Goal: Task Accomplishment & Management: Use online tool/utility

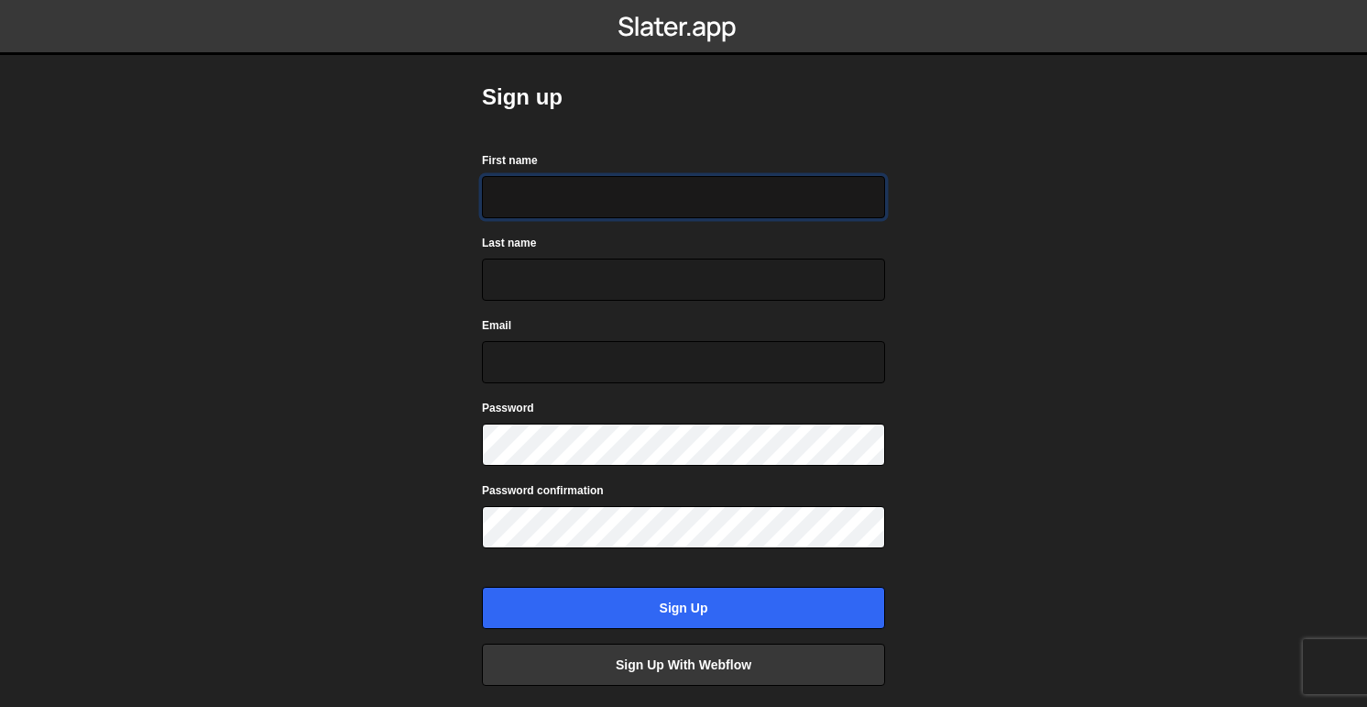
click at [562, 214] on input "First name" at bounding box center [683, 197] width 403 height 42
click at [684, 0] on com-1password-button at bounding box center [684, 0] width 0 height 0
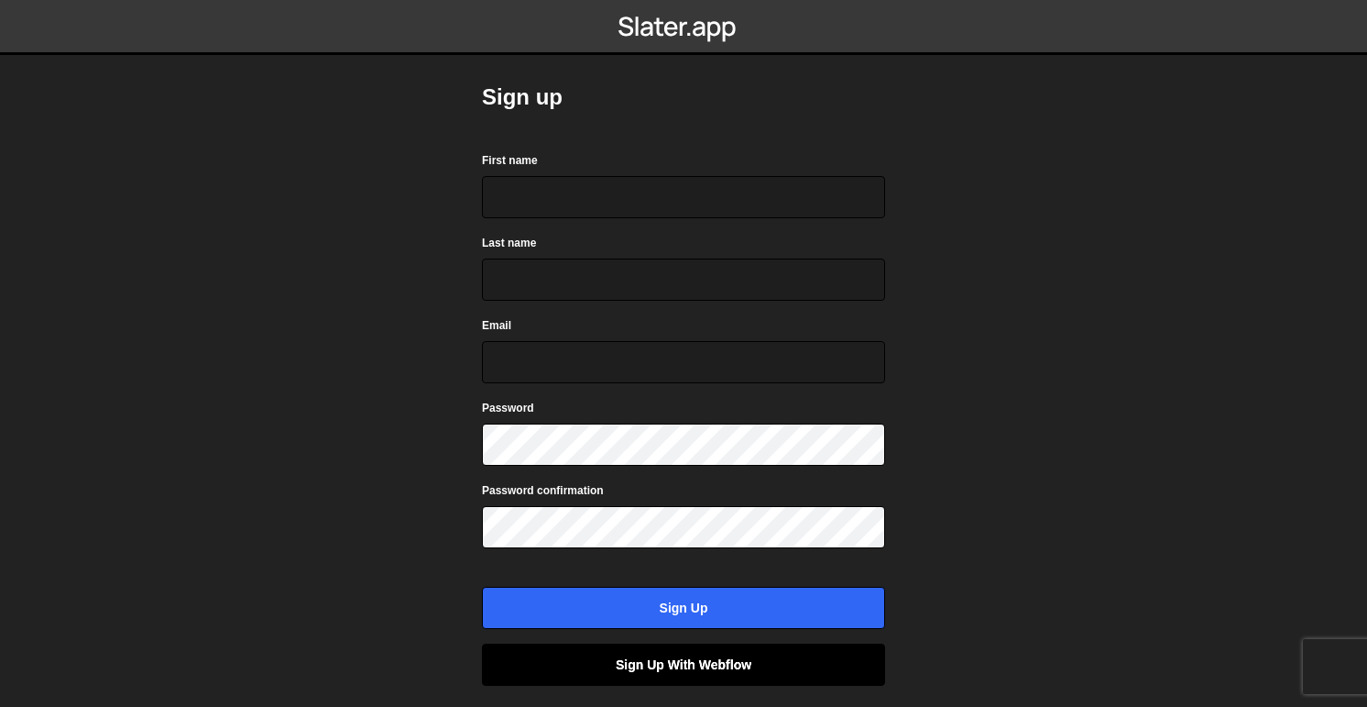
click at [794, 660] on link "Sign up with Webflow" at bounding box center [683, 664] width 403 height 42
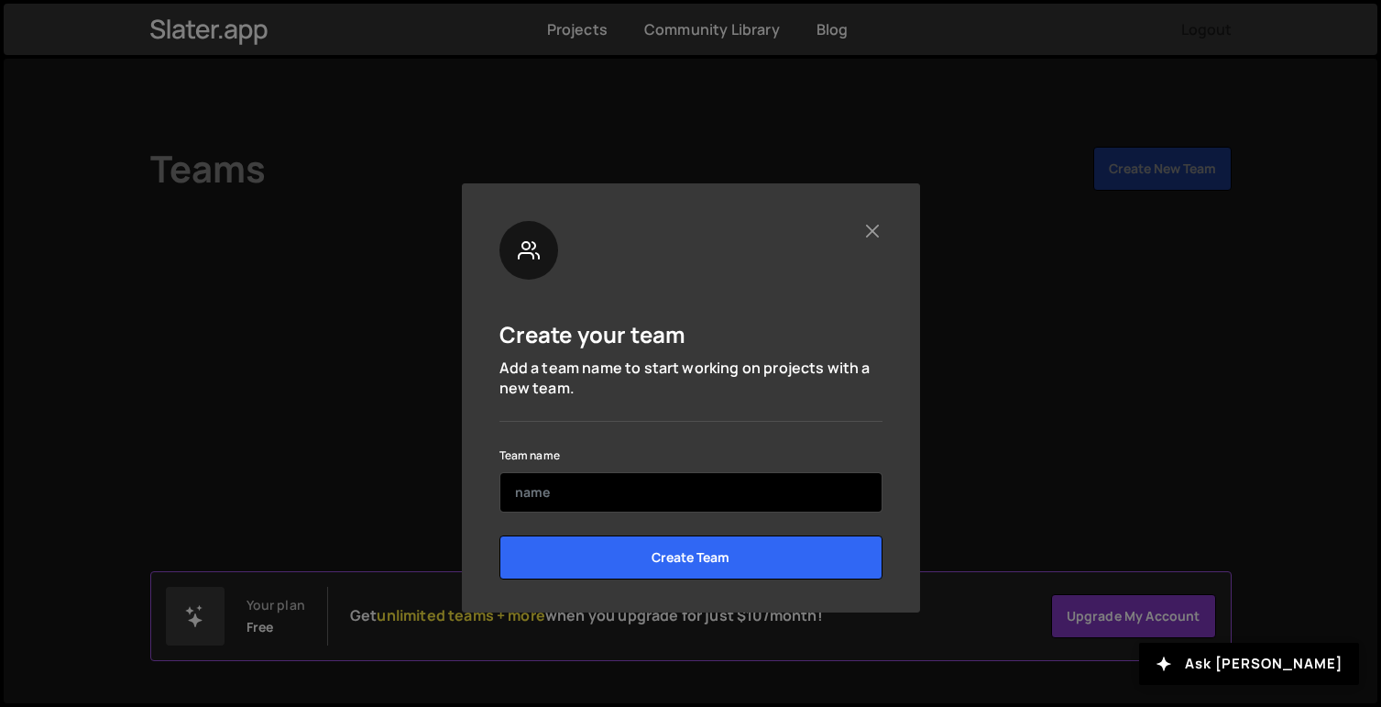
click at [630, 488] on input "text" at bounding box center [690, 492] width 383 height 40
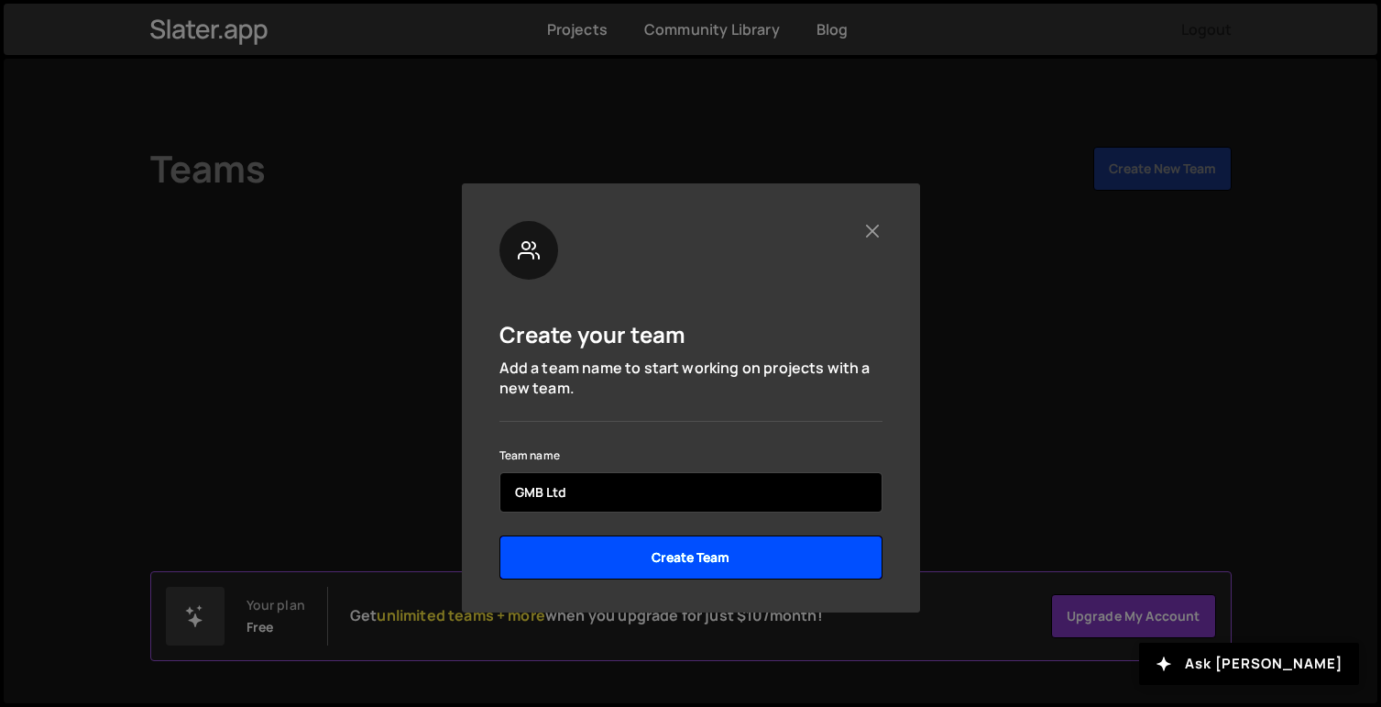
type input "GMB Ltd"
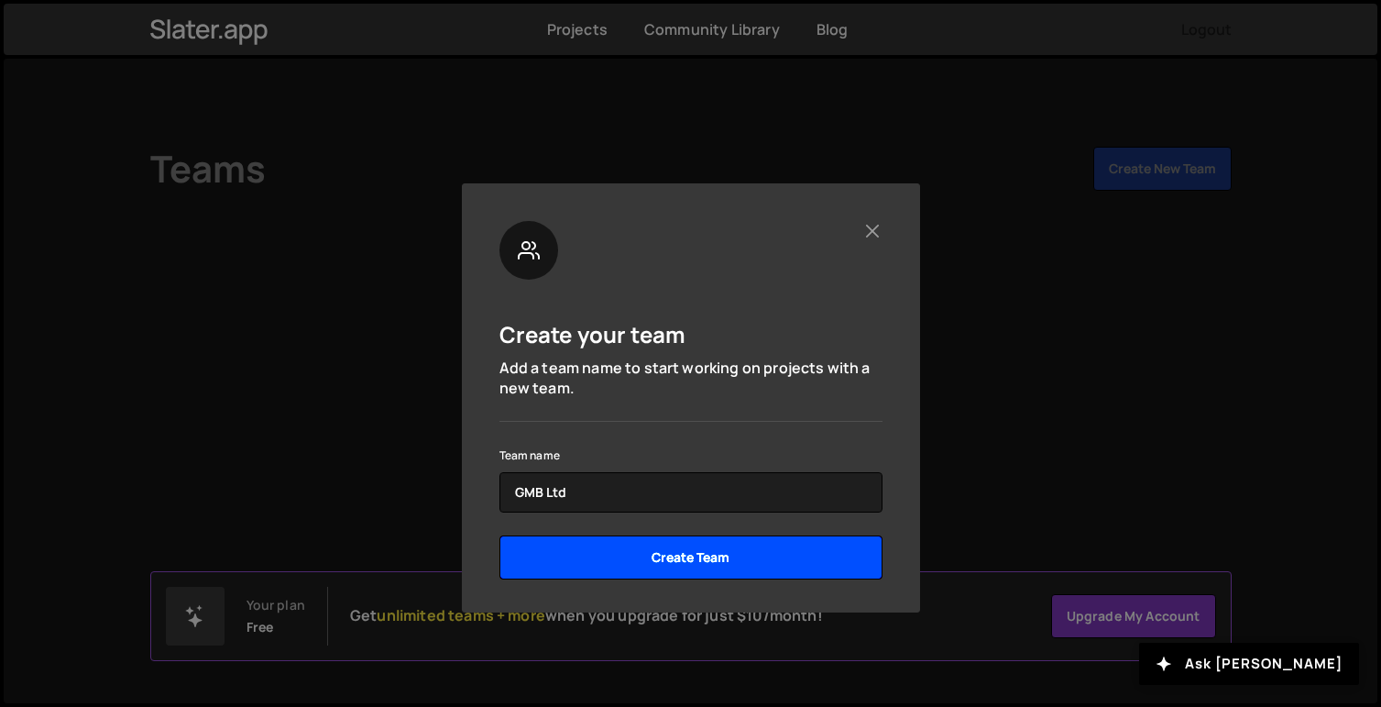
click at [800, 569] on input "Create Team" at bounding box center [690, 557] width 383 height 44
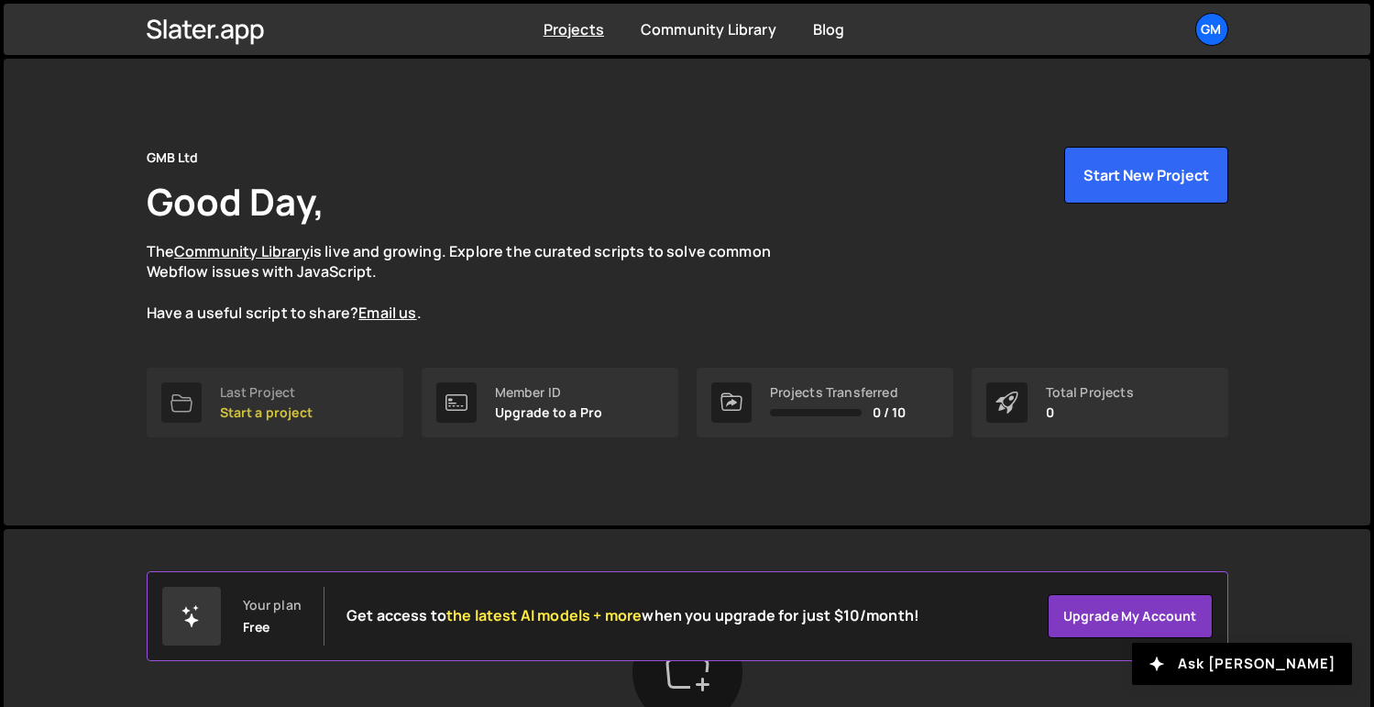
click at [259, 412] on p "Start a project" at bounding box center [266, 412] width 93 height 15
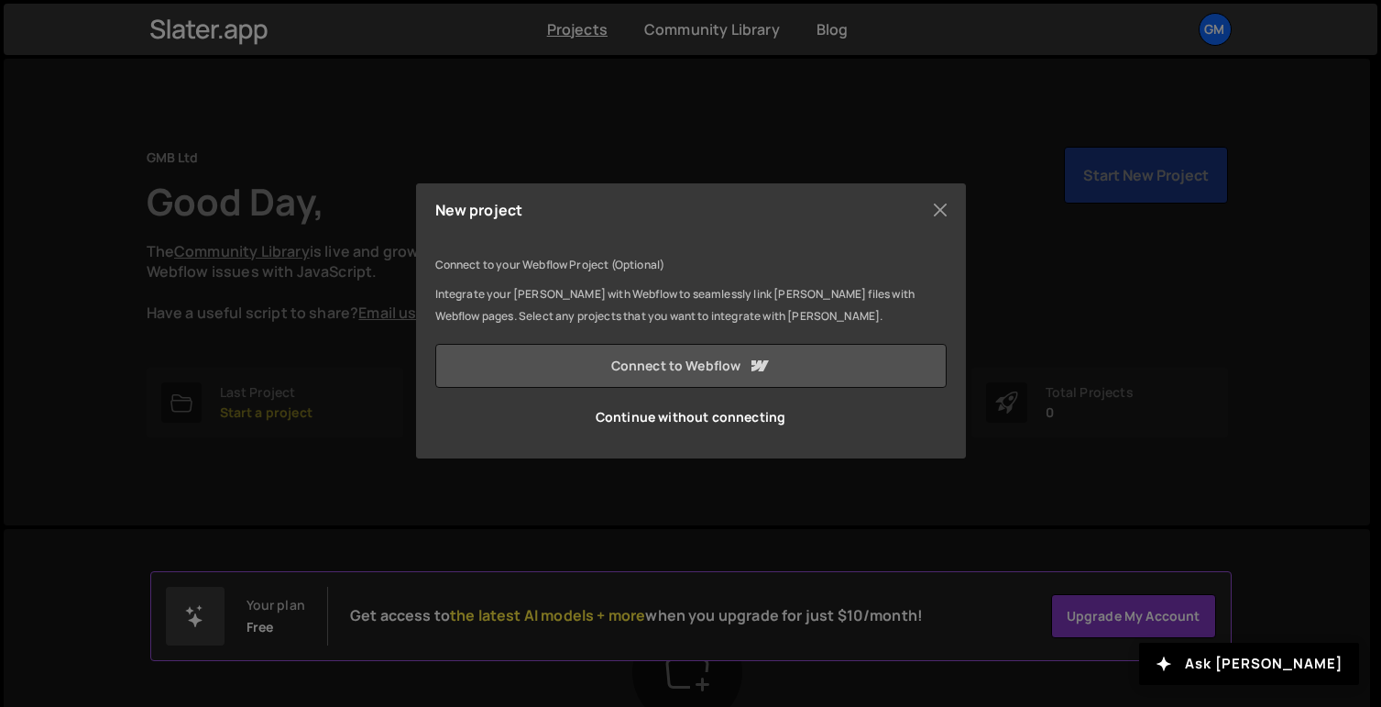
click at [809, 362] on link "Connect to Webflow" at bounding box center [690, 366] width 511 height 44
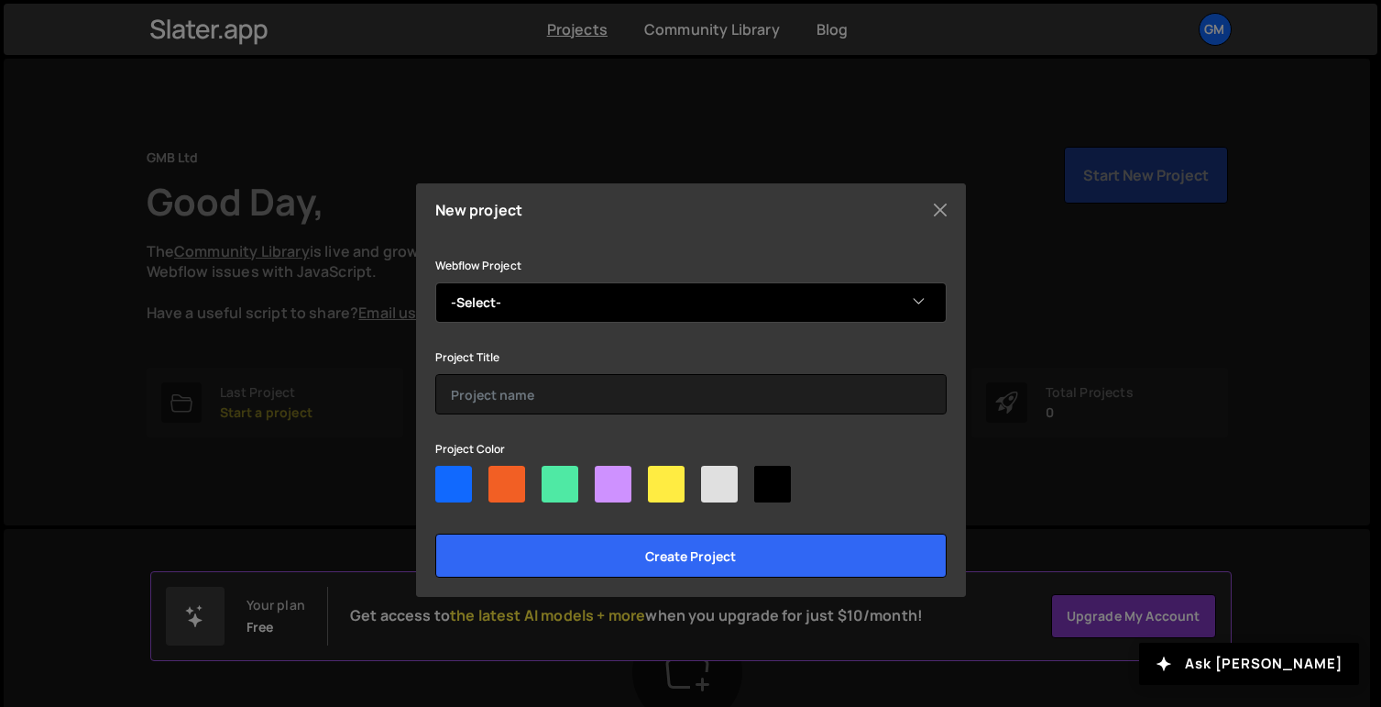
click at [598, 313] on select "-Select- Mein-Praxis Short Term" at bounding box center [690, 302] width 511 height 40
select select "68a42b4bb056a9fff4459176"
click at [435, 282] on select "-Select- Mein-Praxis Short Term" at bounding box center [690, 302] width 511 height 40
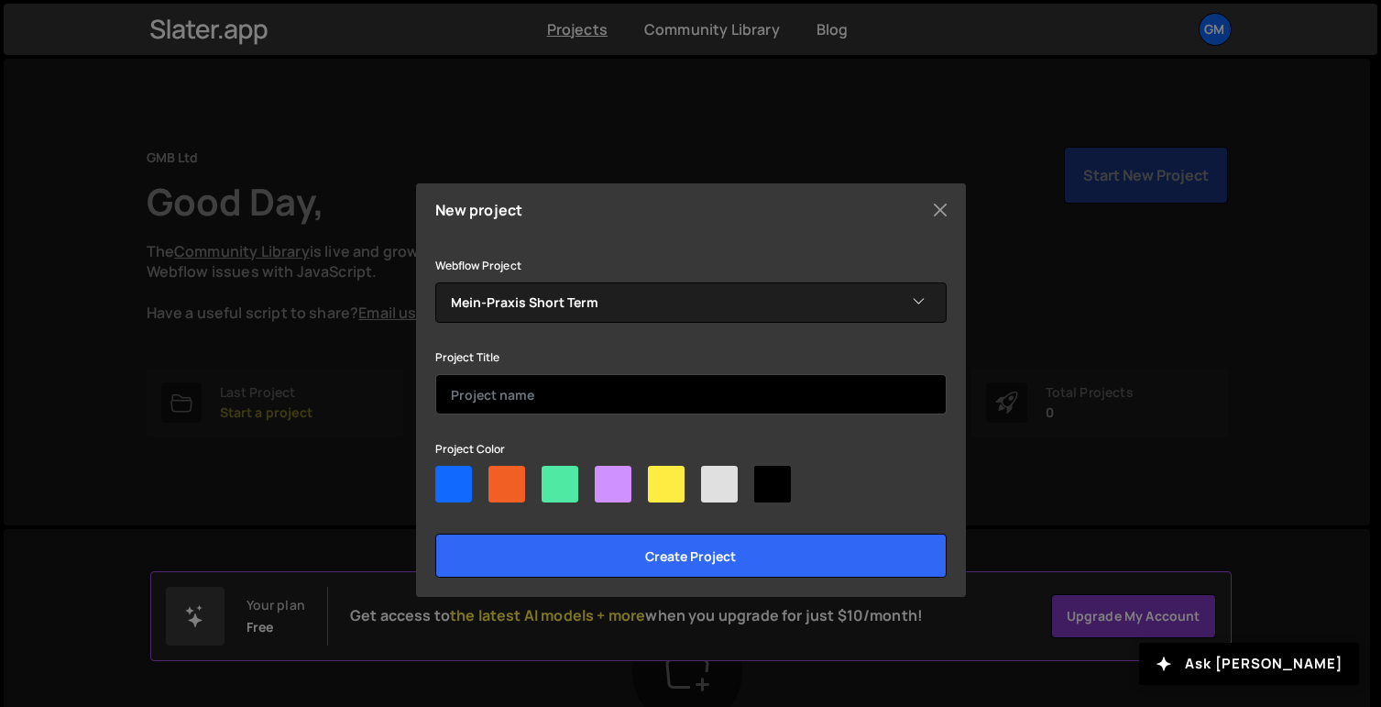
click at [477, 392] on input "text" at bounding box center [690, 394] width 511 height 40
type input "Mein-Praxis Short-term"
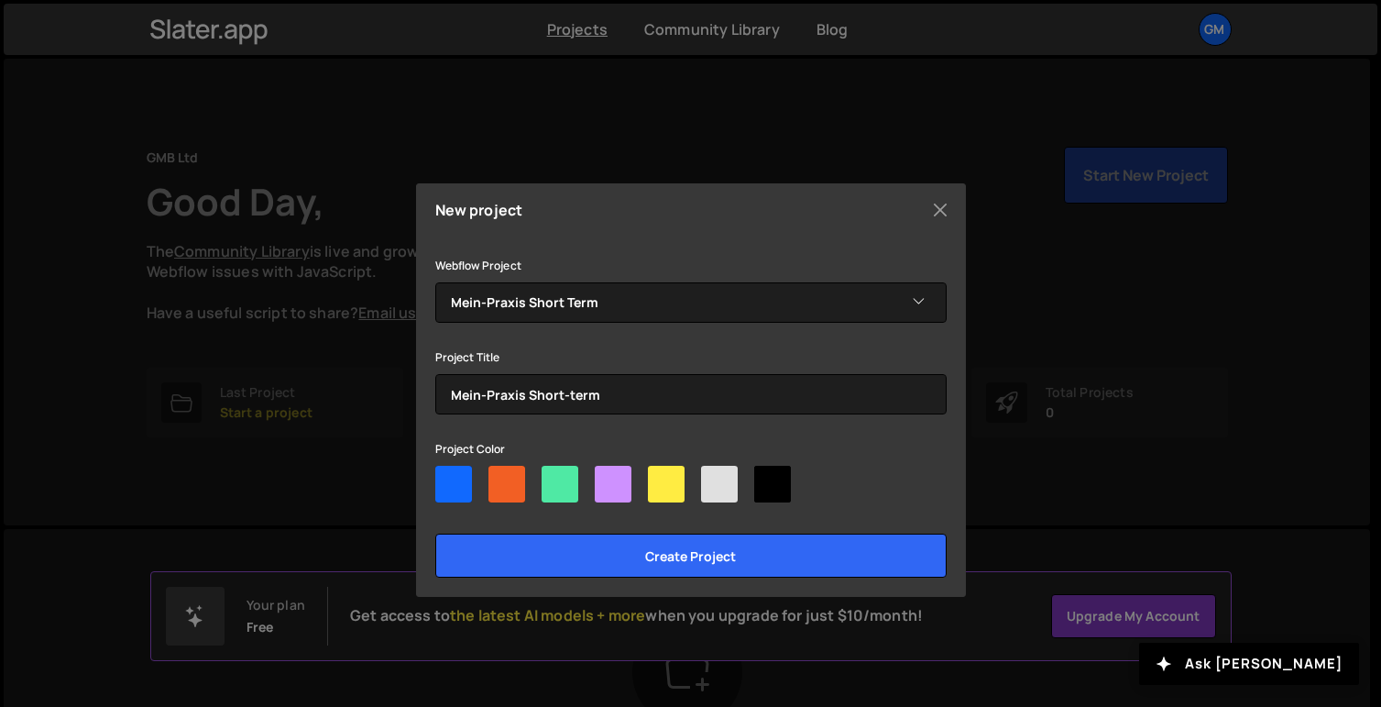
click at [448, 497] on div at bounding box center [453, 484] width 37 height 37
click at [447, 477] on input"] "radio" at bounding box center [441, 472] width 12 height 12
radio input"] "true"
click at [545, 481] on div at bounding box center [560, 484] width 37 height 37
click at [545, 477] on input"] "radio" at bounding box center [548, 472] width 12 height 12
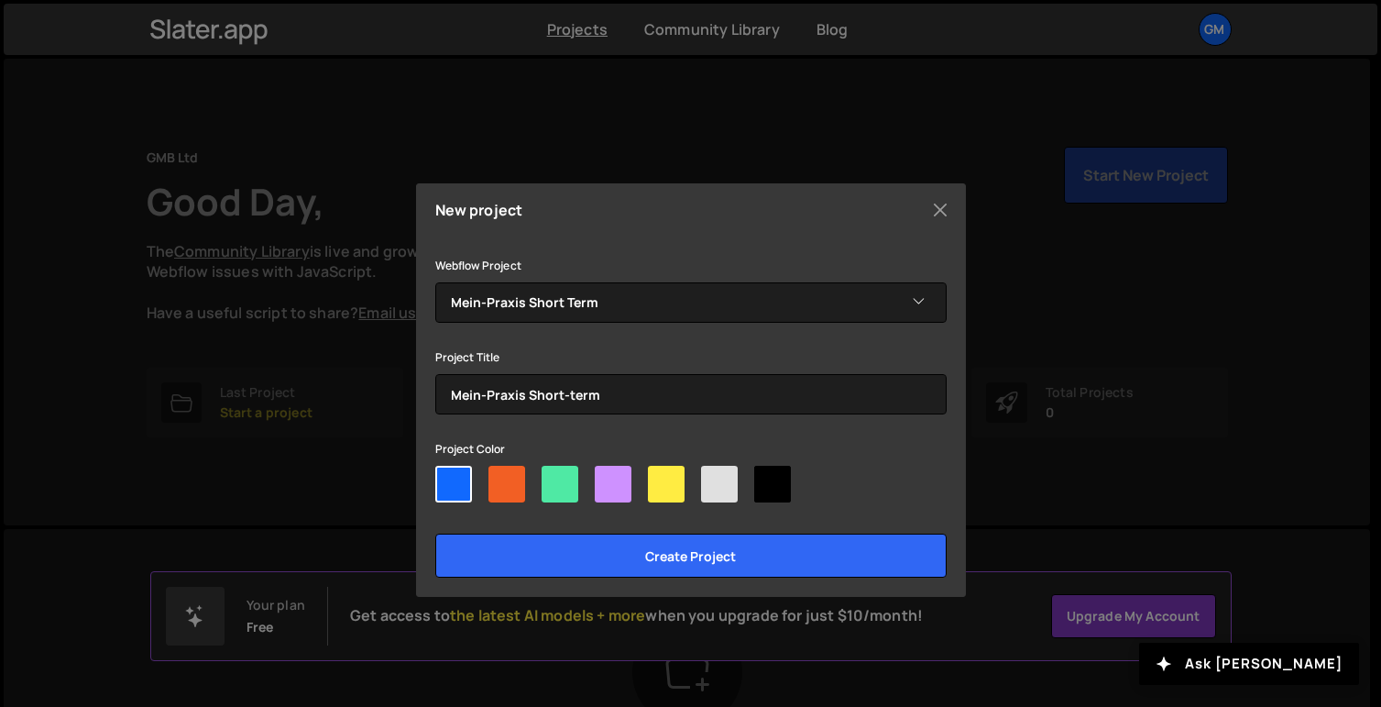
radio input"] "true"
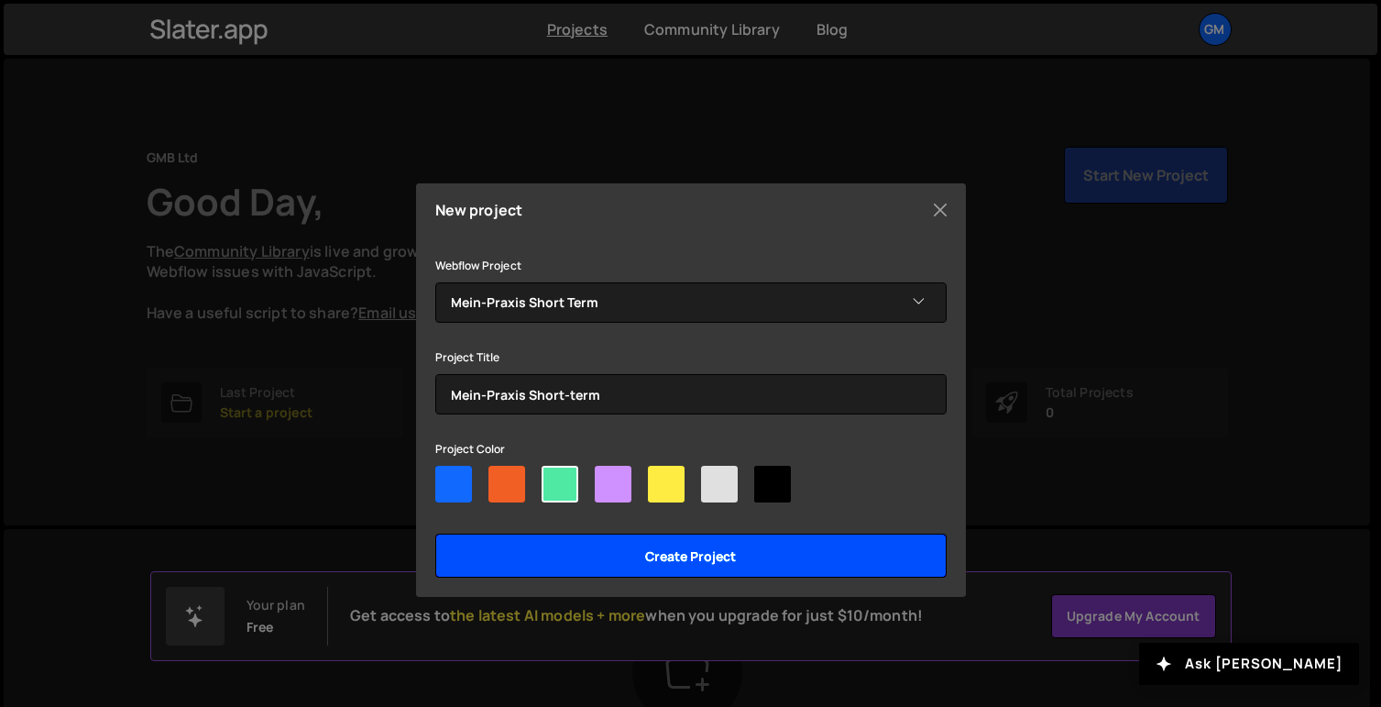
click at [614, 573] on input "Create project" at bounding box center [690, 555] width 511 height 44
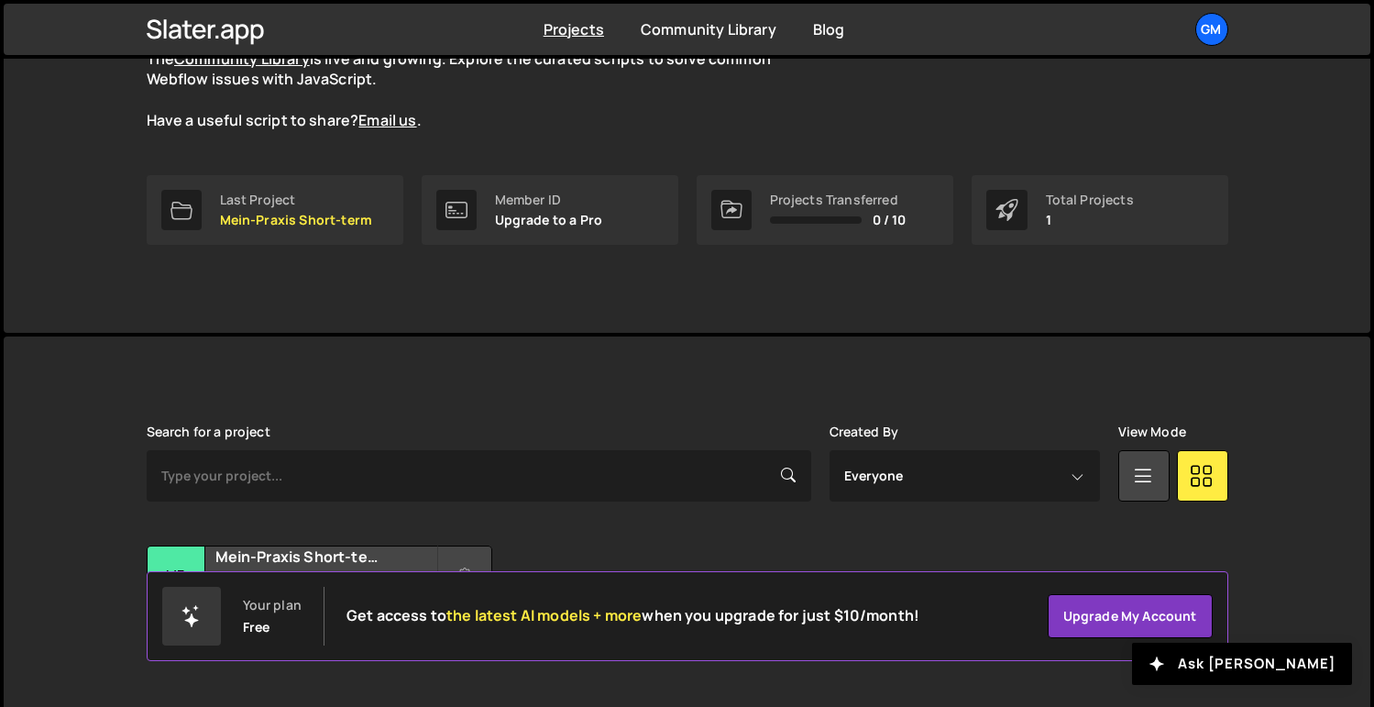
scroll to position [236, 0]
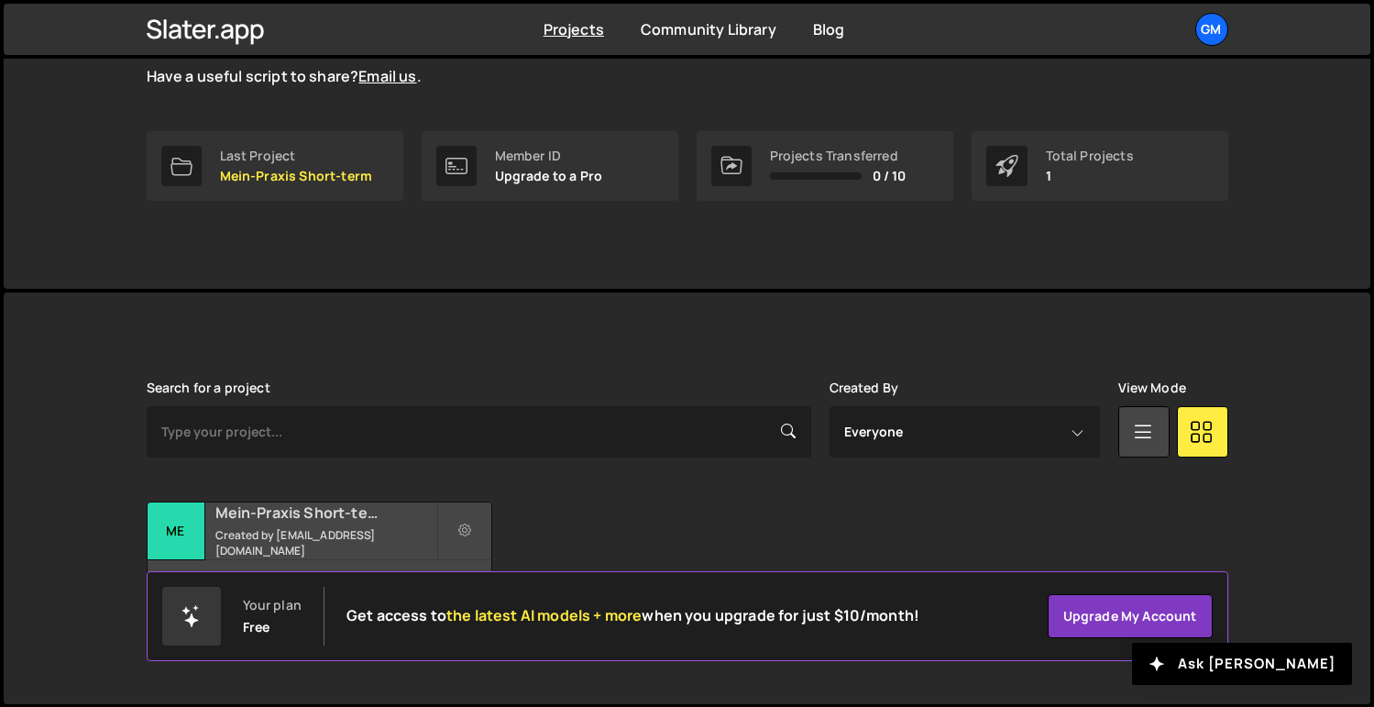
click at [345, 541] on small "Created by georgebevan24@gmail.com" at bounding box center [325, 542] width 221 height 31
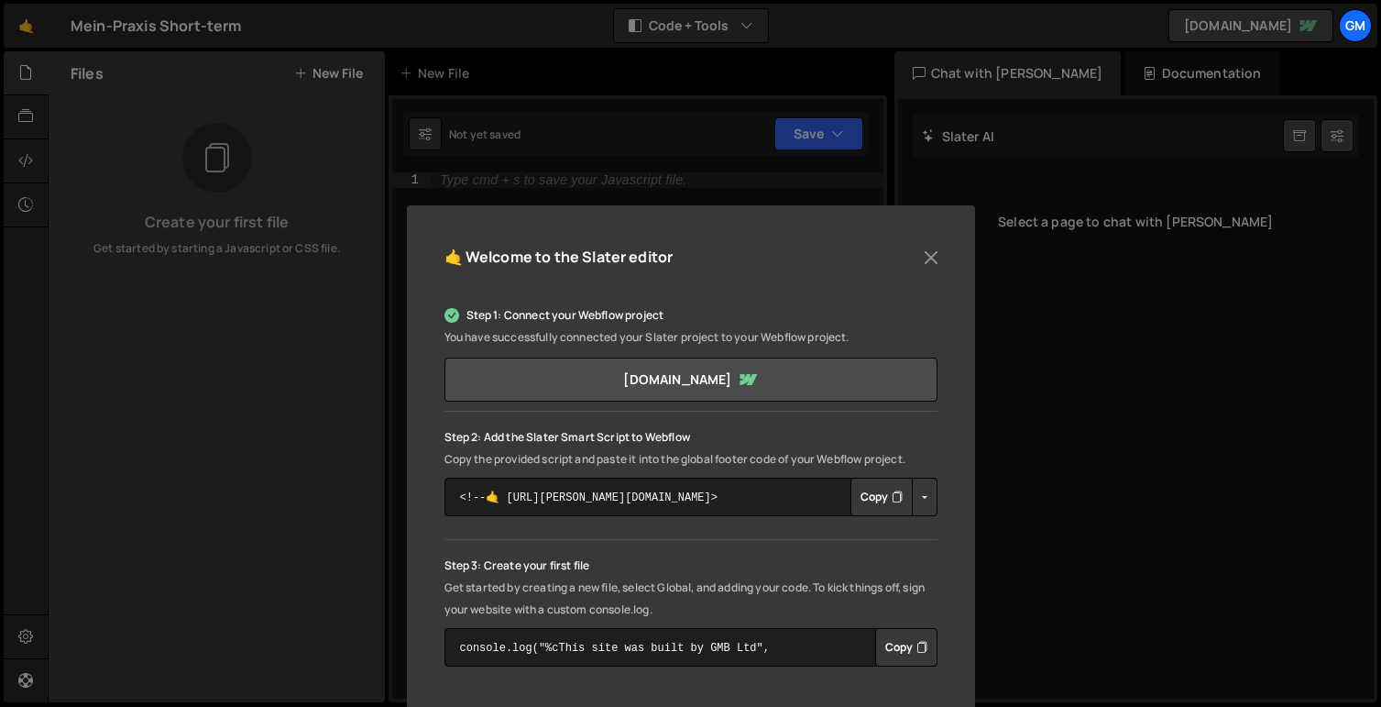
click at [882, 499] on button "Copy" at bounding box center [881, 496] width 62 height 38
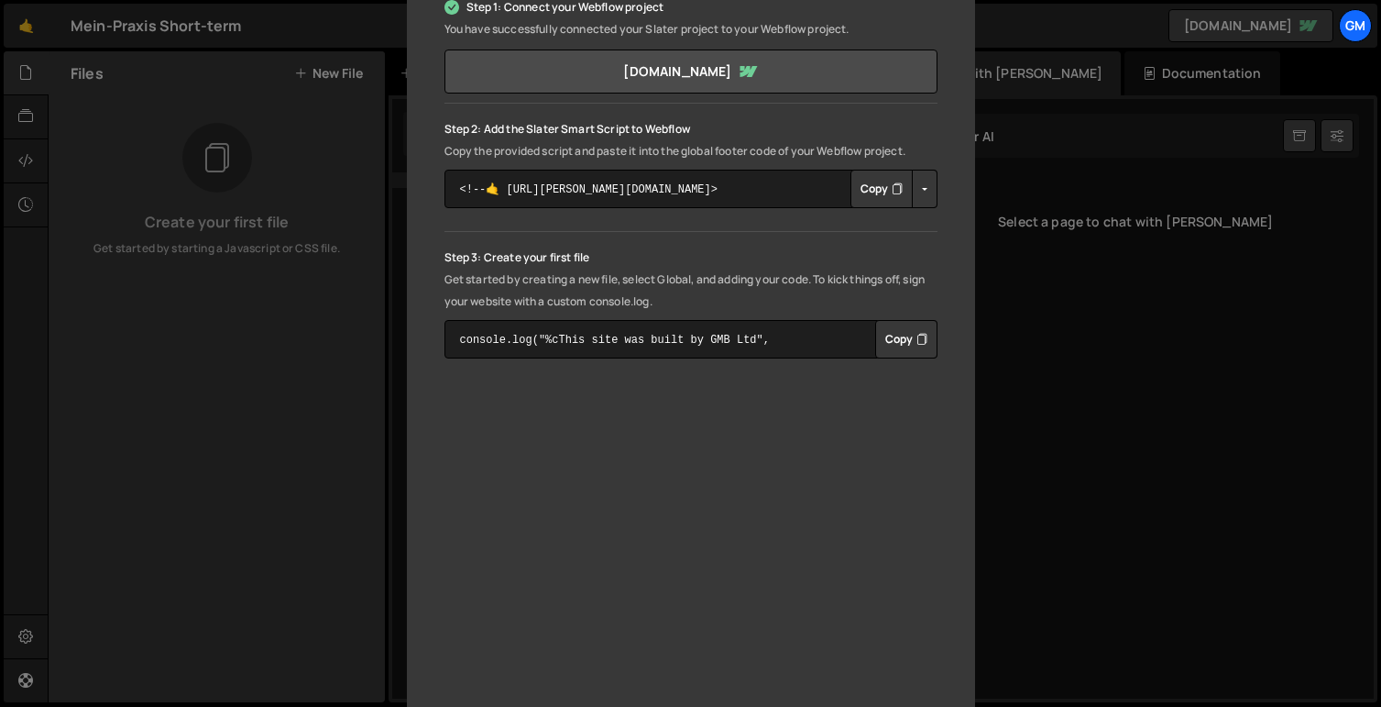
scroll to position [332, 0]
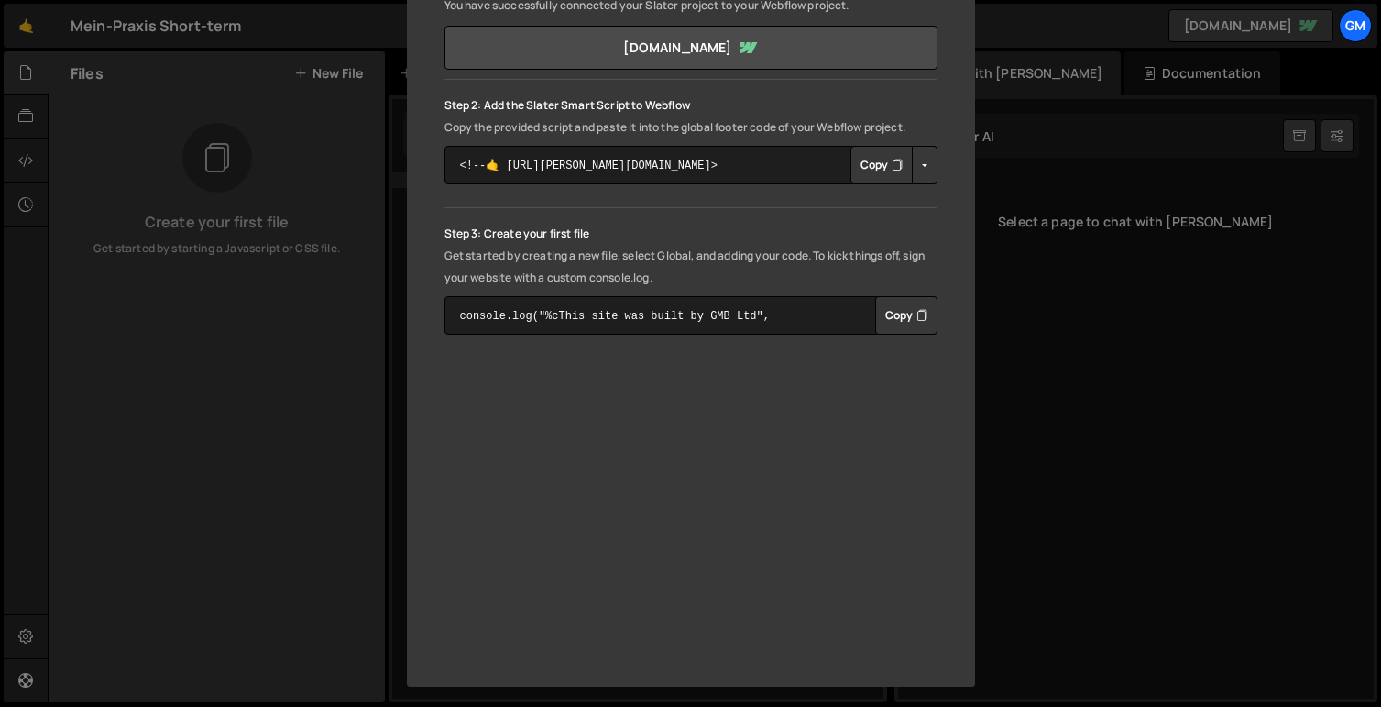
click at [909, 319] on button "Copy" at bounding box center [906, 315] width 62 height 38
click at [997, 339] on div "🤙 Welcome to the Slater editor Step 1: Connect your Webflow project You have su…" at bounding box center [690, 353] width 1381 height 707
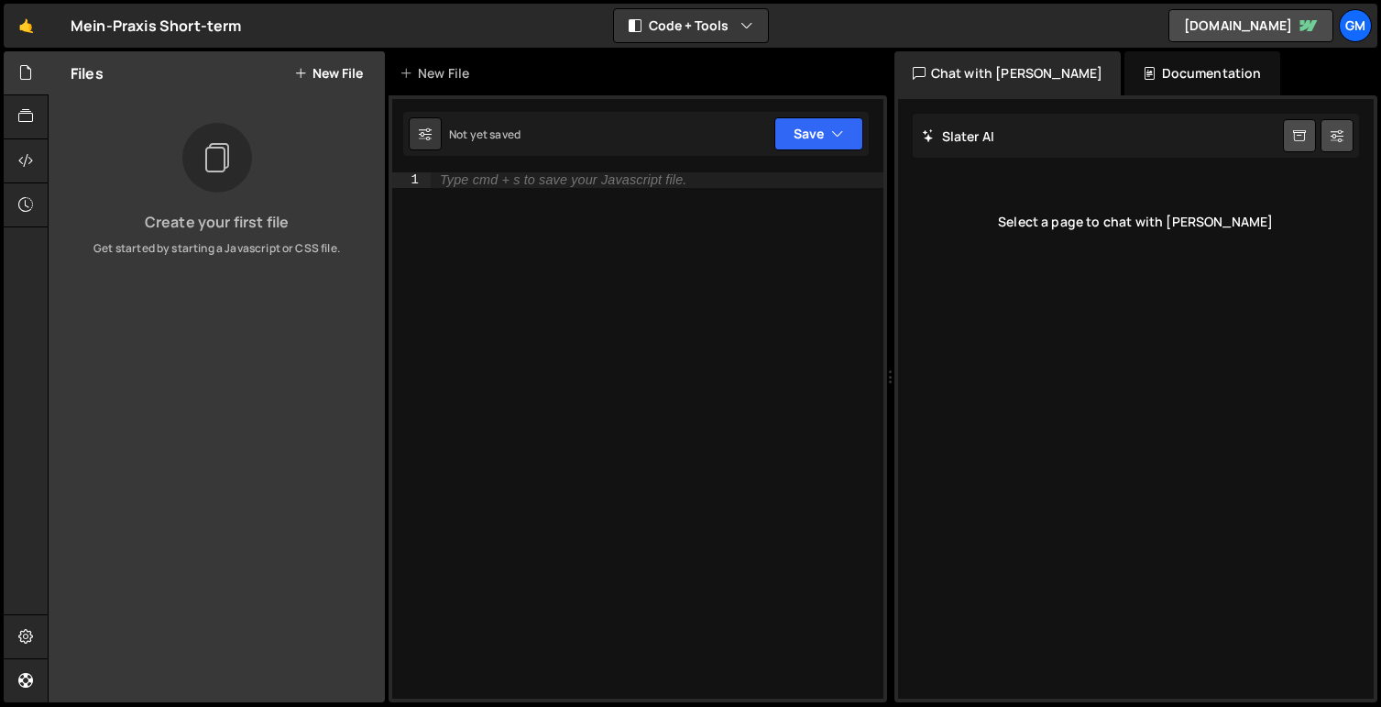
click at [465, 214] on div "Type cmd + s to save your Javascript file." at bounding box center [657, 450] width 453 height 556
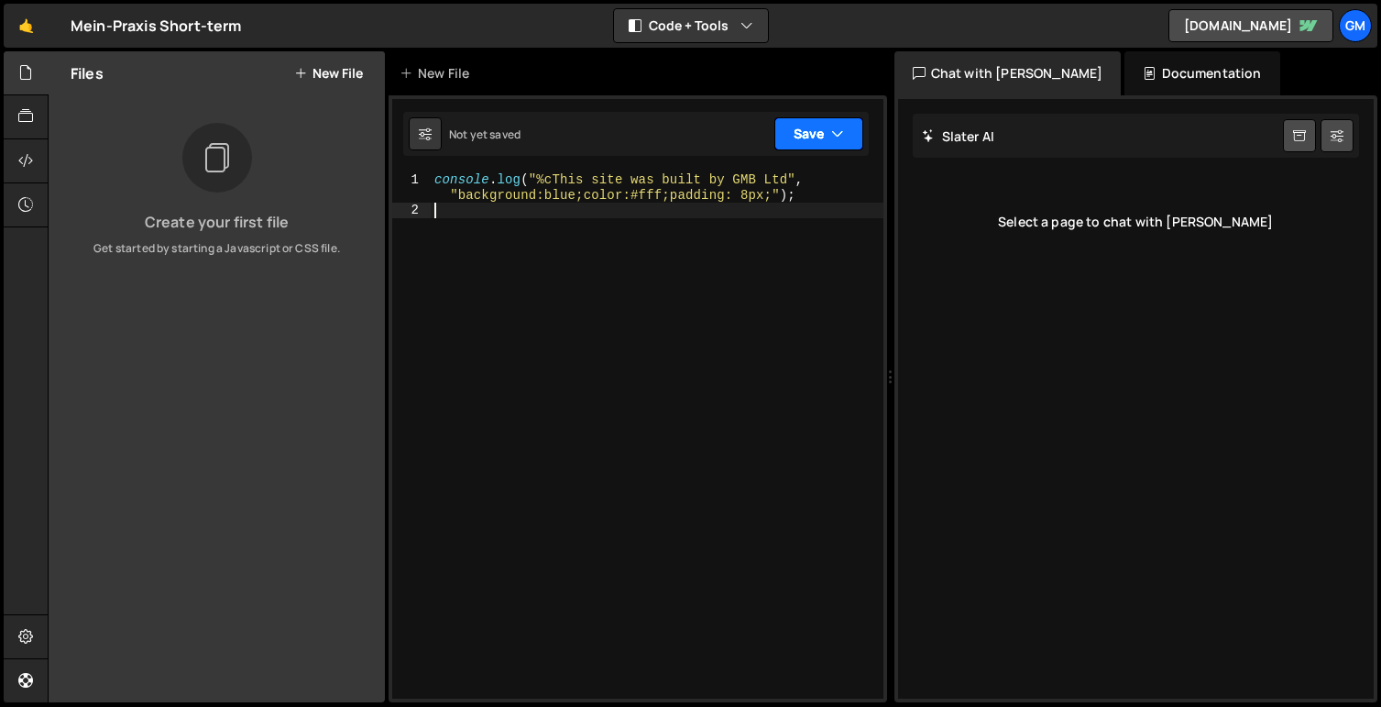
click at [808, 135] on button "Save" at bounding box center [818, 133] width 89 height 33
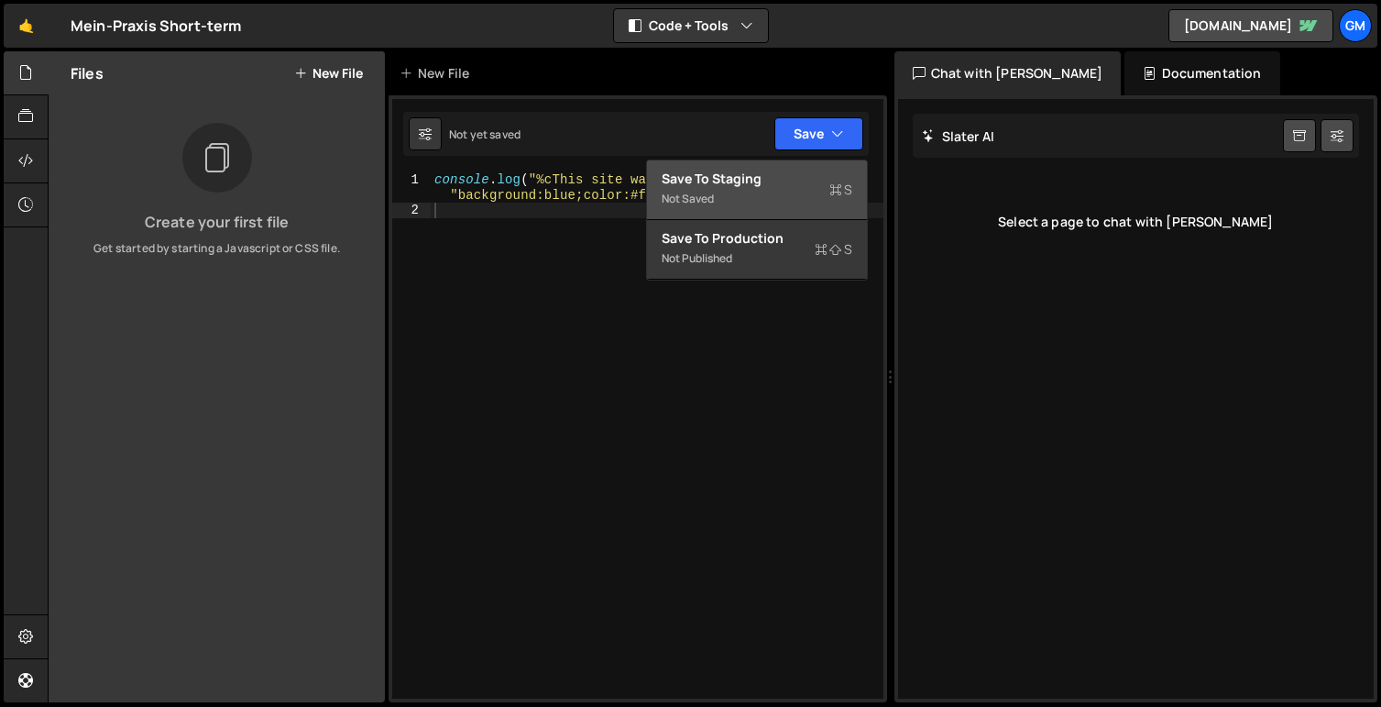
click at [794, 173] on div "Save to Staging S" at bounding box center [757, 179] width 191 height 18
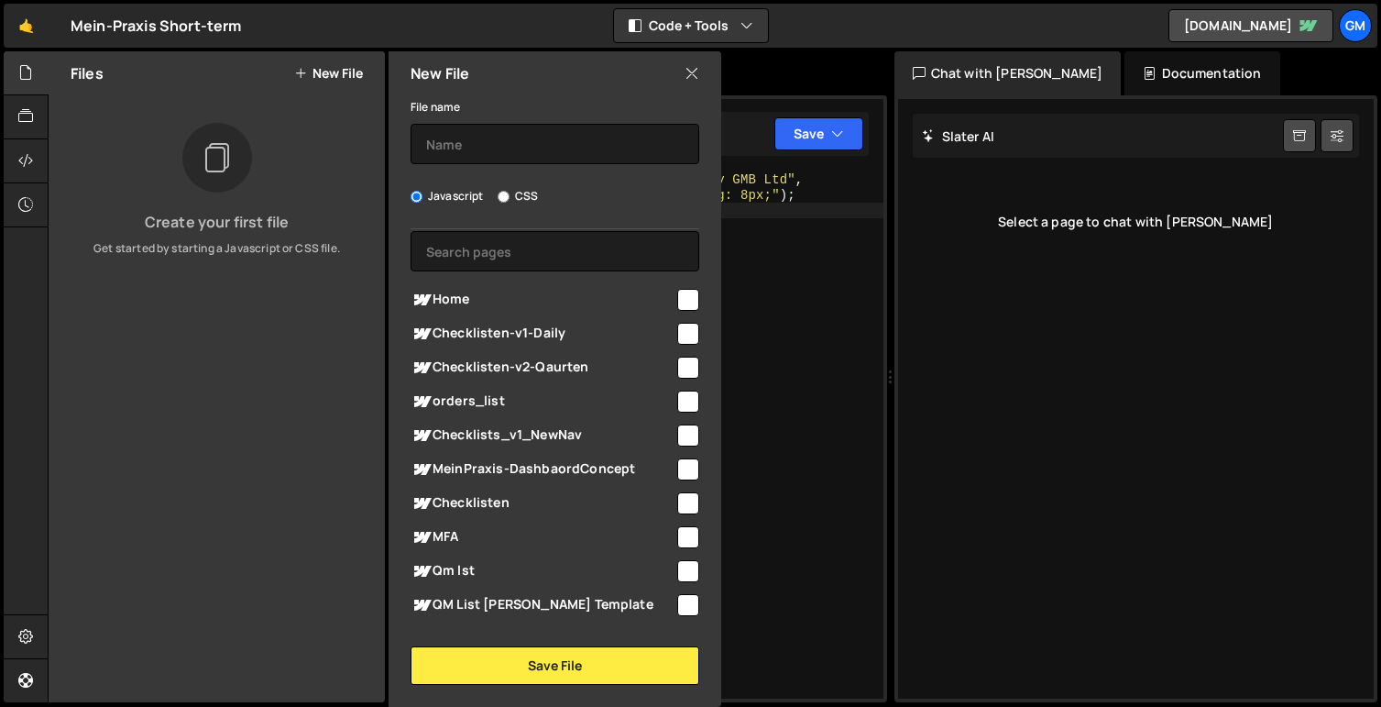
scroll to position [0, 0]
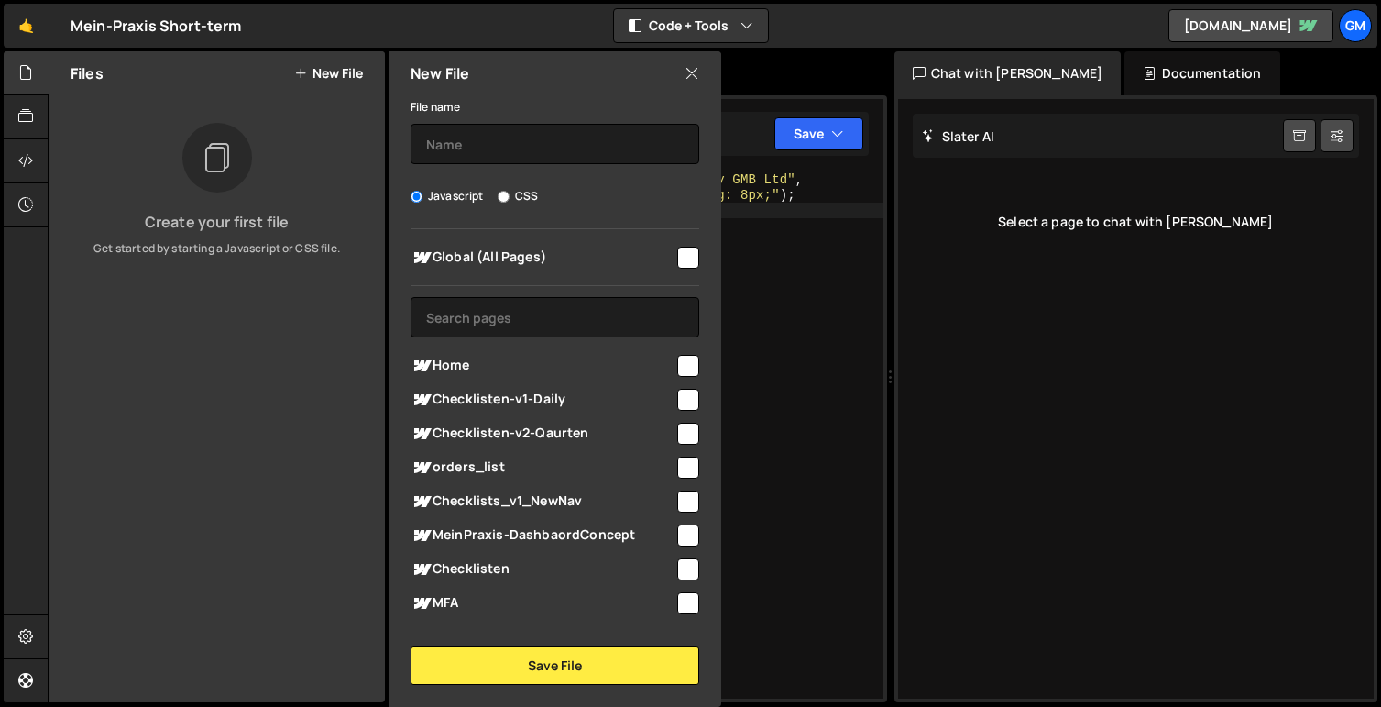
click at [677, 360] on input "checkbox" at bounding box center [688, 366] width 22 height 22
checkbox input "true"
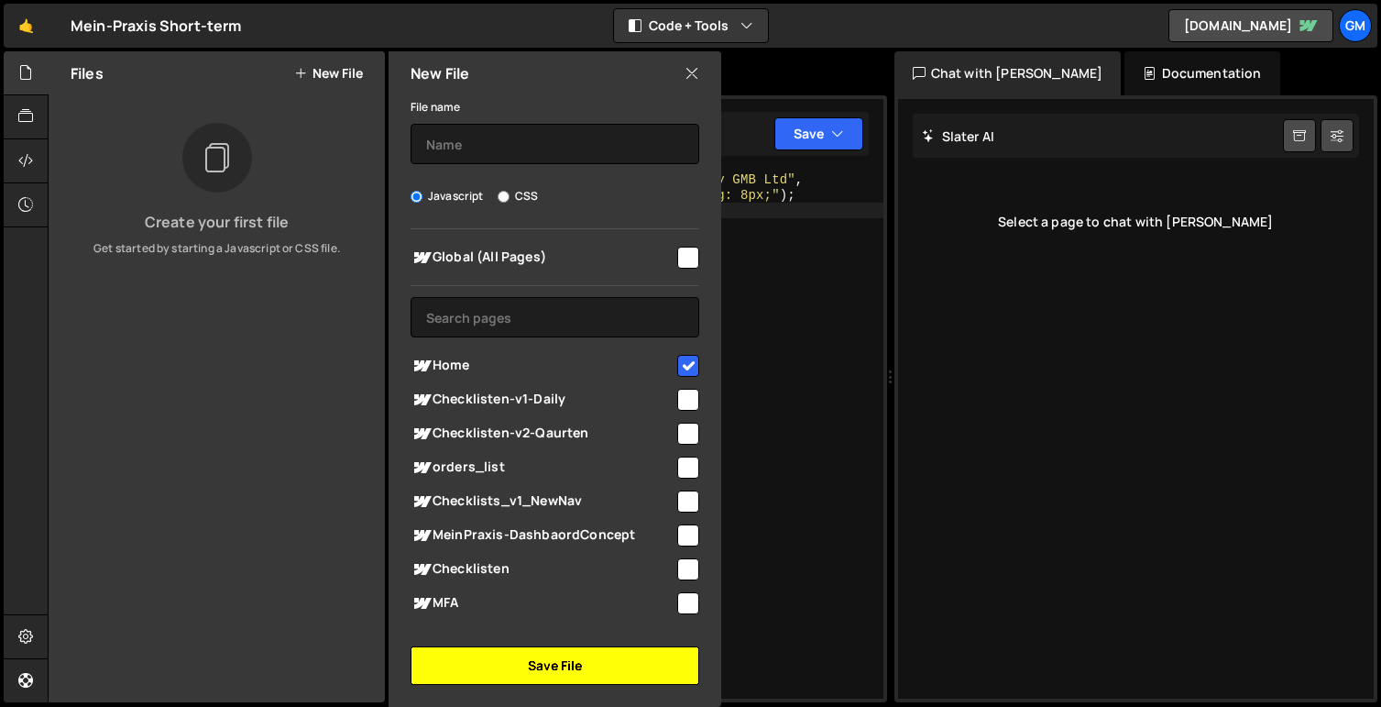
click at [553, 676] on button "Save File" at bounding box center [555, 665] width 289 height 38
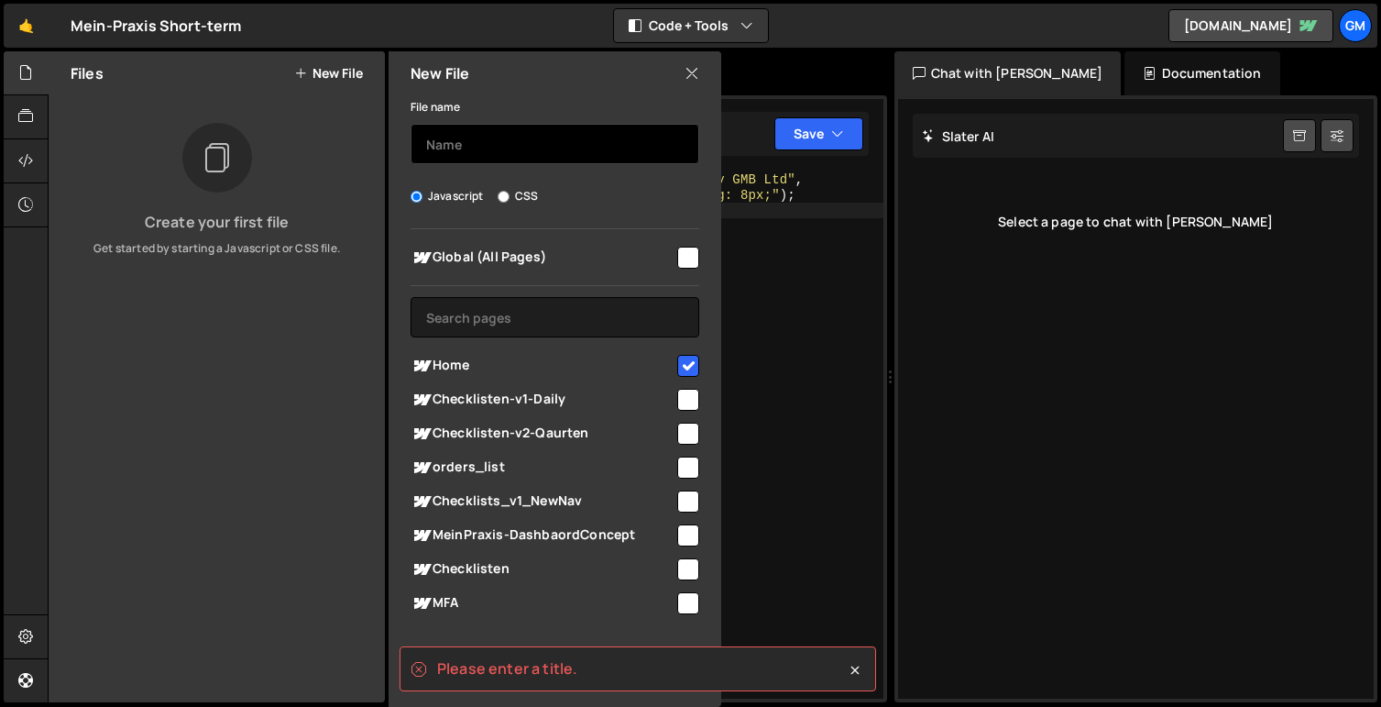
click at [502, 145] on input "text" at bounding box center [555, 144] width 289 height 40
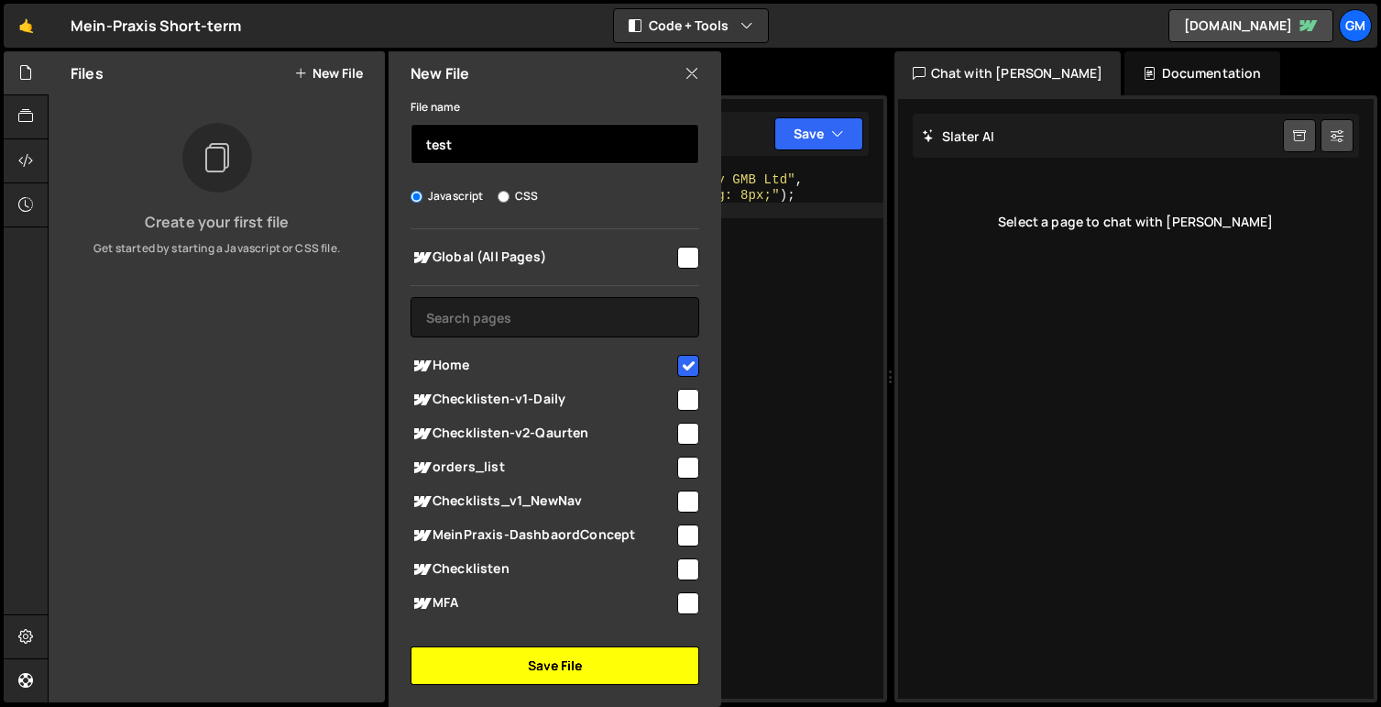
type input "test"
click at [553, 659] on button "Save File" at bounding box center [555, 665] width 289 height 38
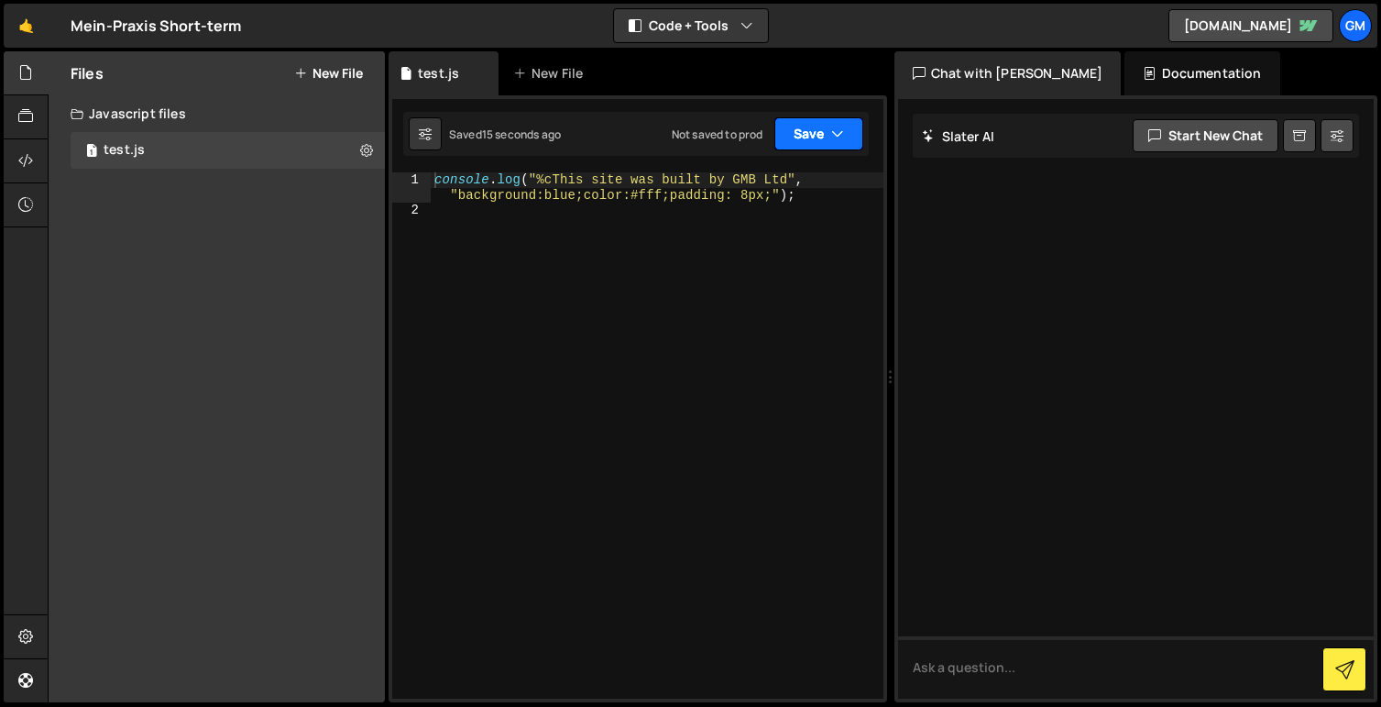
click at [814, 130] on button "Save" at bounding box center [818, 133] width 89 height 33
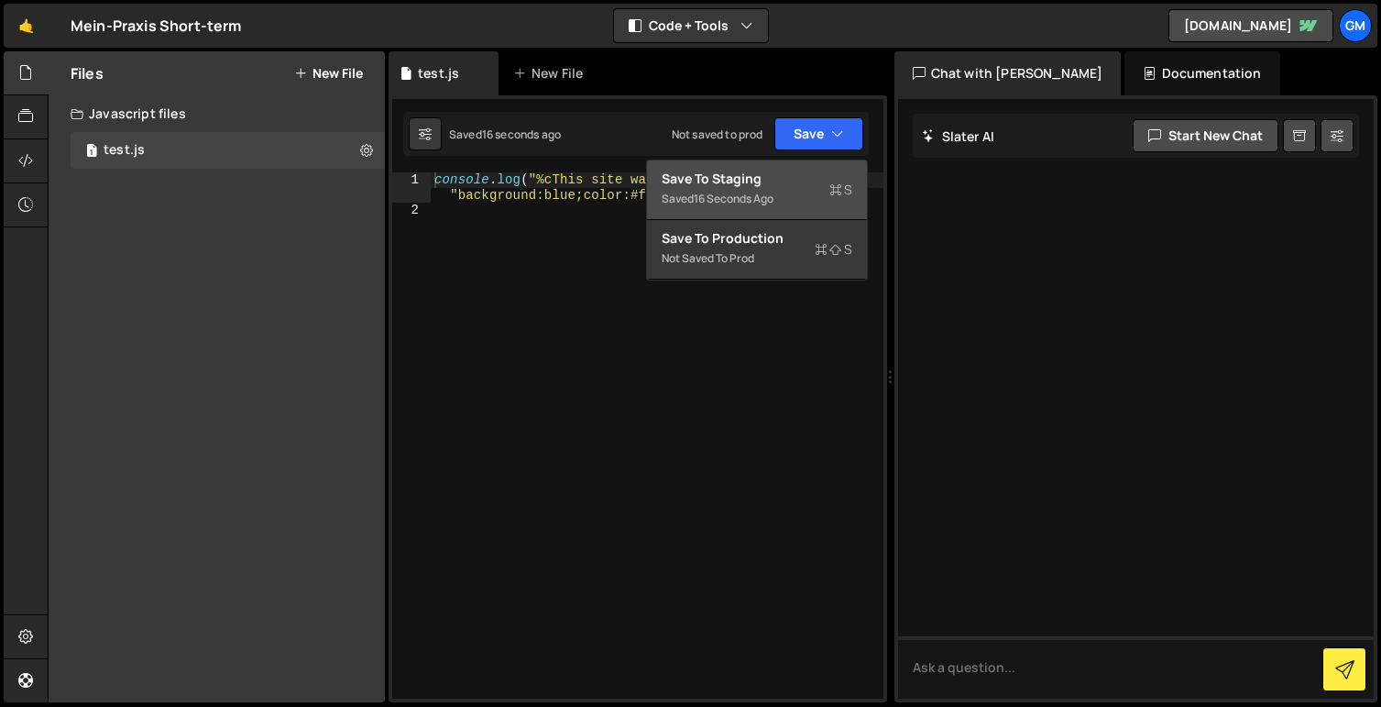
click at [755, 181] on div "Save to Staging S" at bounding box center [757, 179] width 191 height 18
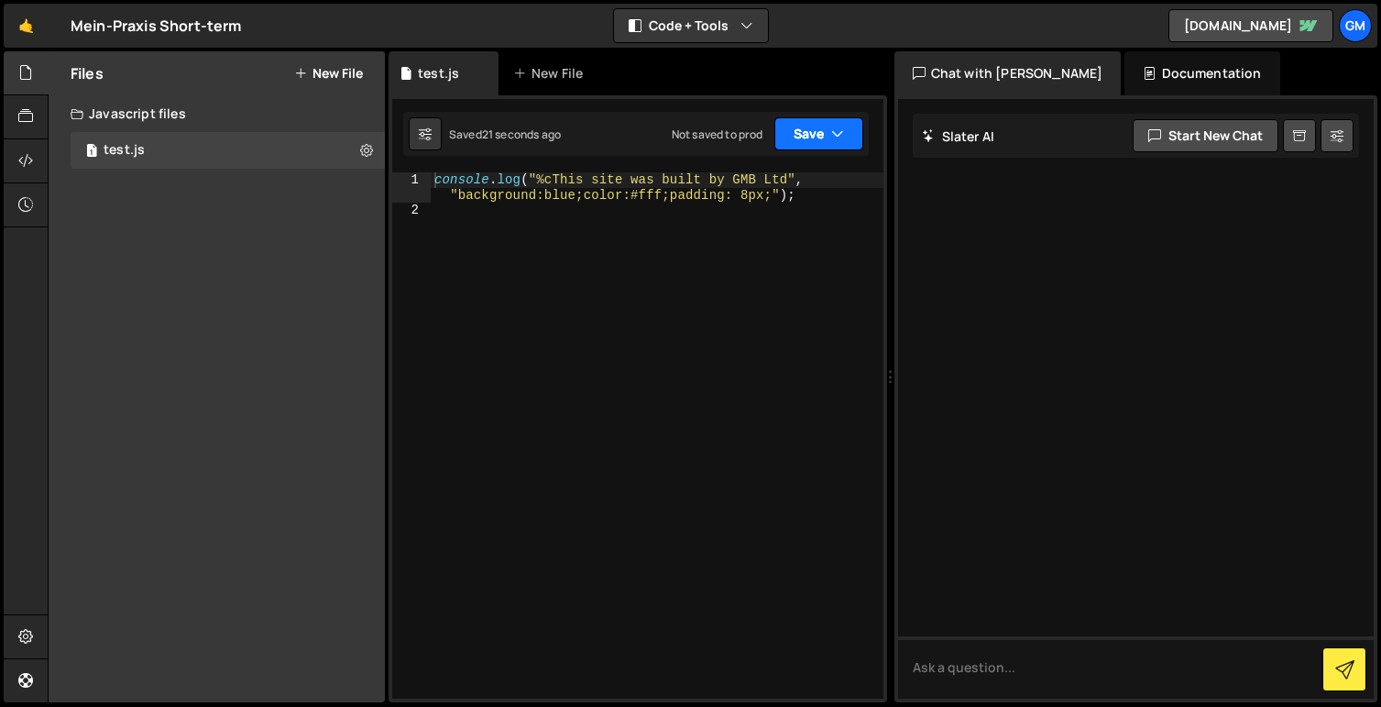
click at [846, 136] on button "Save" at bounding box center [818, 133] width 89 height 33
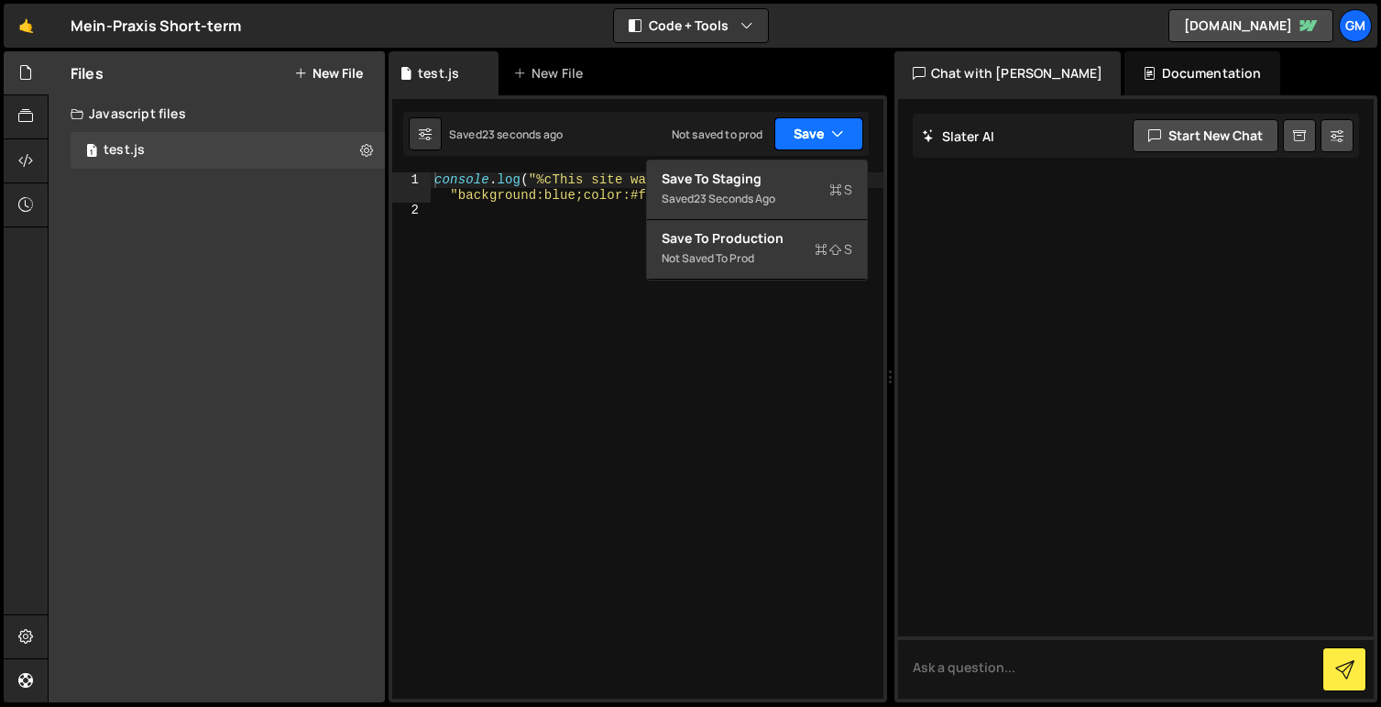
click at [845, 136] on button "Save" at bounding box center [818, 133] width 89 height 33
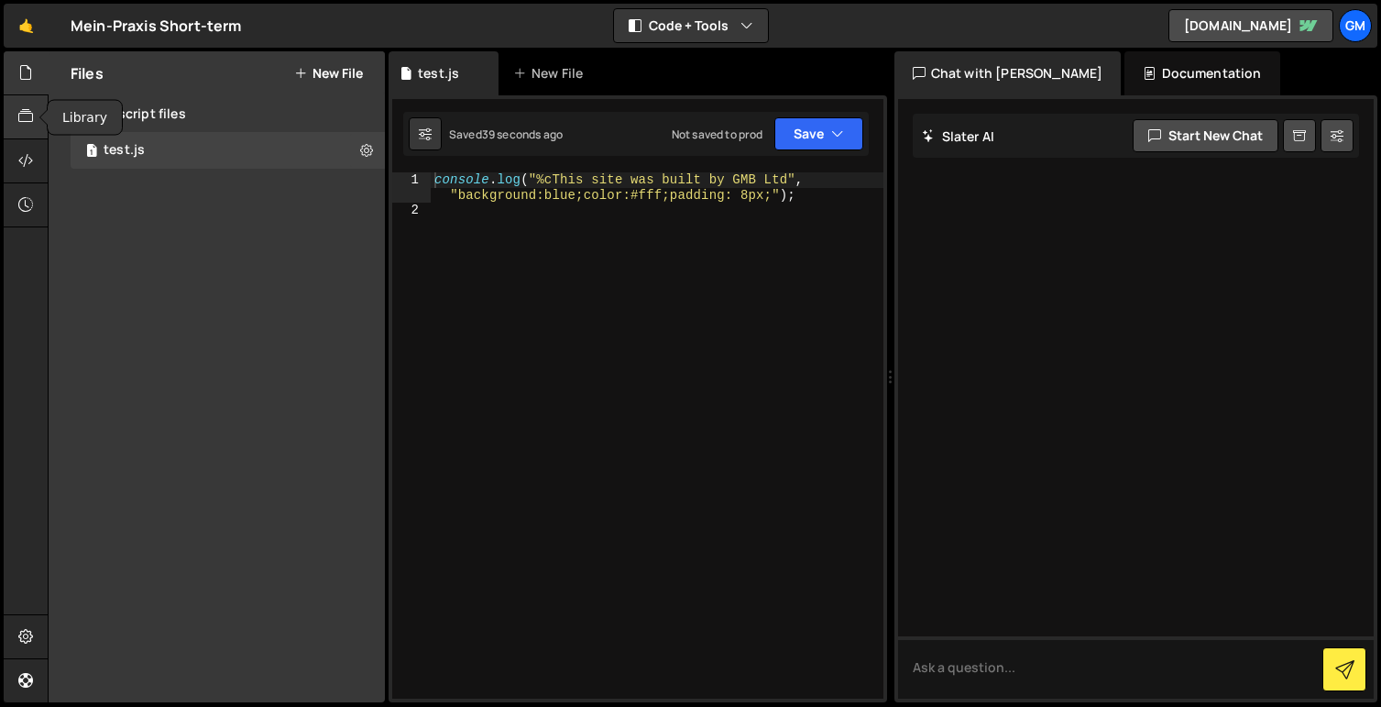
click at [26, 114] on icon at bounding box center [25, 116] width 15 height 20
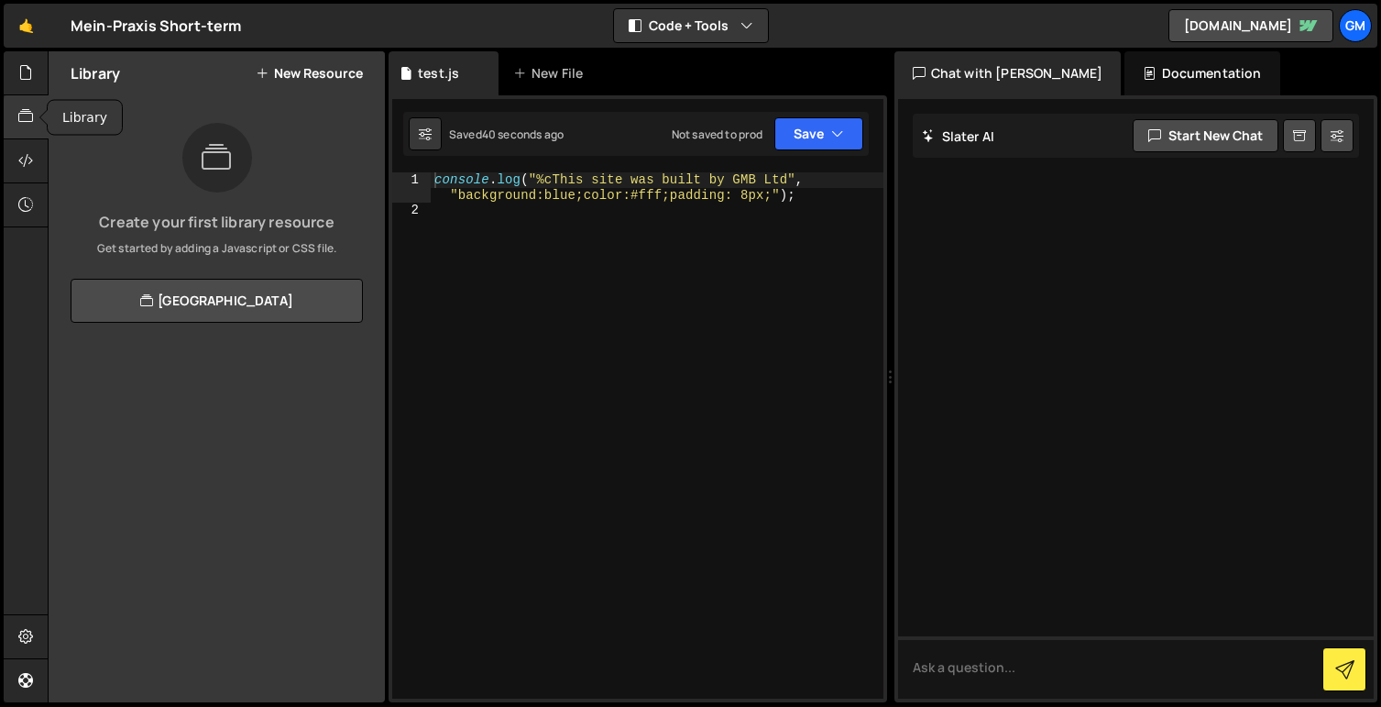
click at [27, 96] on div at bounding box center [26, 117] width 45 height 44
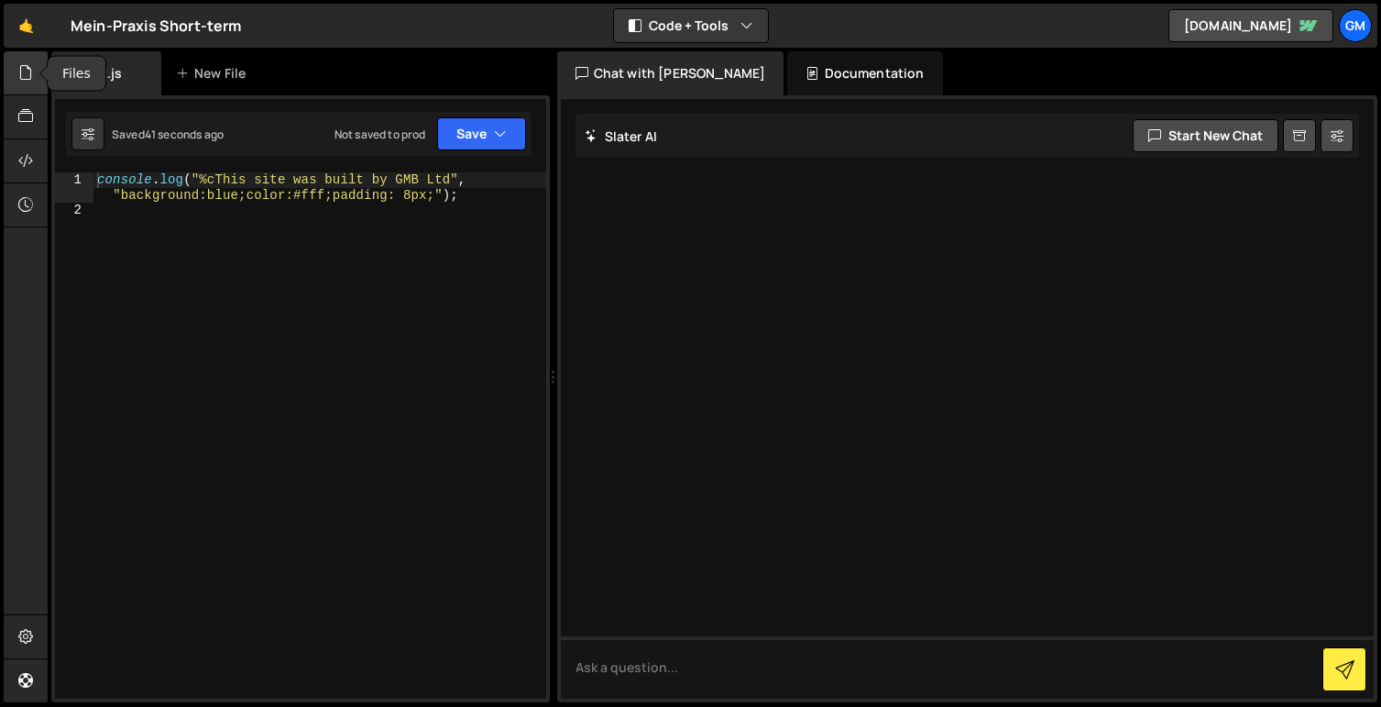
click at [27, 73] on icon at bounding box center [25, 72] width 15 height 20
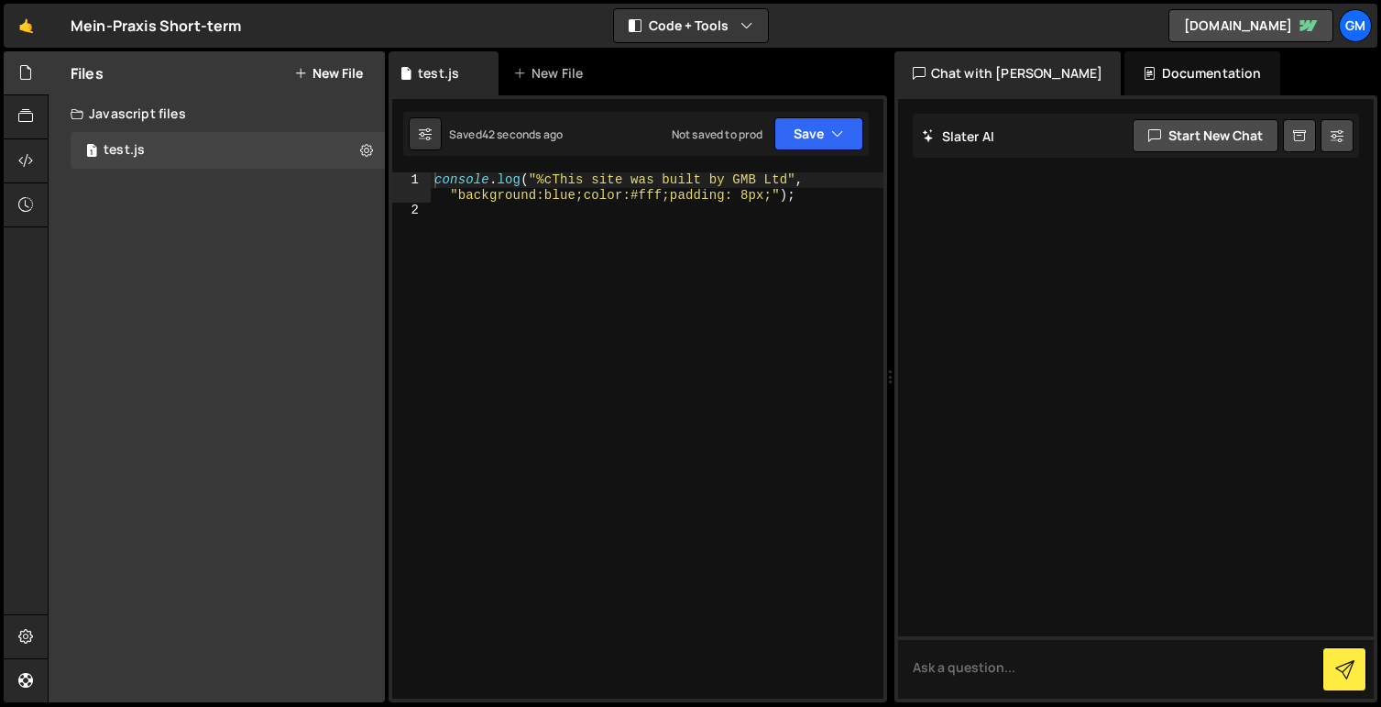
click at [125, 36] on div "Mein-Praxis Short-term ⚠️ Code is being edited in another browser" at bounding box center [156, 26] width 171 height 22
click at [30, 23] on link "🤙" at bounding box center [26, 26] width 45 height 44
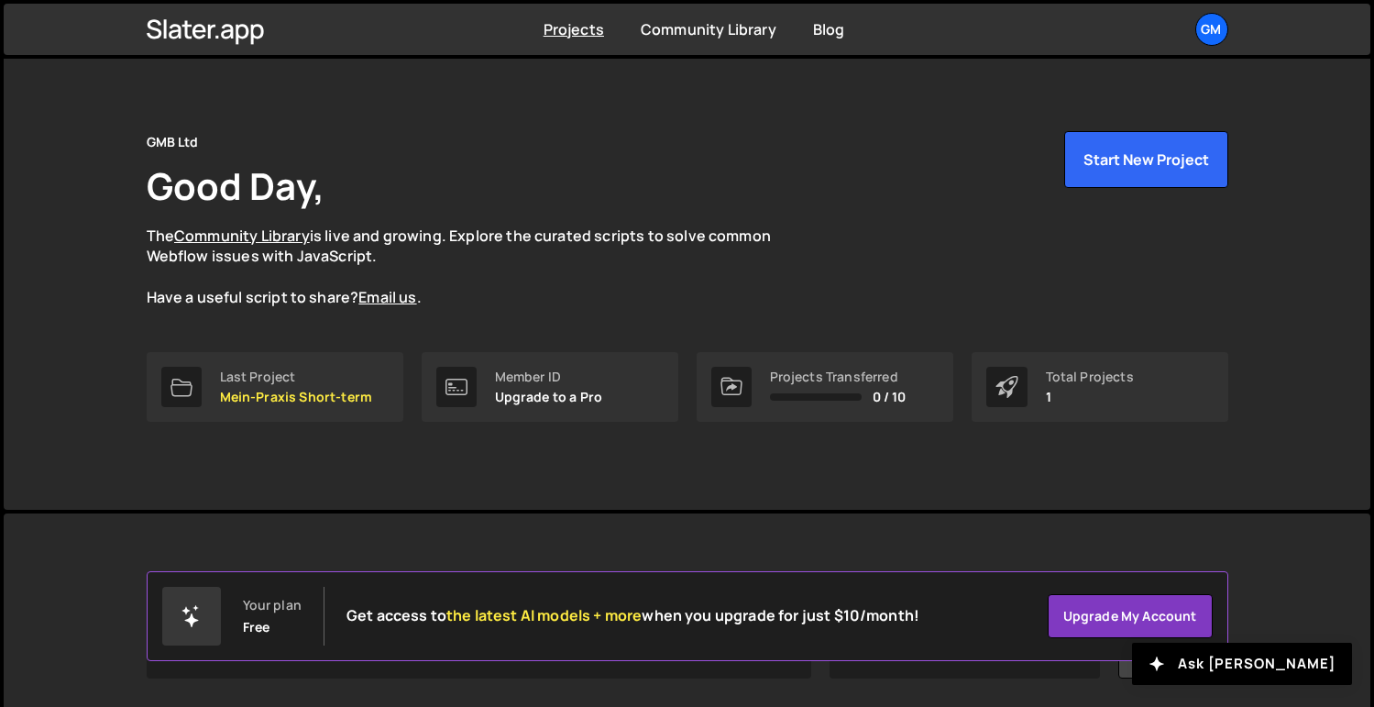
scroll to position [236, 0]
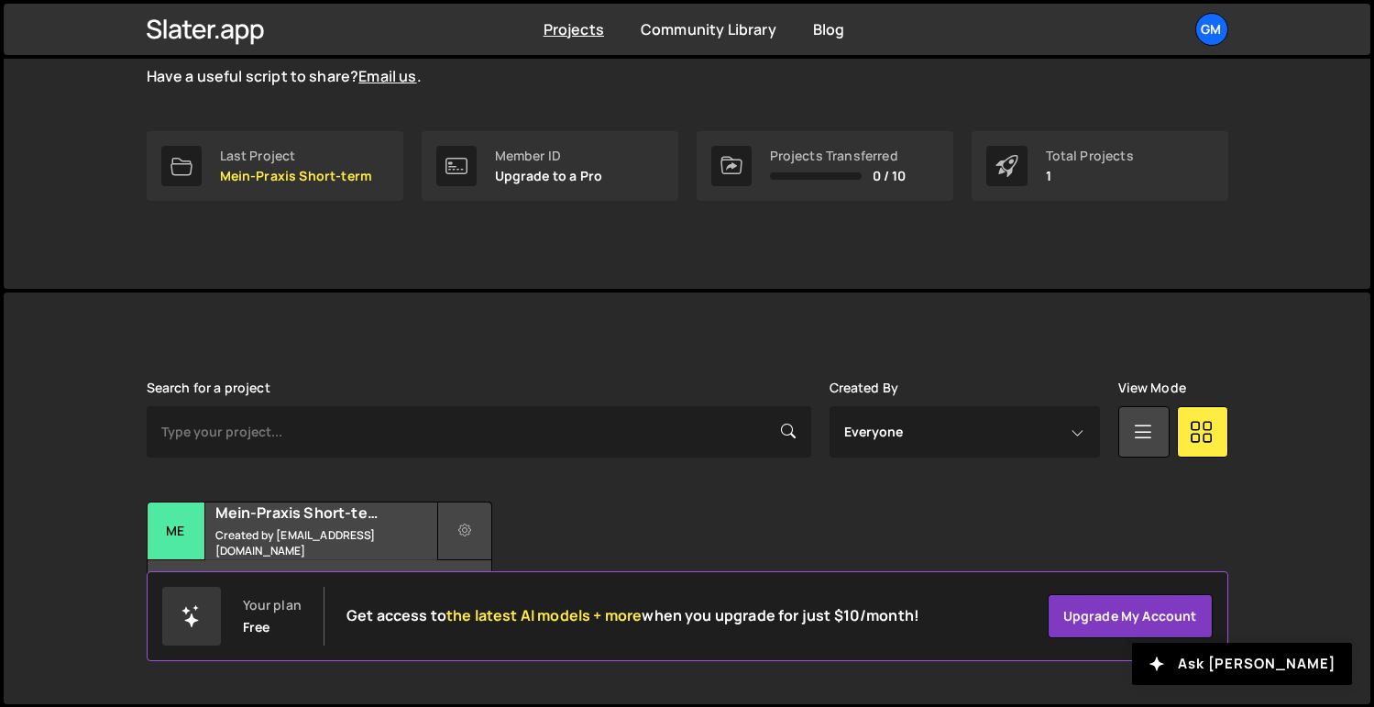
click at [477, 531] on button at bounding box center [464, 530] width 55 height 59
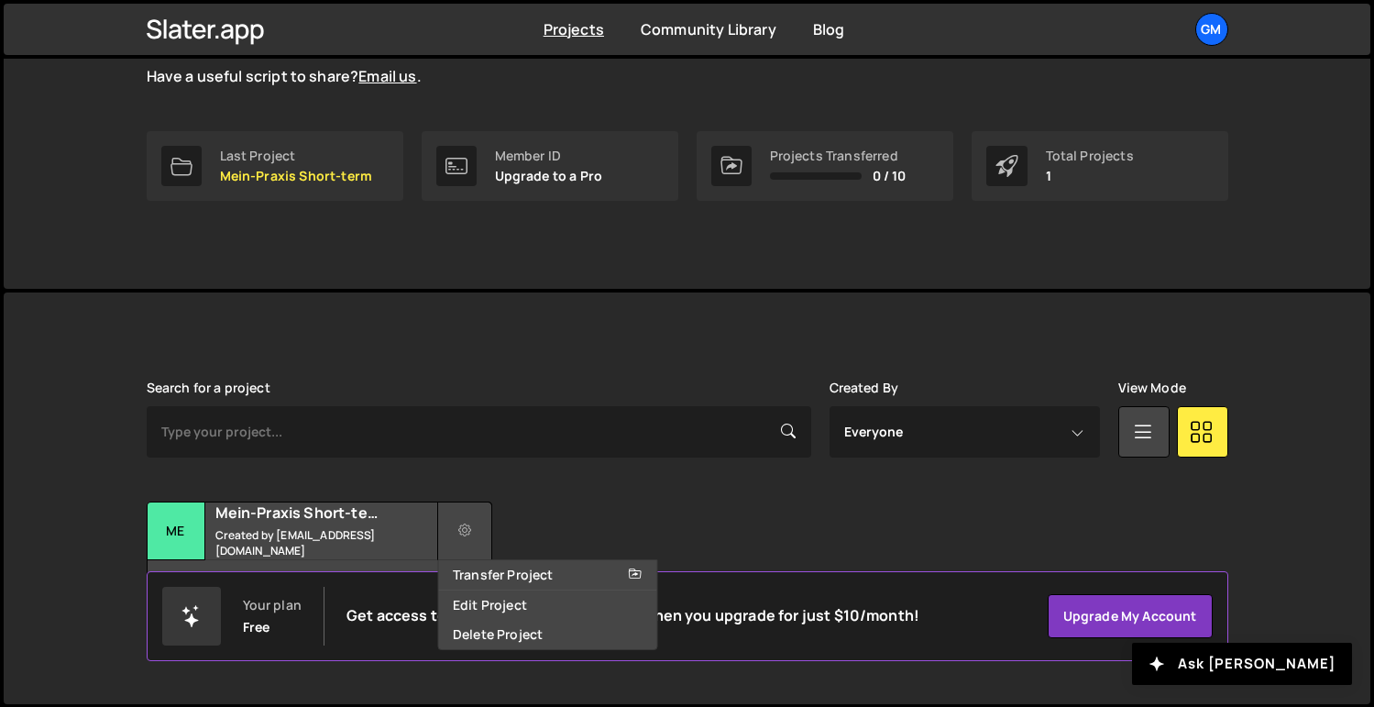
click at [477, 531] on button at bounding box center [464, 530] width 55 height 59
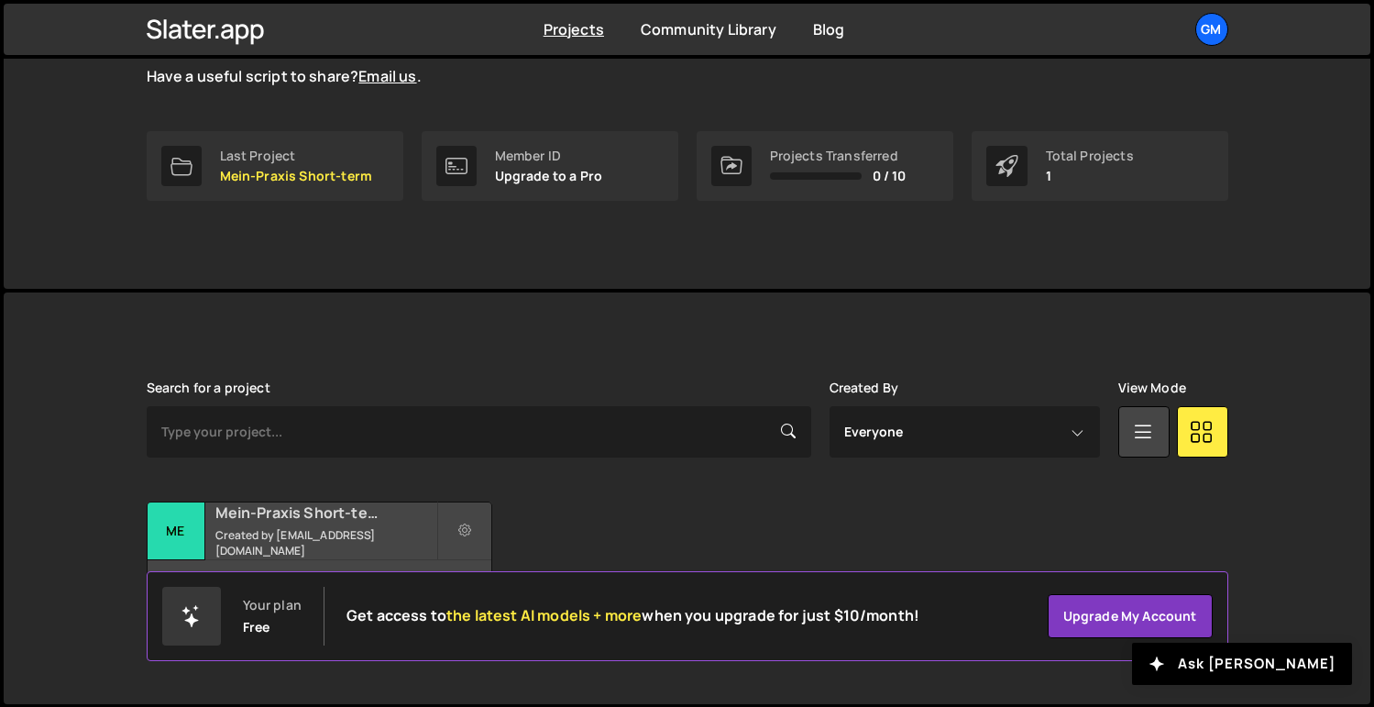
click at [351, 522] on h2 "Mein-Praxis Short-term" at bounding box center [325, 512] width 221 height 20
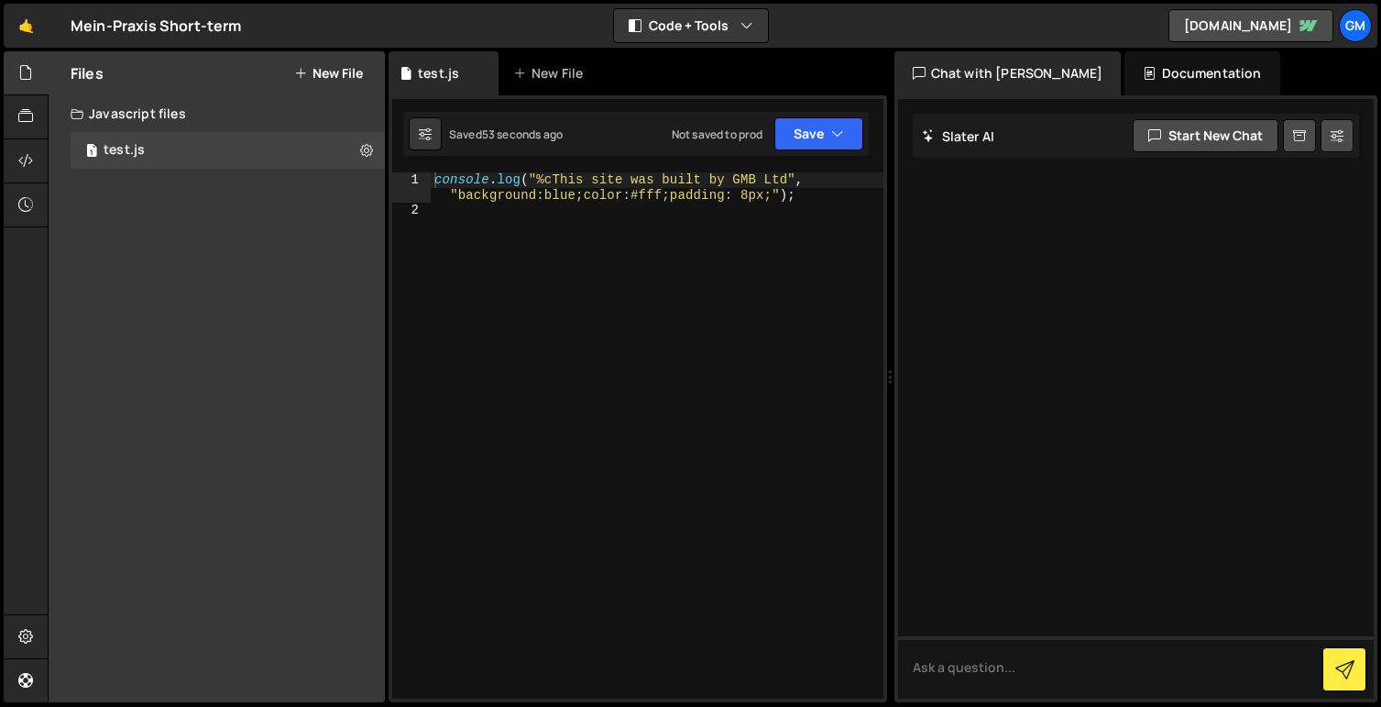
click at [1156, 63] on div "Documentation" at bounding box center [1201, 73] width 155 height 44
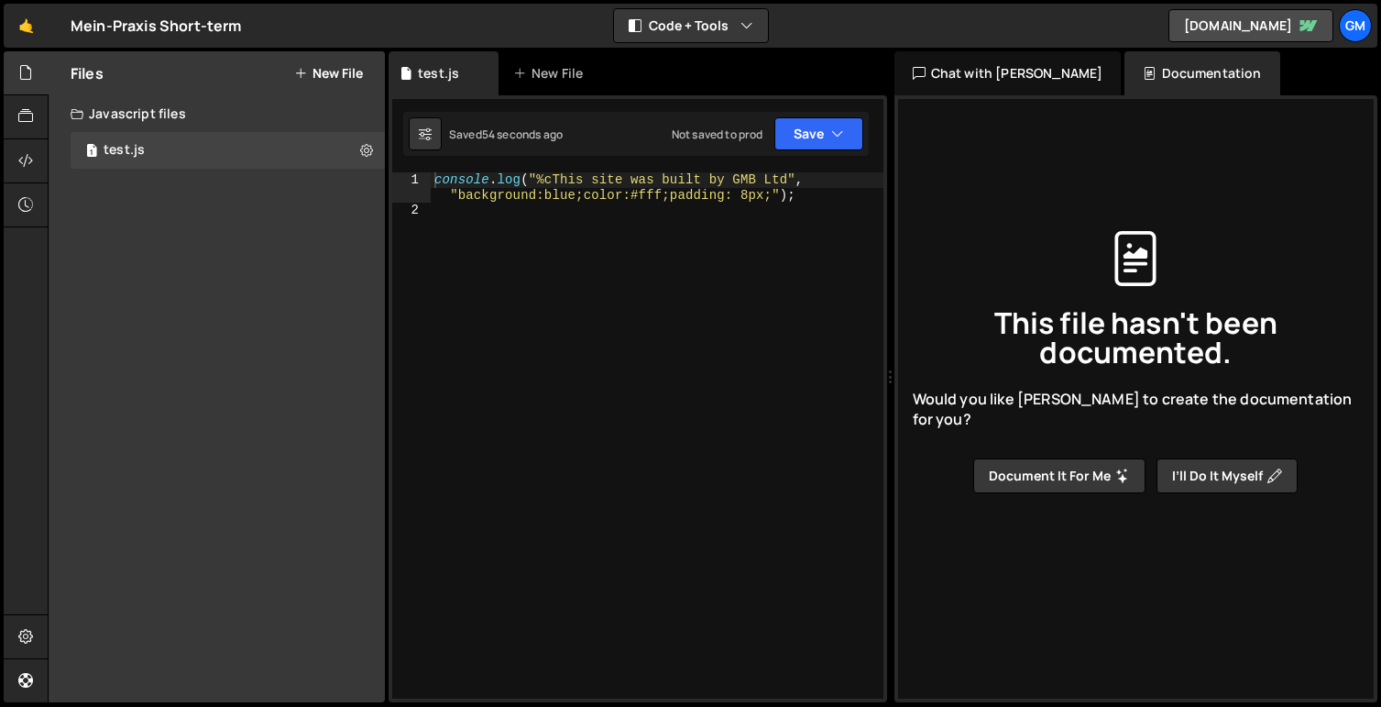
click at [996, 76] on div "Chat with [PERSON_NAME]" at bounding box center [1007, 73] width 227 height 44
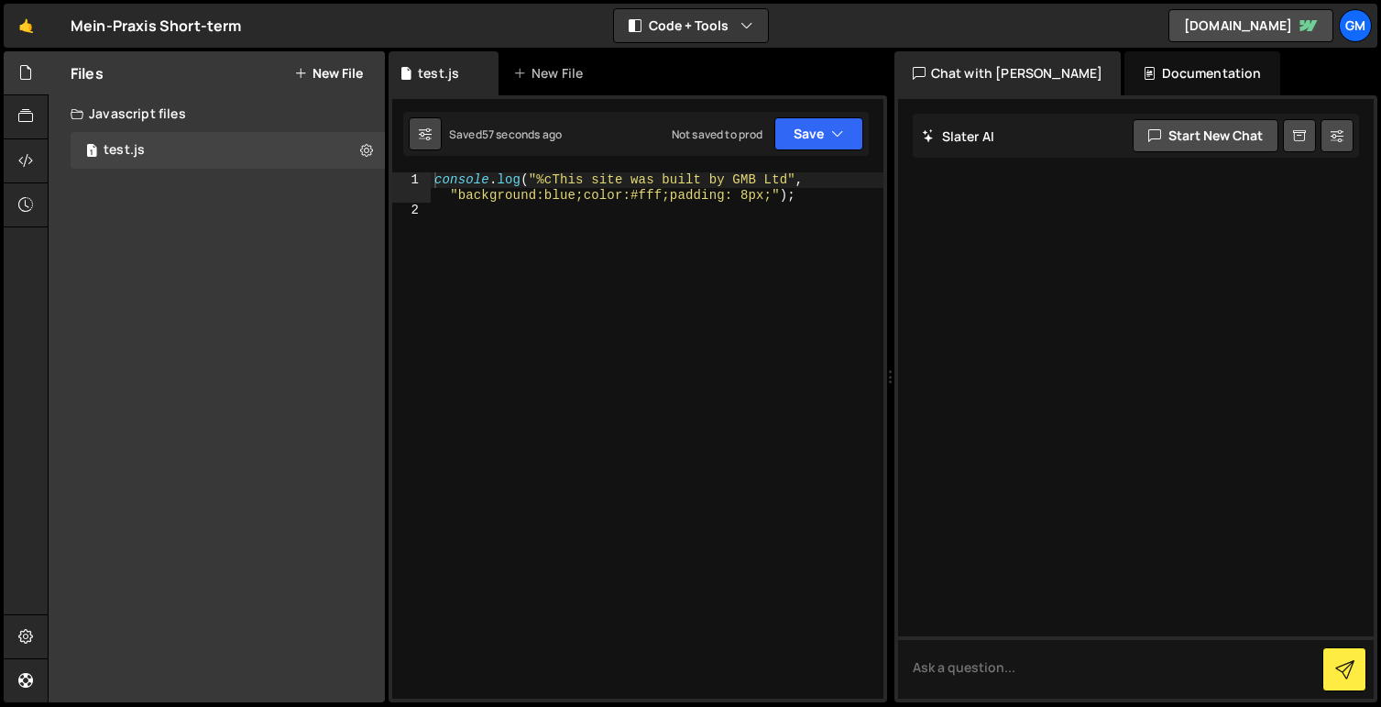
click at [432, 134] on button at bounding box center [425, 133] width 33 height 33
select select "editor"
select select "ace/theme/monokai"
type input "14"
checkbox input "true"
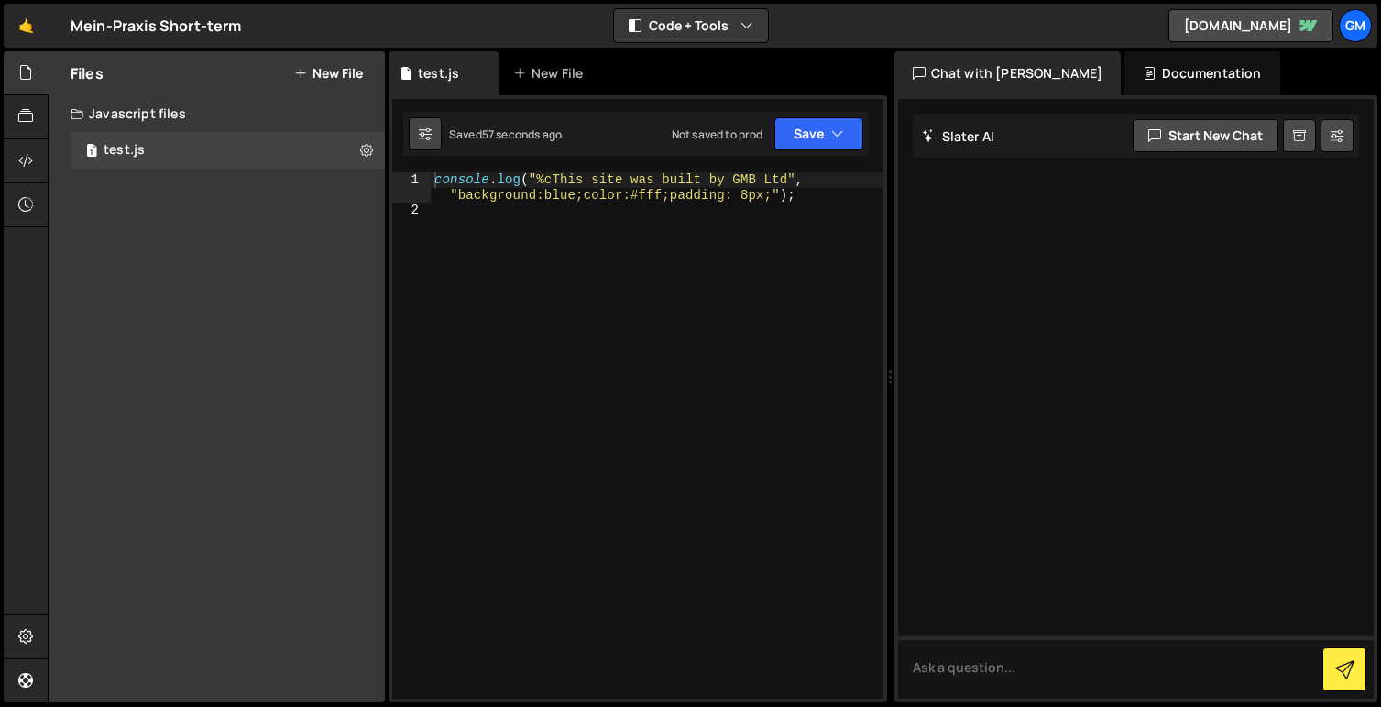
checkbox input "true"
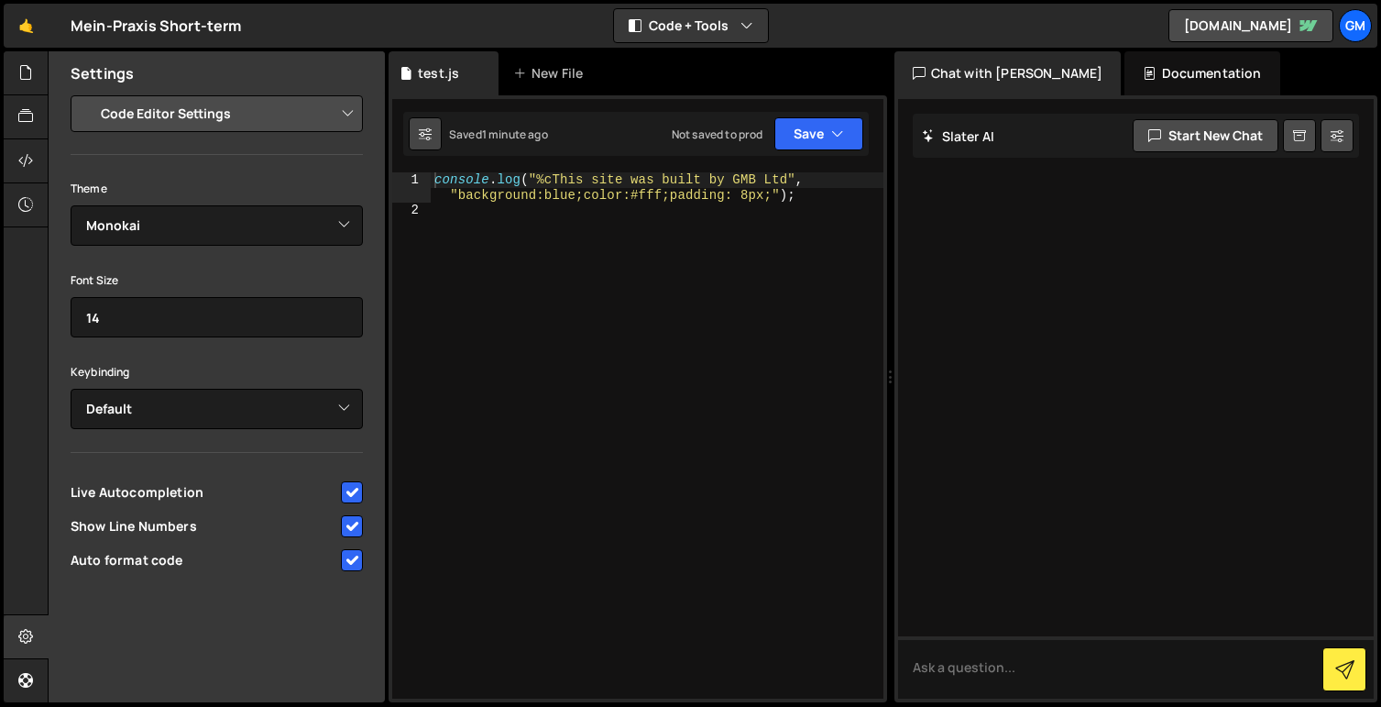
click at [432, 134] on button at bounding box center [425, 133] width 33 height 33
click at [32, 81] on icon at bounding box center [25, 72] width 15 height 20
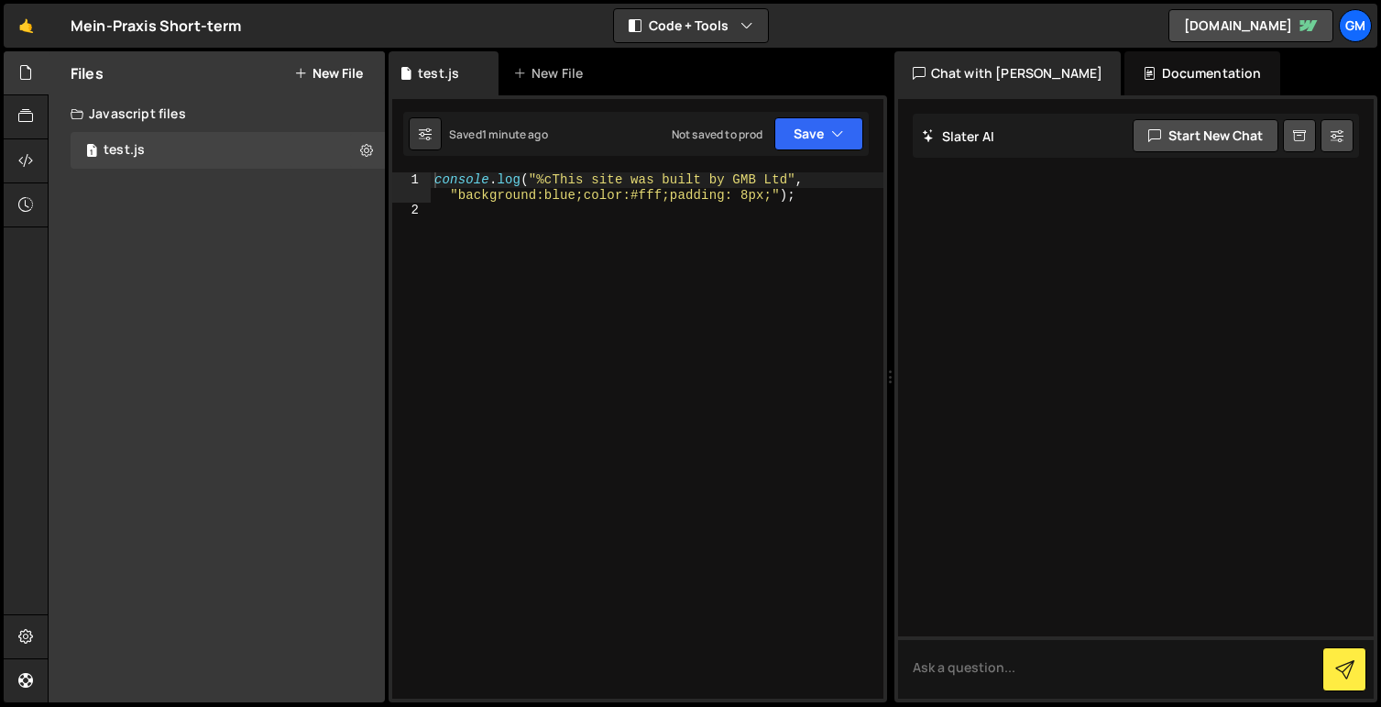
type textarea "console.log("%cThis site was built by GMB Ltd", "background:blue;color:#fff;pad…"
click at [500, 197] on div "console . log ( "%cThis site was built by GMB Ltd" , "background:blue;color:#ff…" at bounding box center [657, 458] width 453 height 572
click at [841, 140] on icon "button" at bounding box center [837, 134] width 13 height 18
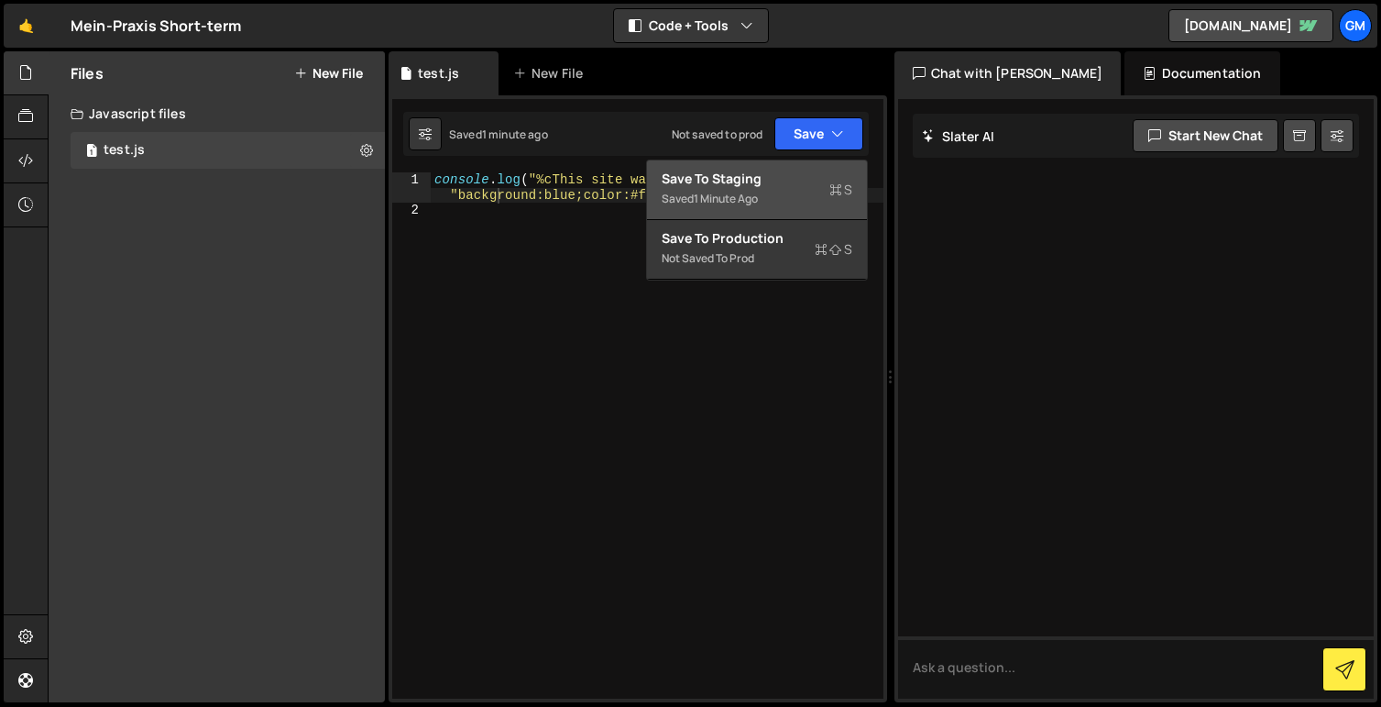
click at [804, 165] on button "Save to Staging S Saved 1 minute ago" at bounding box center [757, 190] width 220 height 60
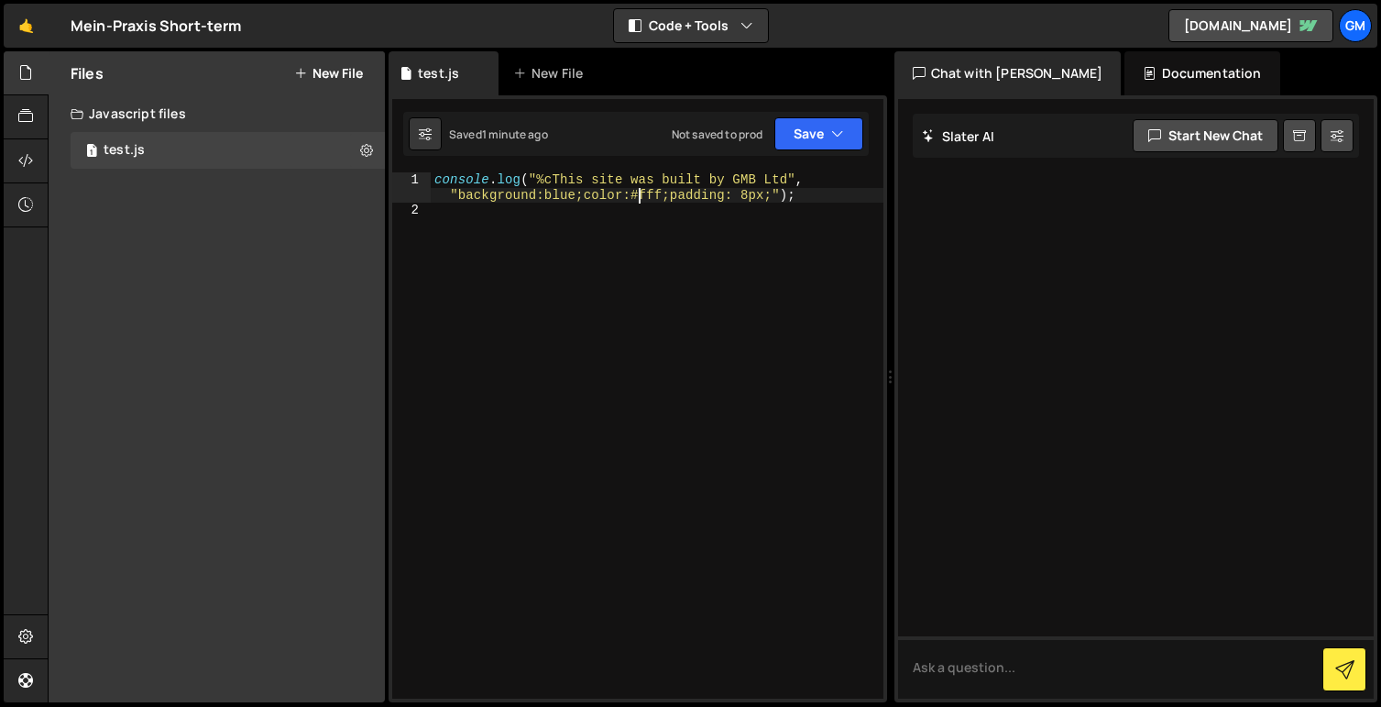
click at [636, 189] on div "console . log ( "%cThis site was built by GMB Ltd" , "background:blue;color:#ff…" at bounding box center [657, 458] width 453 height 572
click at [413, 128] on button at bounding box center [425, 133] width 33 height 33
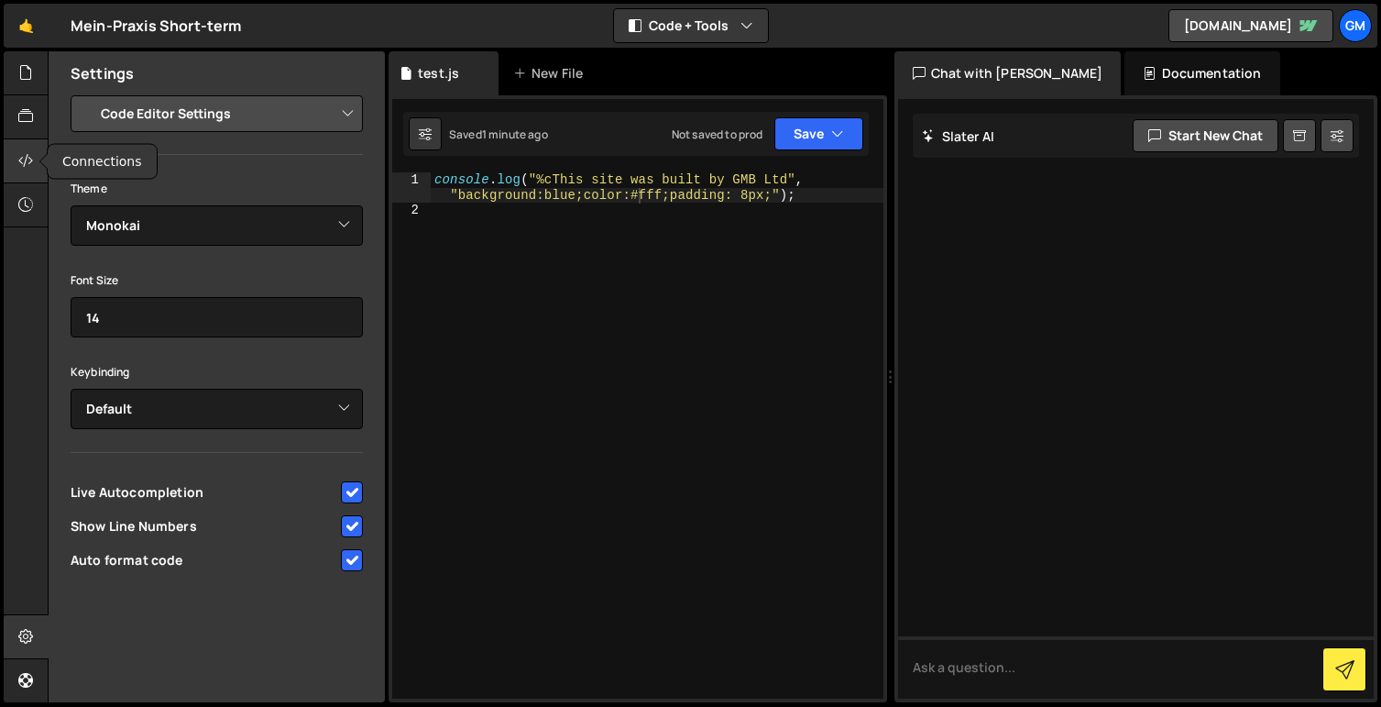
click at [31, 163] on icon at bounding box center [25, 160] width 15 height 20
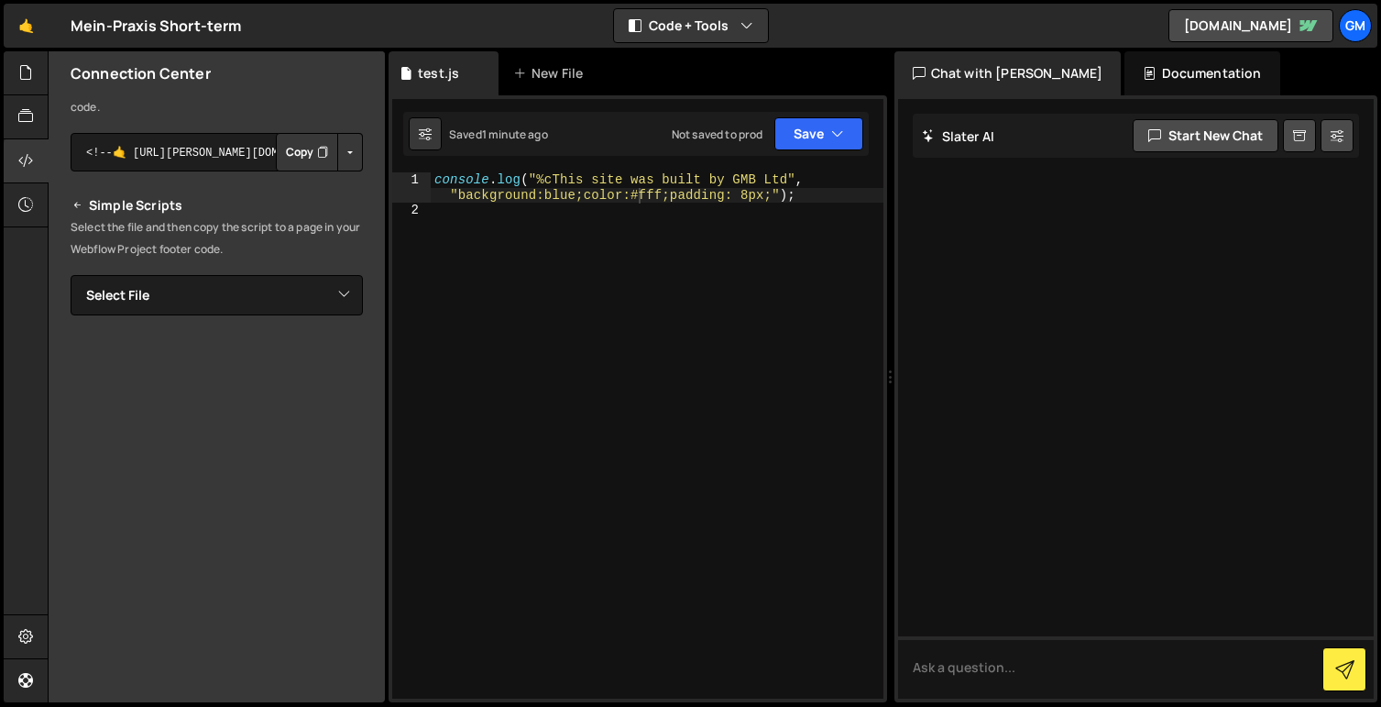
scroll to position [266, 0]
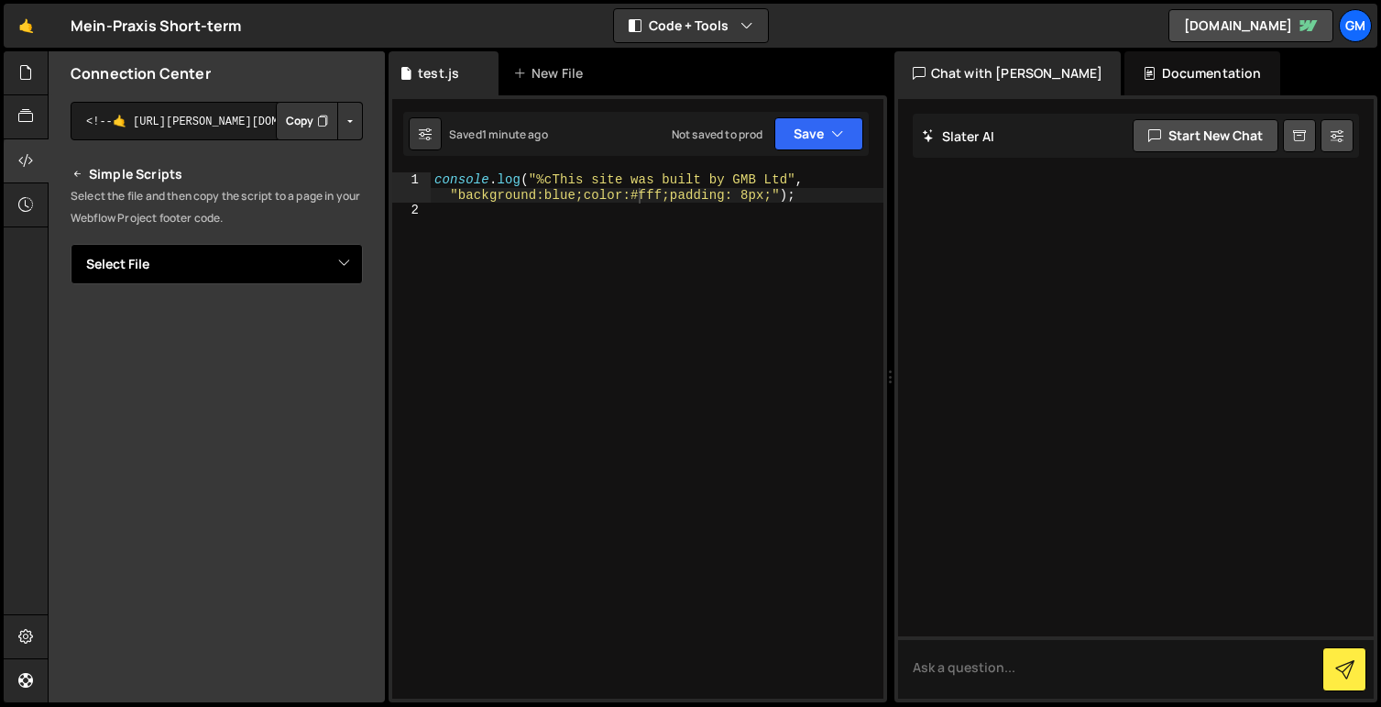
click at [324, 259] on select "Select File test.js" at bounding box center [217, 264] width 292 height 40
select select "45073"
click at [71, 244] on select "Select File test.js" at bounding box center [217, 264] width 292 height 40
click at [296, 268] on select "Select File test.js" at bounding box center [217, 264] width 292 height 40
click at [71, 244] on select "Select File test.js" at bounding box center [217, 264] width 292 height 40
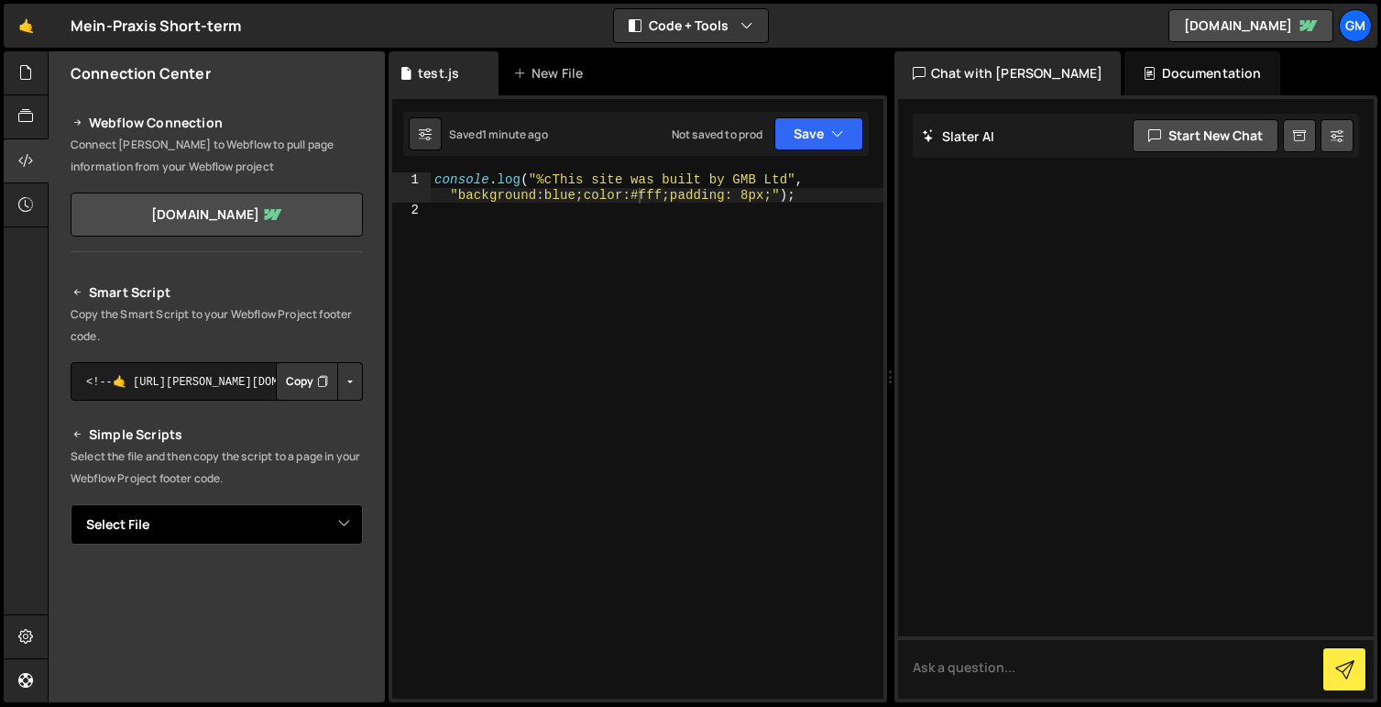
scroll to position [2, 0]
click at [343, 524] on select "Select File test.js" at bounding box center [217, 528] width 292 height 40
select select "45073"
click at [71, 508] on select "Select File test.js" at bounding box center [217, 528] width 292 height 40
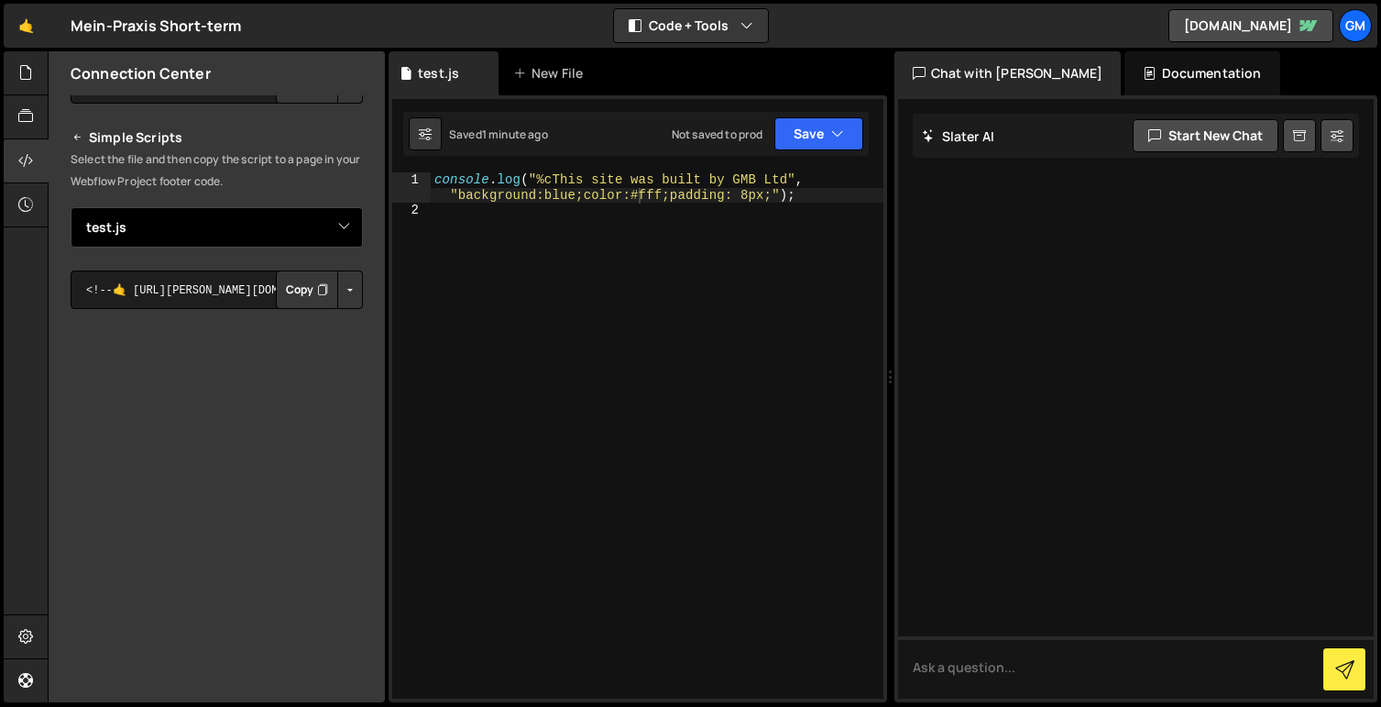
scroll to position [0, 0]
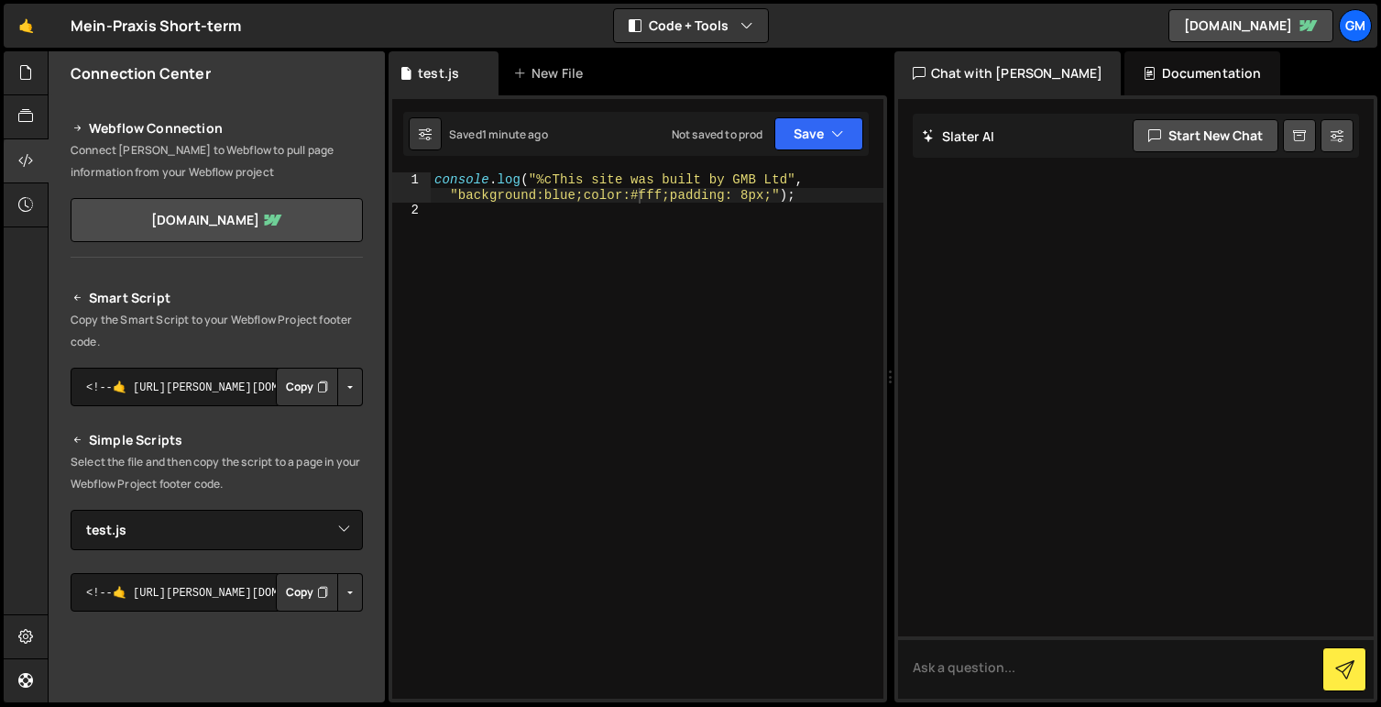
click at [286, 596] on button "Copy" at bounding box center [307, 592] width 62 height 38
click at [824, 124] on button "Save" at bounding box center [818, 133] width 89 height 33
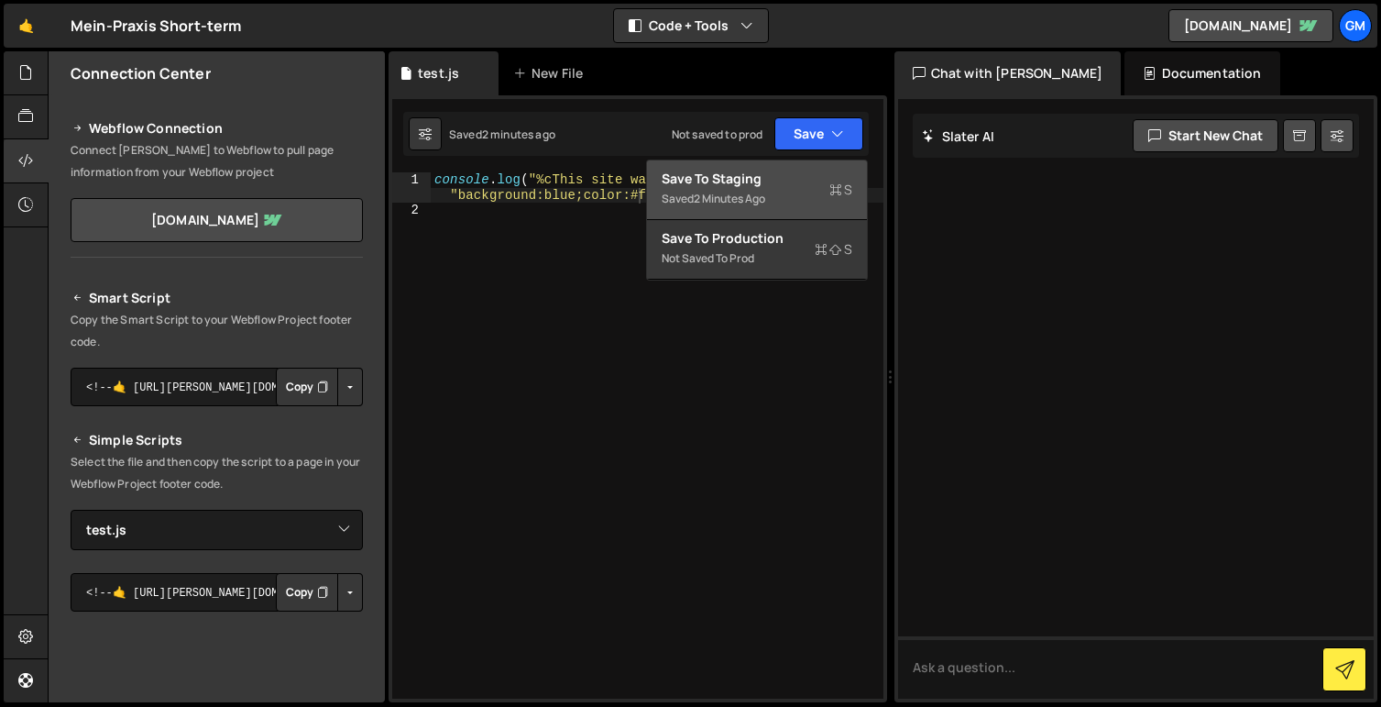
click at [725, 181] on div "Save to Staging S" at bounding box center [757, 179] width 191 height 18
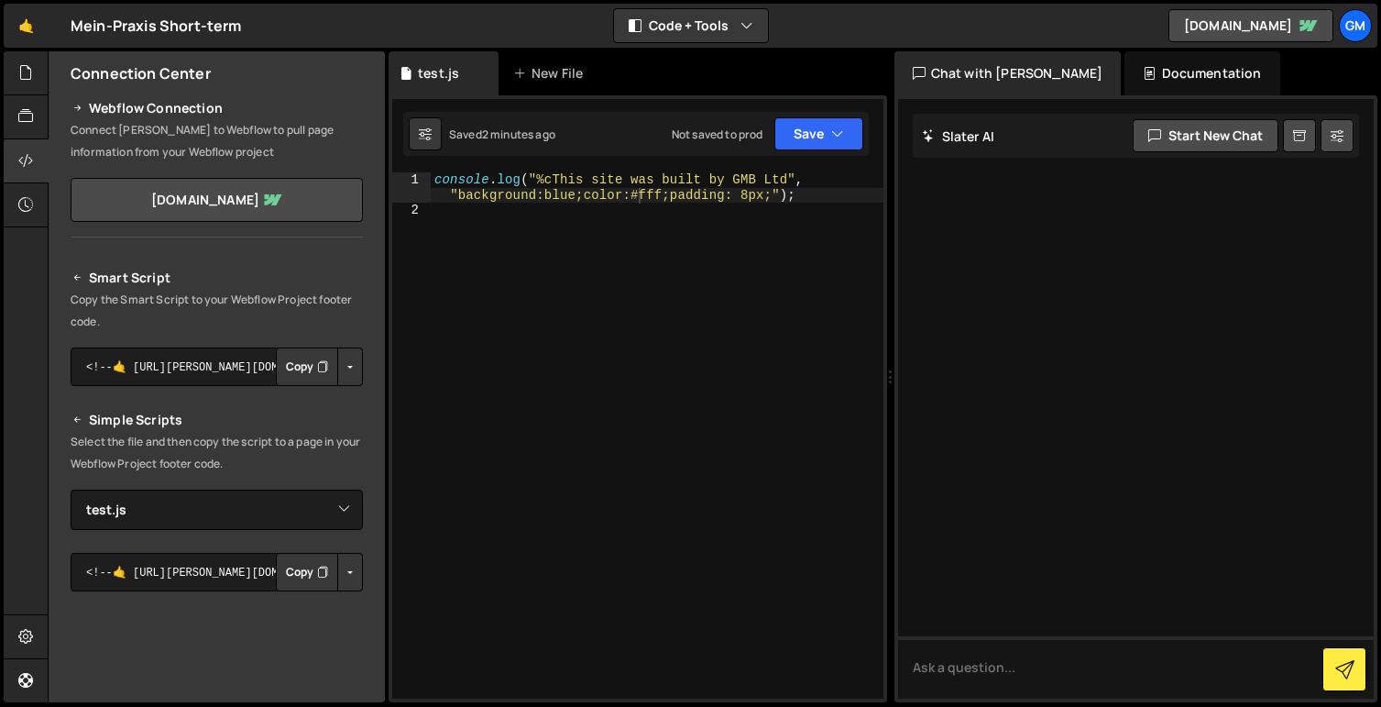
scroll to position [293, 0]
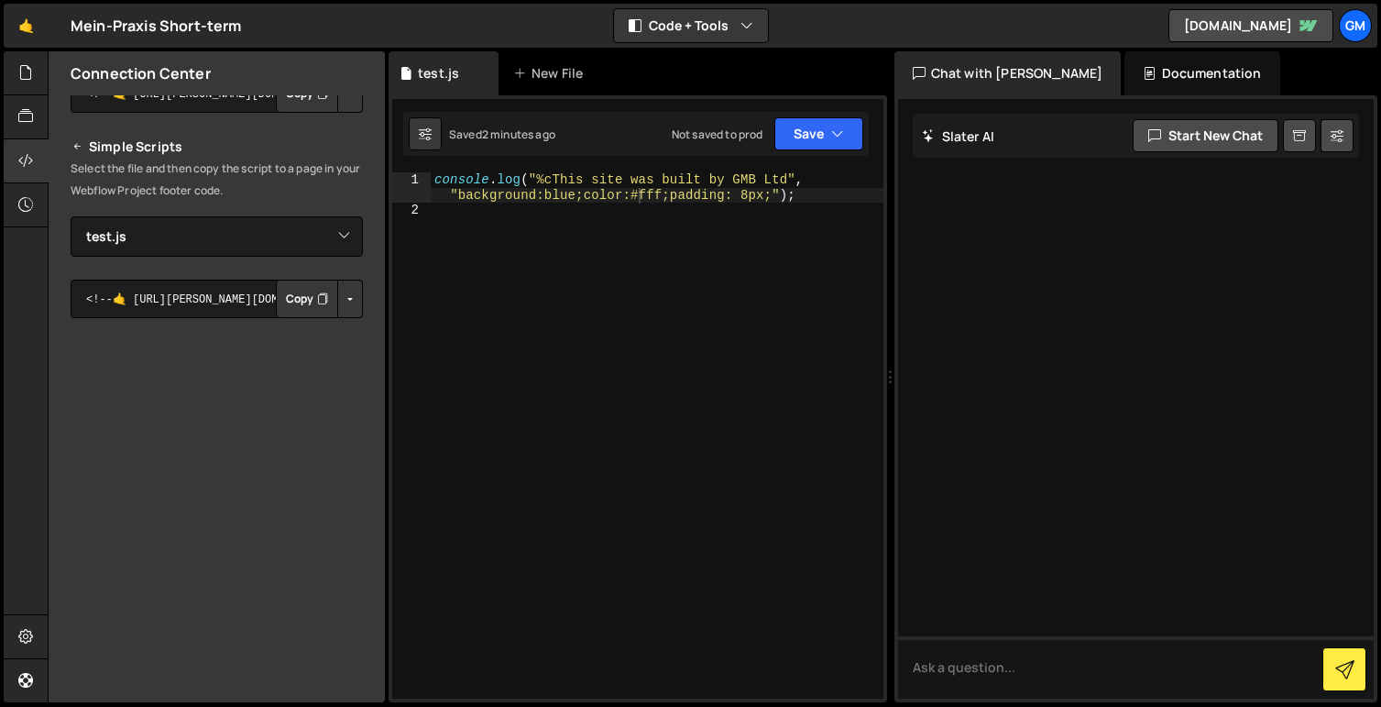
click at [343, 301] on button "Button group with nested dropdown" at bounding box center [350, 298] width 26 height 38
click at [284, 338] on link "Copy Staging Script" at bounding box center [272, 334] width 180 height 26
click at [289, 307] on button "Copy" at bounding box center [307, 298] width 62 height 38
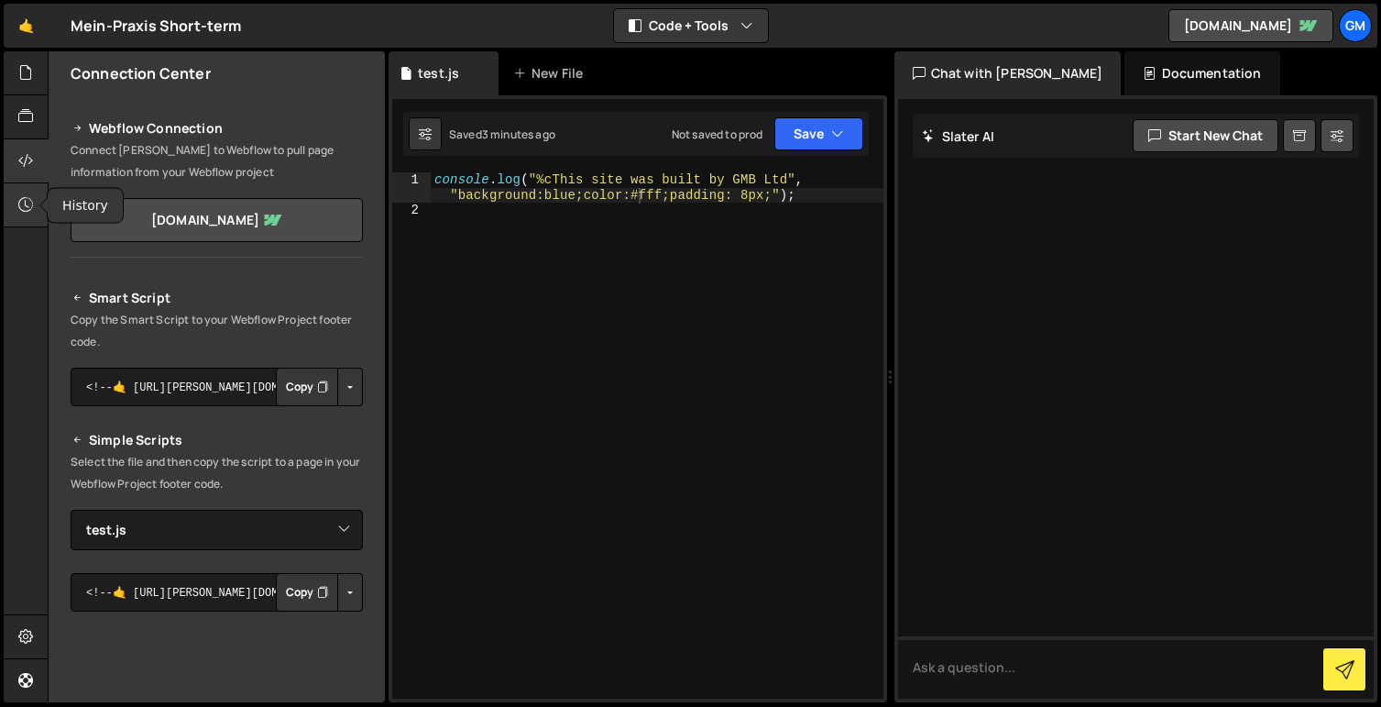
click at [34, 209] on div at bounding box center [26, 205] width 45 height 44
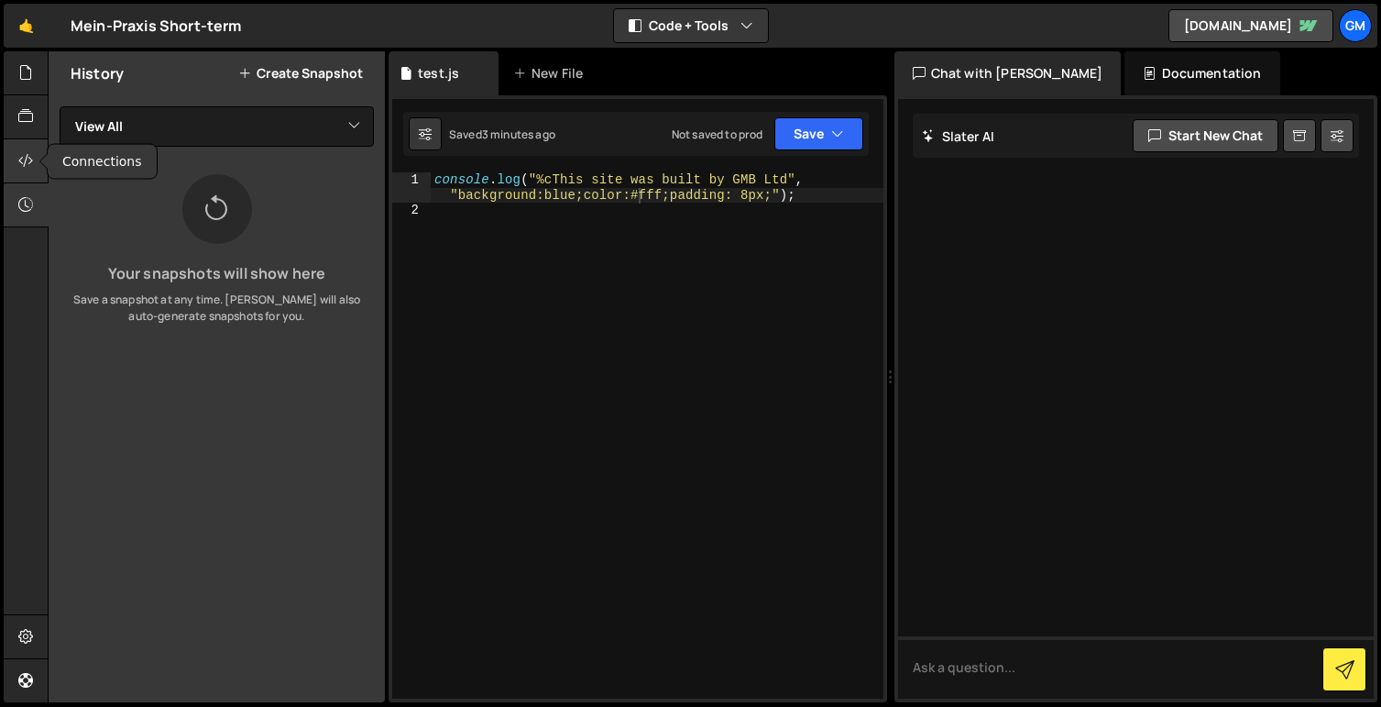
click at [27, 154] on icon at bounding box center [25, 160] width 15 height 20
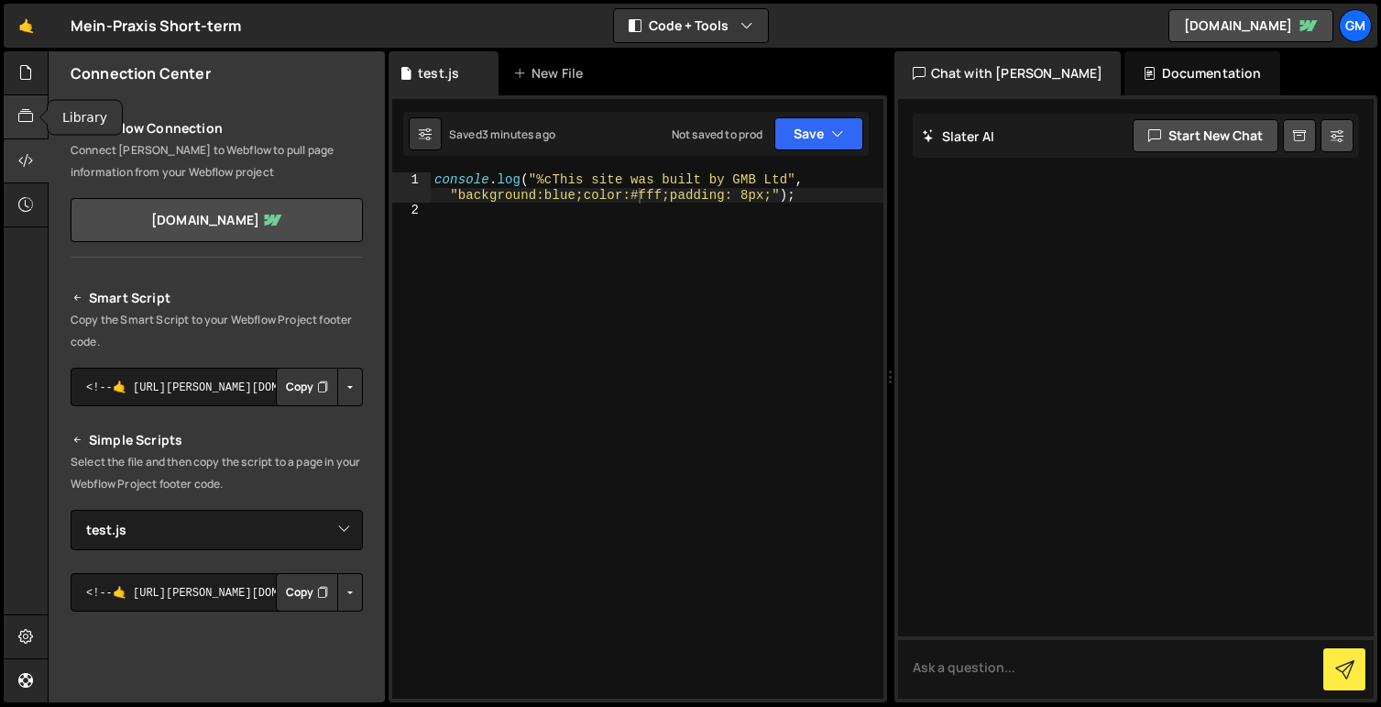
click at [21, 111] on icon at bounding box center [25, 116] width 15 height 20
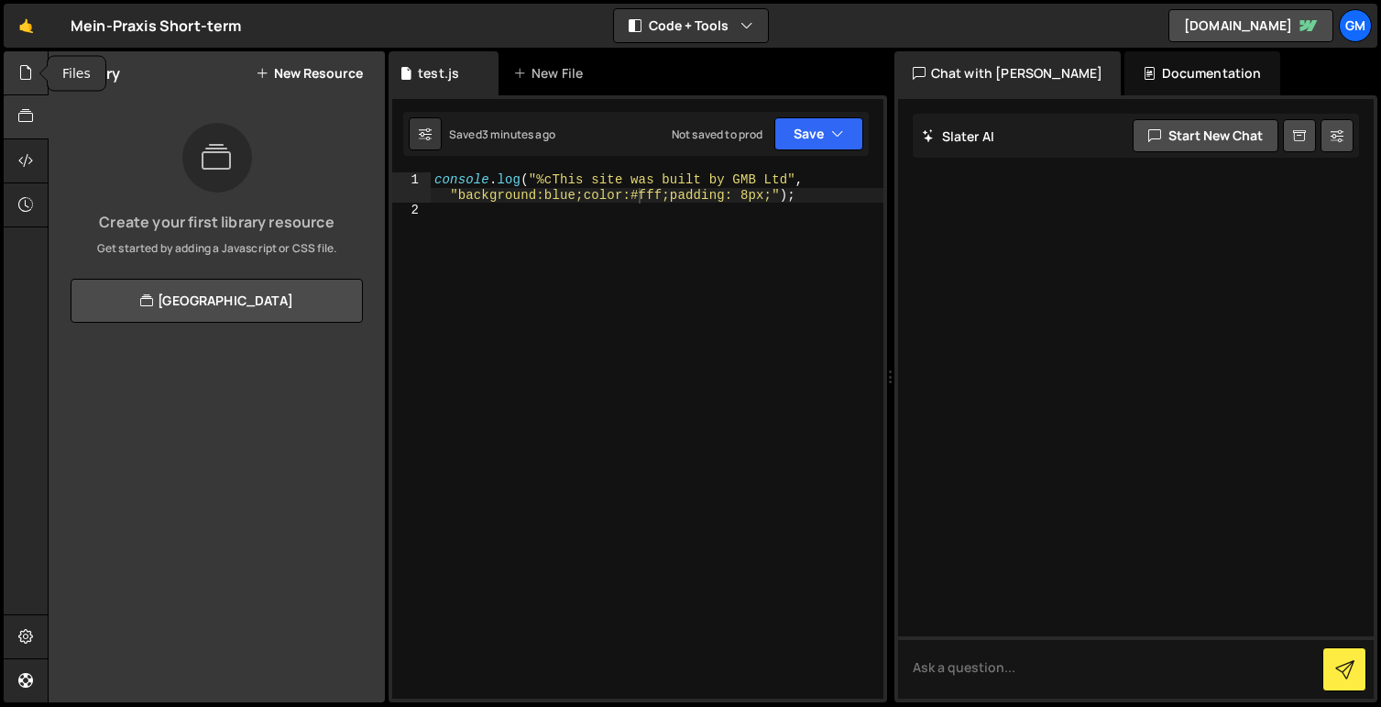
click at [21, 87] on div at bounding box center [26, 73] width 45 height 44
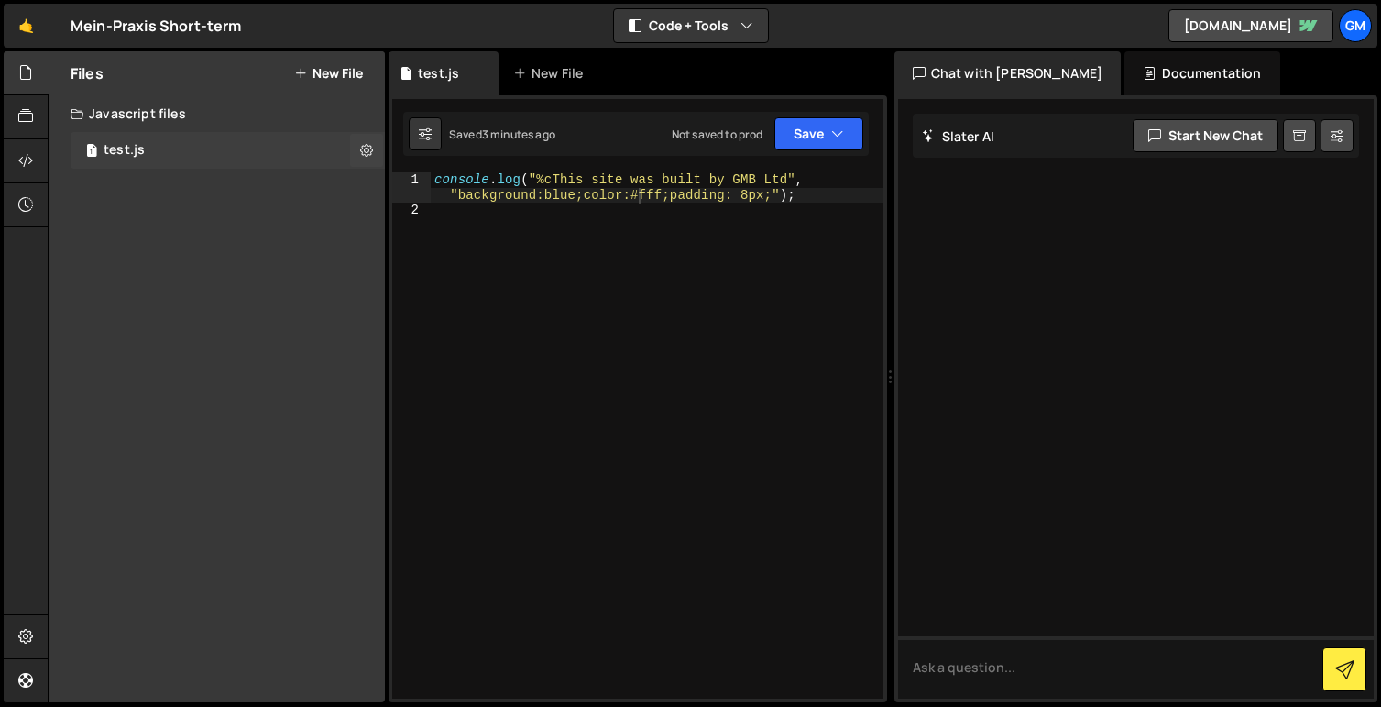
click at [252, 134] on div "1 test.js 0" at bounding box center [228, 150] width 314 height 37
click at [365, 147] on icon at bounding box center [366, 149] width 13 height 17
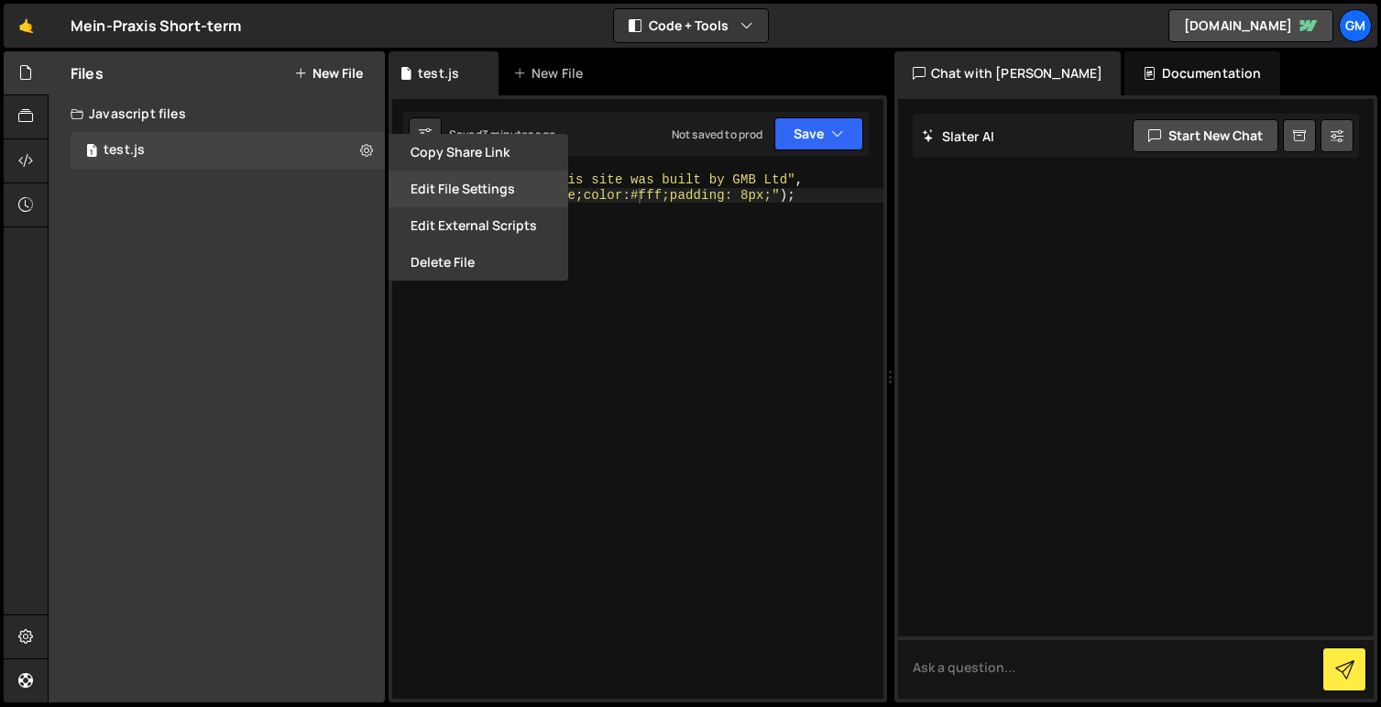
click at [470, 185] on button "Edit File Settings" at bounding box center [479, 188] width 180 height 37
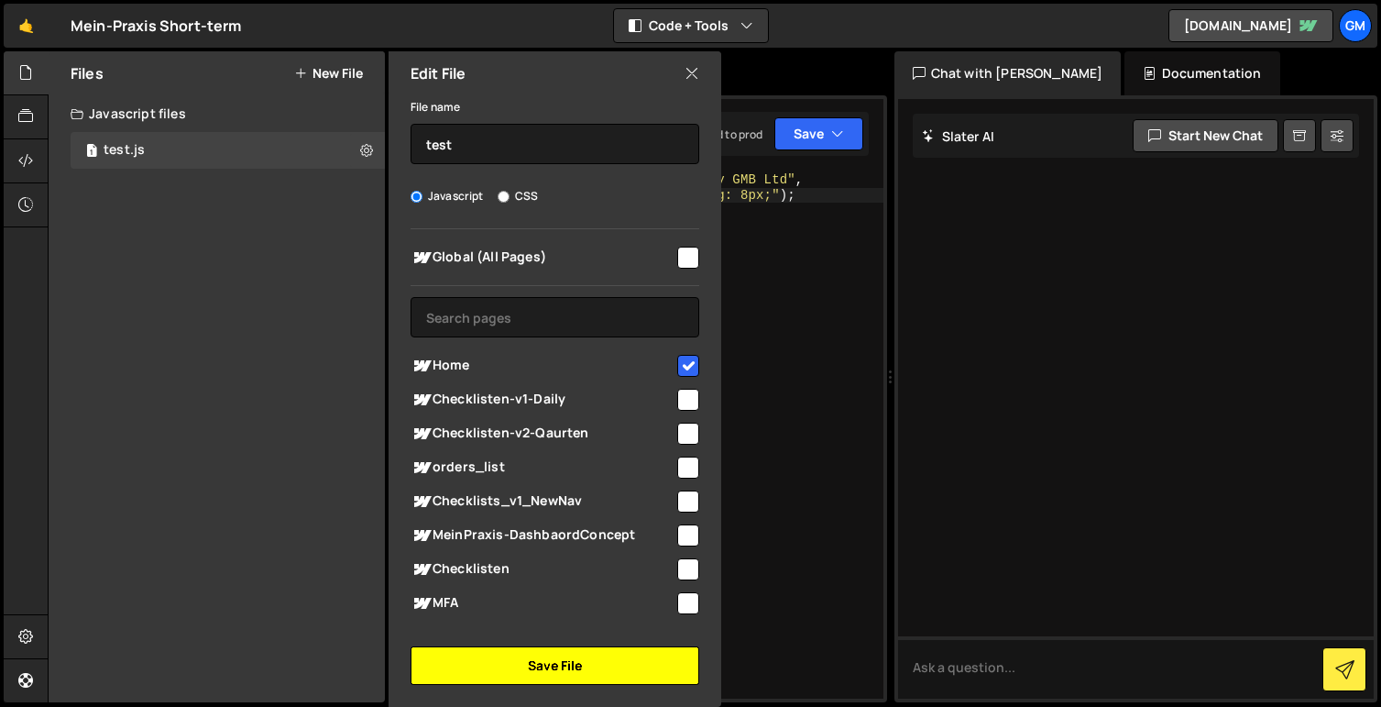
click at [590, 666] on button "Save File" at bounding box center [555, 665] width 289 height 38
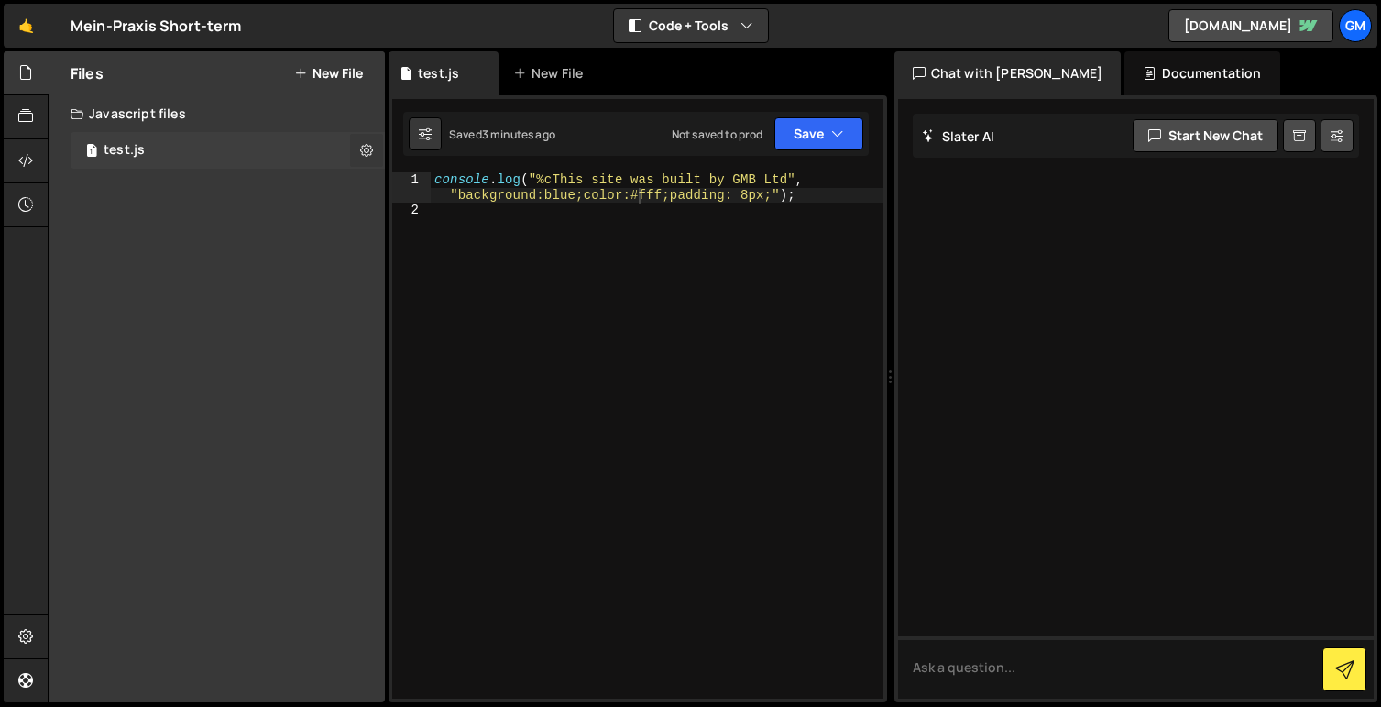
click at [371, 146] on icon at bounding box center [366, 149] width 13 height 17
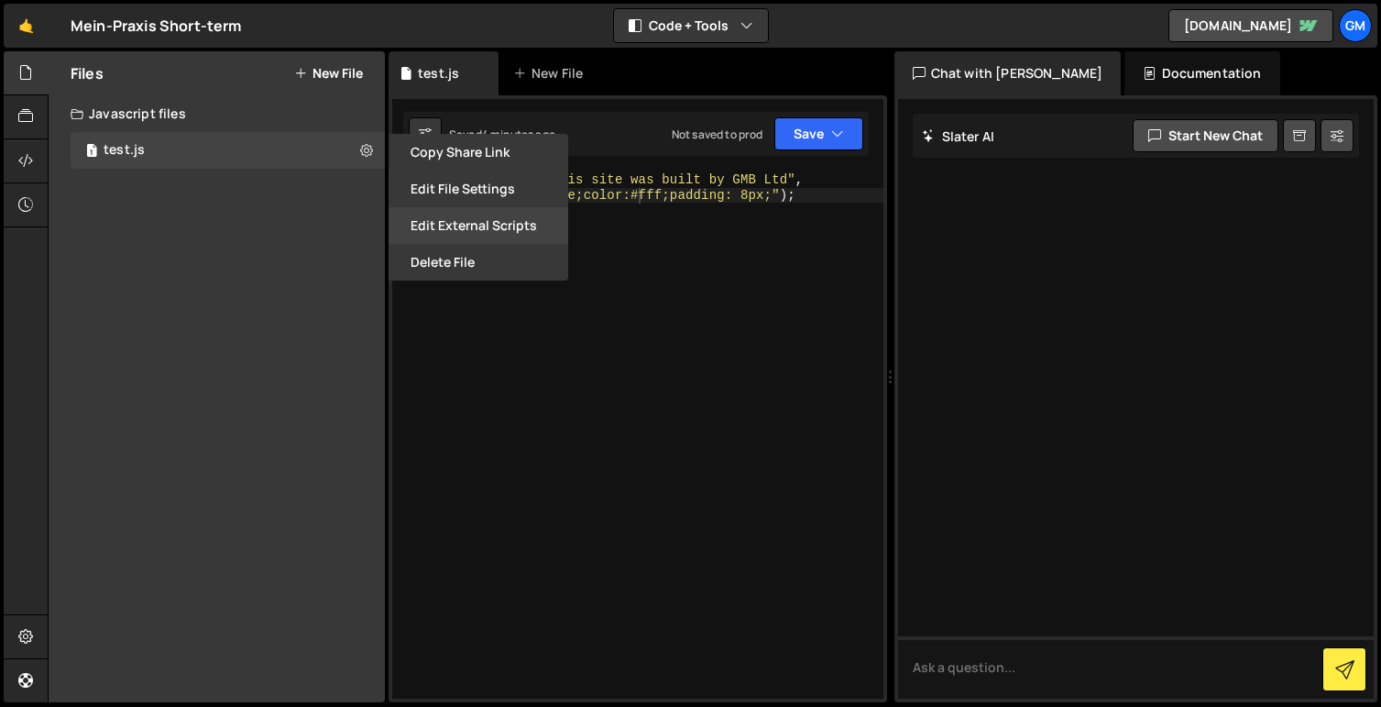
click at [470, 223] on button "Edit External Scripts" at bounding box center [479, 225] width 180 height 37
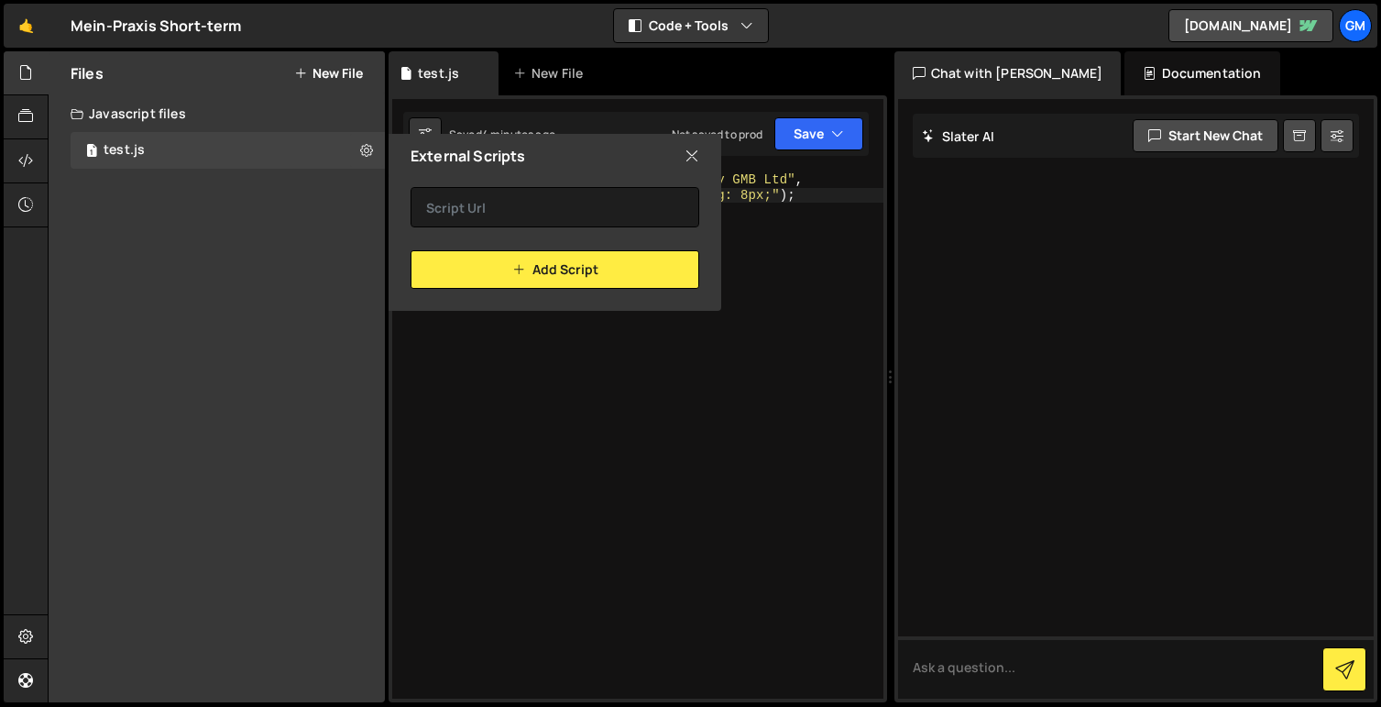
click at [705, 151] on div "External Scripts" at bounding box center [555, 156] width 333 height 44
click at [689, 155] on icon at bounding box center [692, 156] width 15 height 20
checkbox input "false"
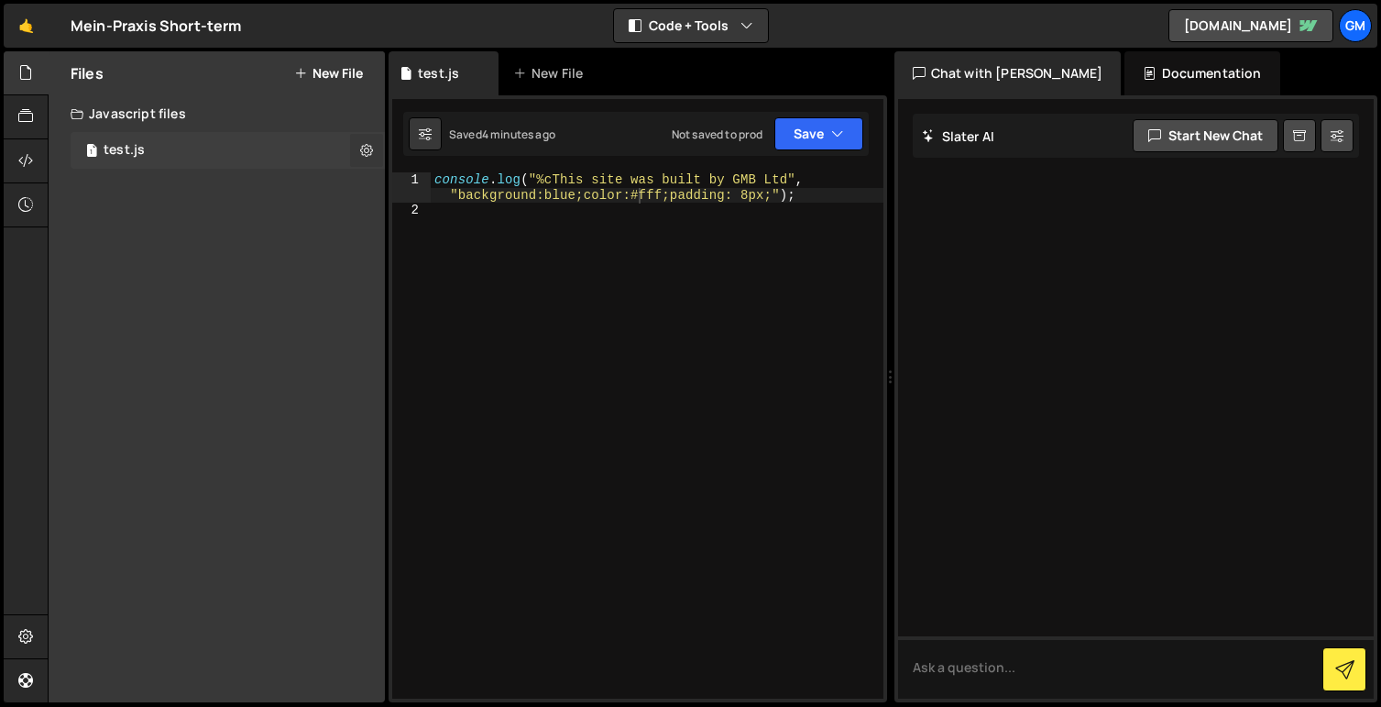
click at [378, 152] on button at bounding box center [366, 150] width 33 height 33
type input "test"
radio input "true"
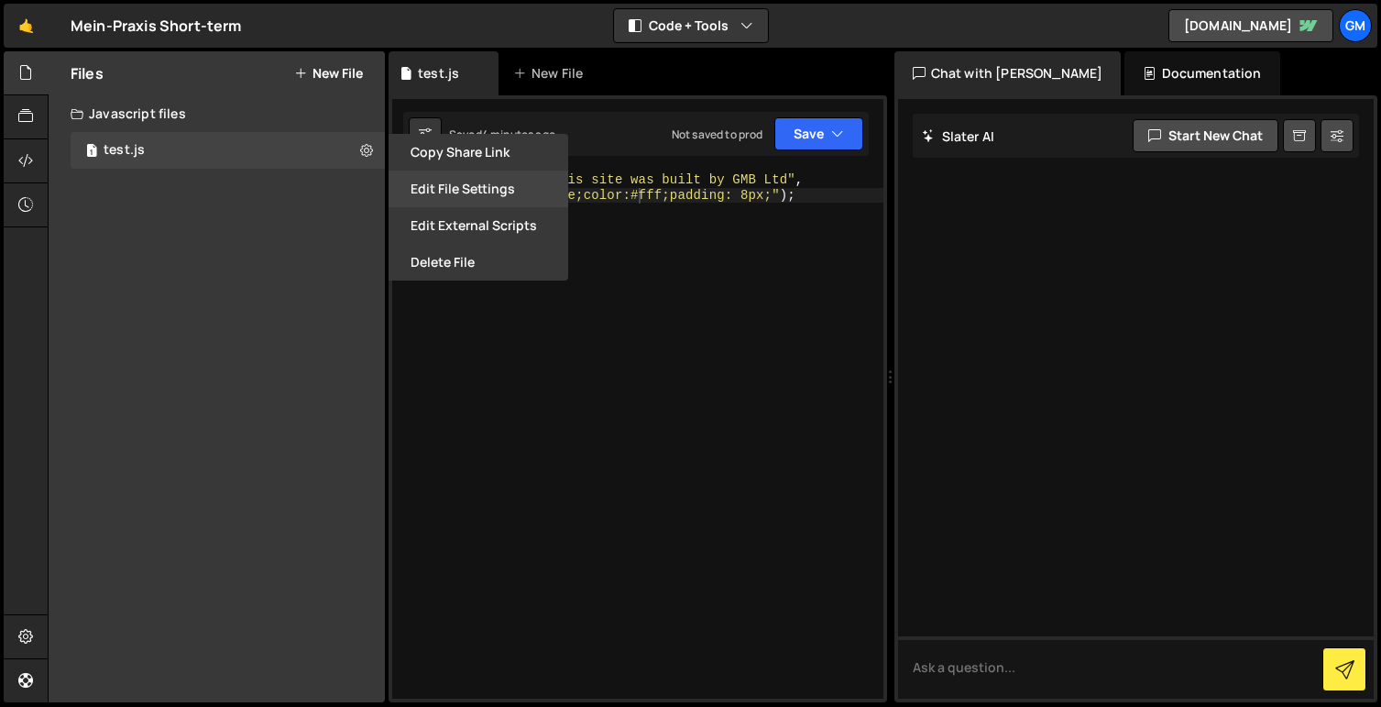
click at [484, 191] on button "Edit File Settings" at bounding box center [479, 188] width 180 height 37
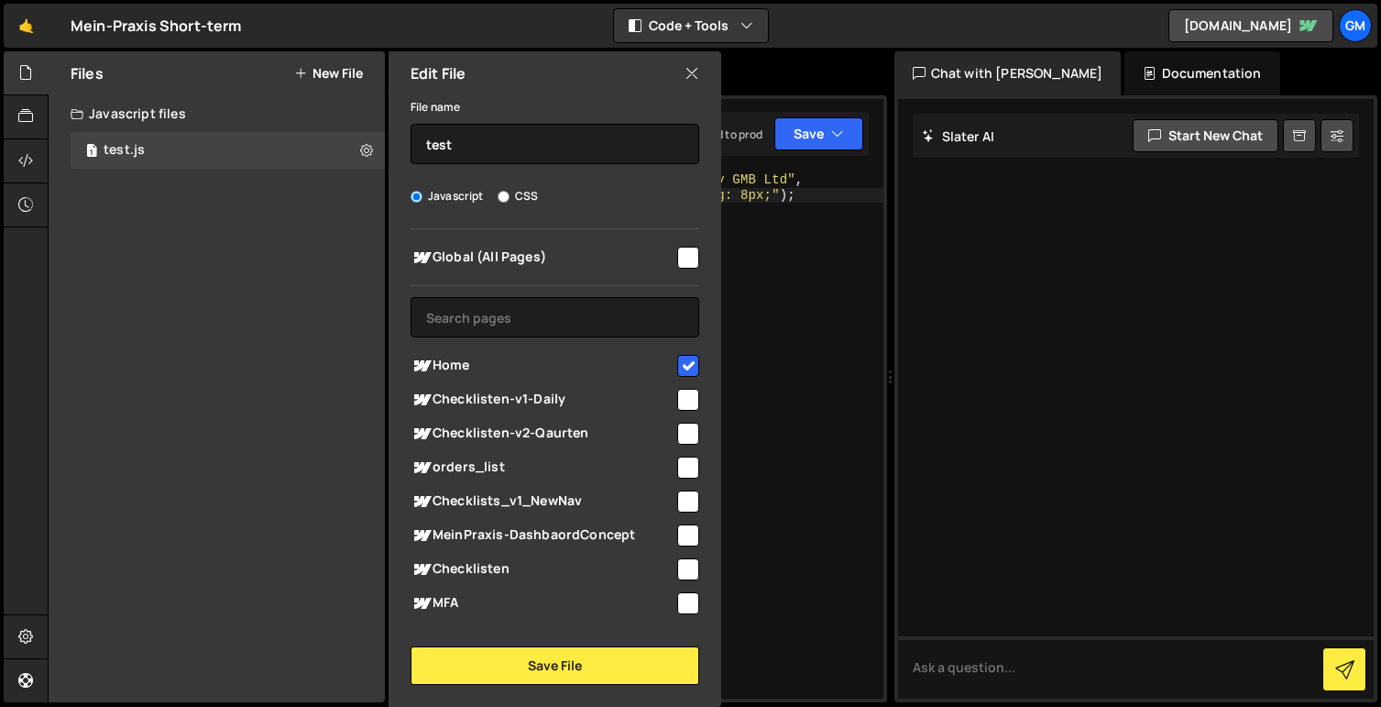
click at [677, 361] on input "checkbox" at bounding box center [688, 366] width 22 height 22
checkbox input "true"
click at [681, 257] on input "checkbox" at bounding box center [688, 258] width 22 height 22
click at [683, 257] on input "checkbox" at bounding box center [688, 258] width 22 height 22
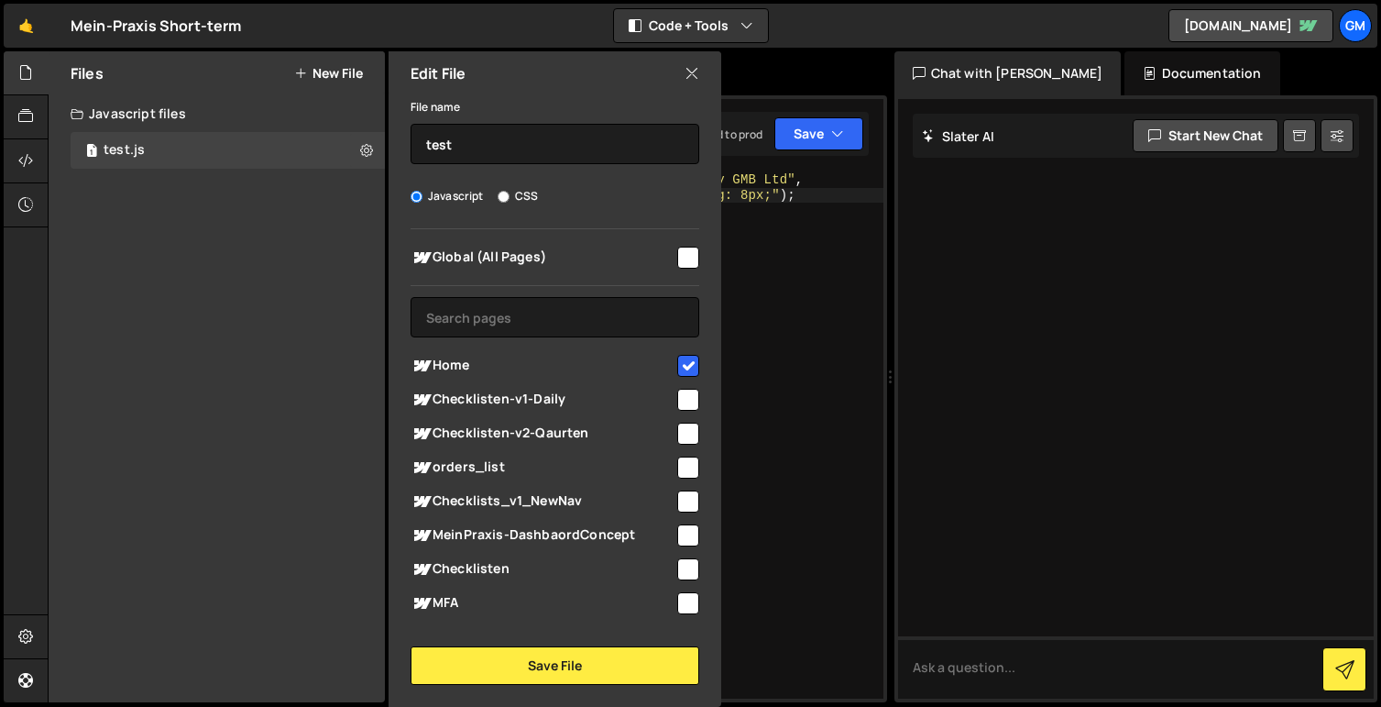
click at [683, 257] on input "checkbox" at bounding box center [688, 258] width 22 height 22
checkbox input "true"
click at [683, 364] on input "checkbox" at bounding box center [688, 366] width 22 height 22
checkbox input "false"
click at [547, 643] on div "File name test Javascript CSS Global (All Pages)" at bounding box center [555, 389] width 333 height 589
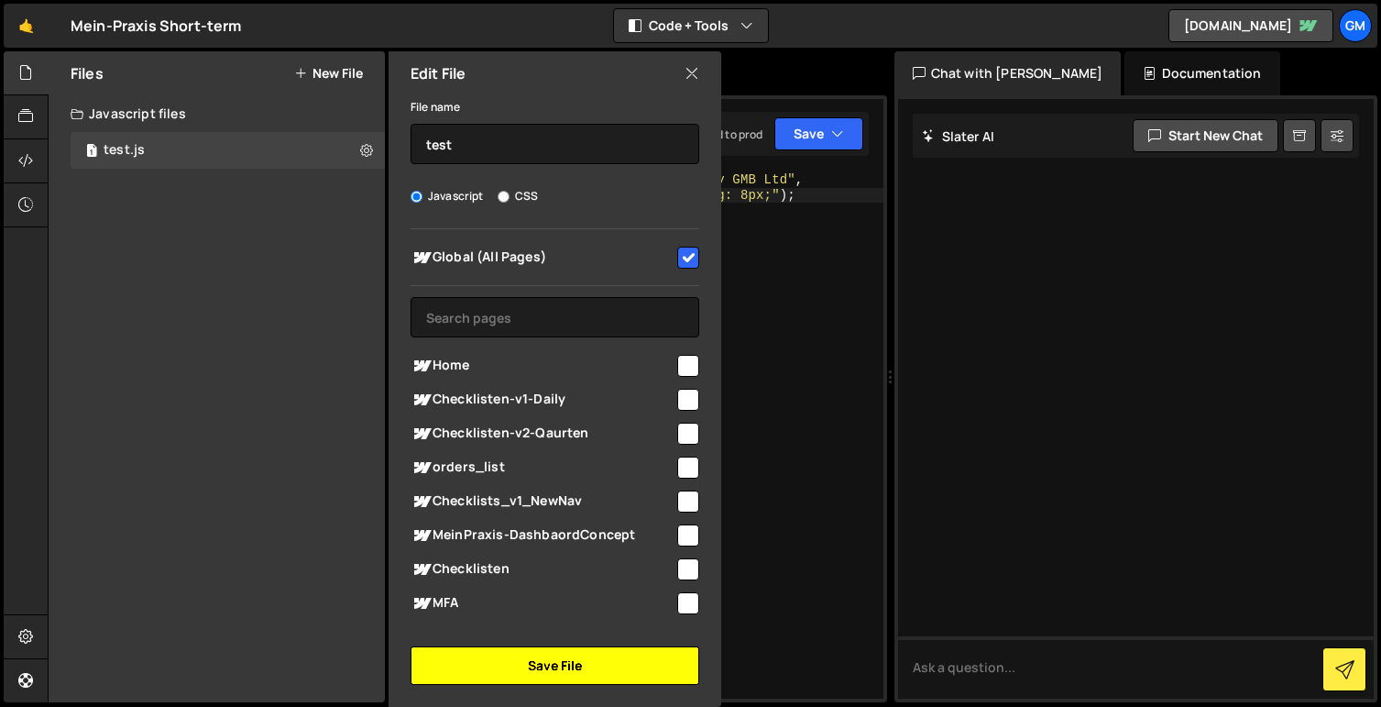
click at [546, 672] on button "Save File" at bounding box center [555, 665] width 289 height 38
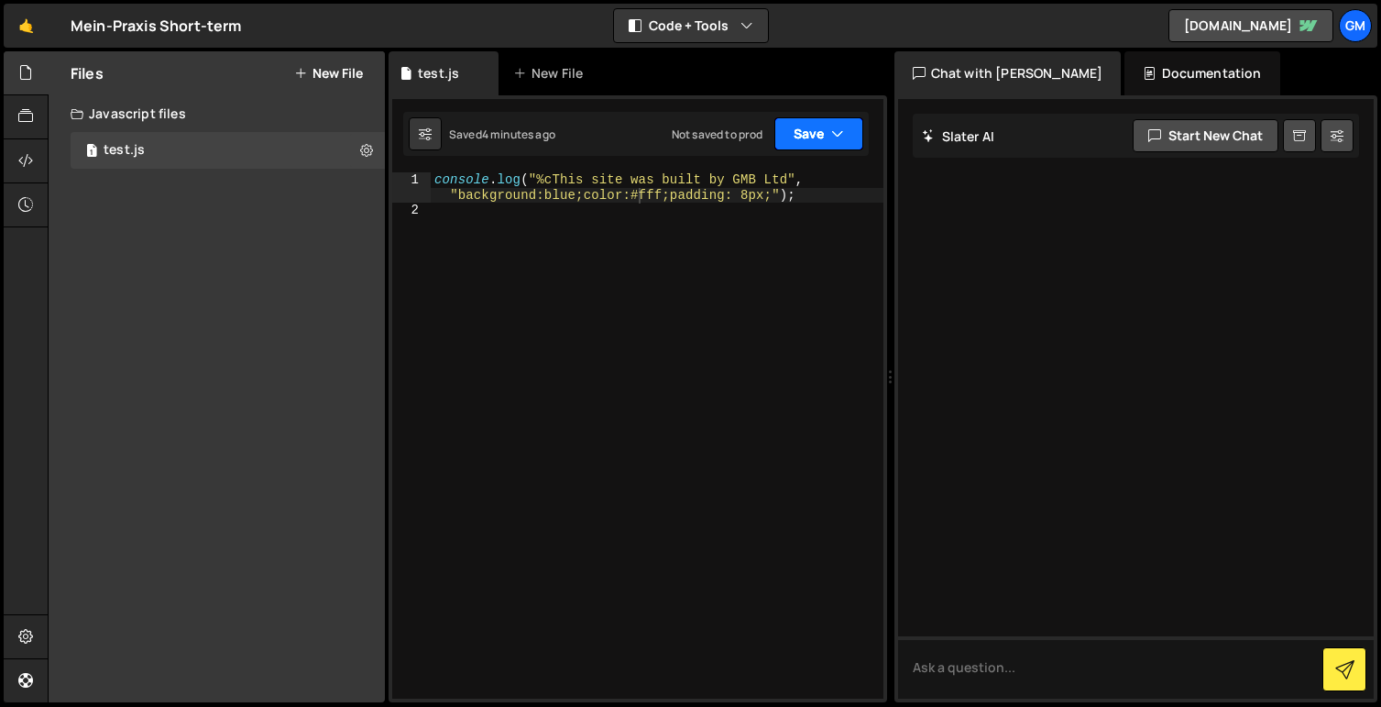
click at [782, 133] on button "Save" at bounding box center [818, 133] width 89 height 33
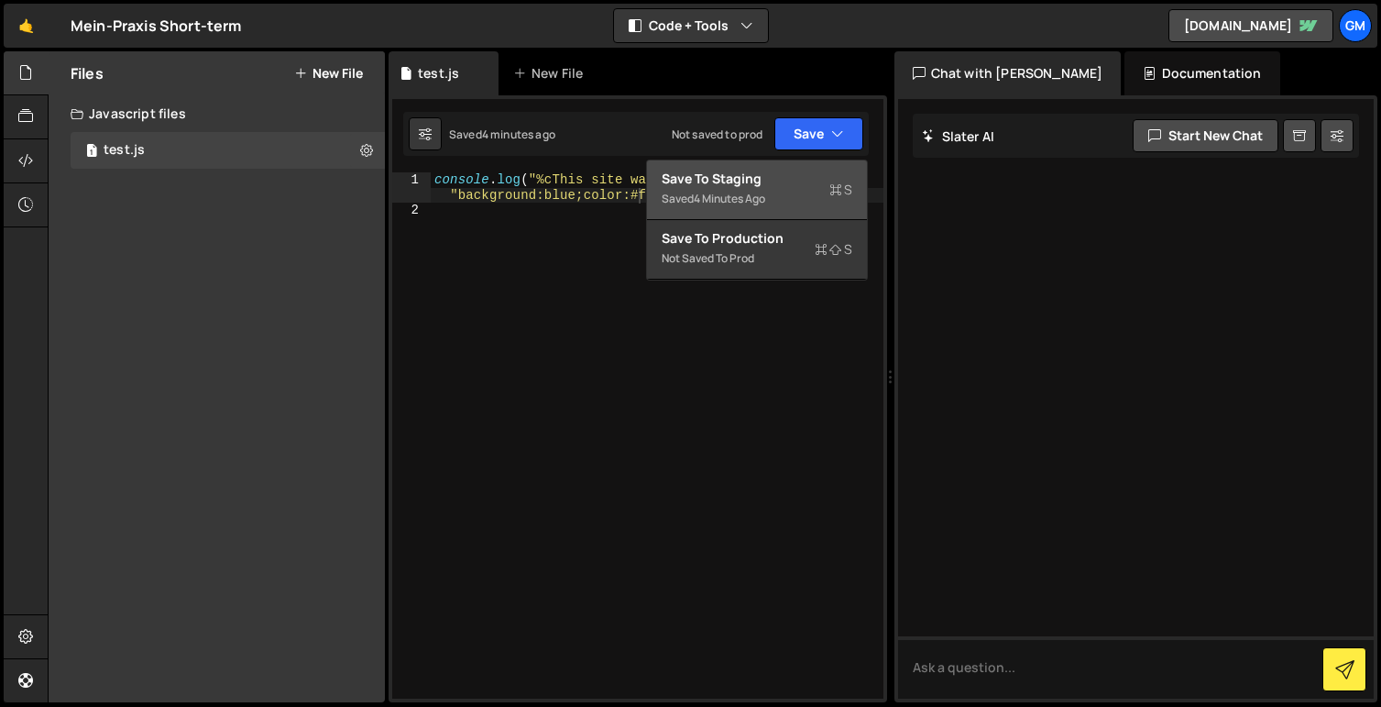
click at [783, 192] on div "Saved 4 minutes ago" at bounding box center [757, 199] width 191 height 22
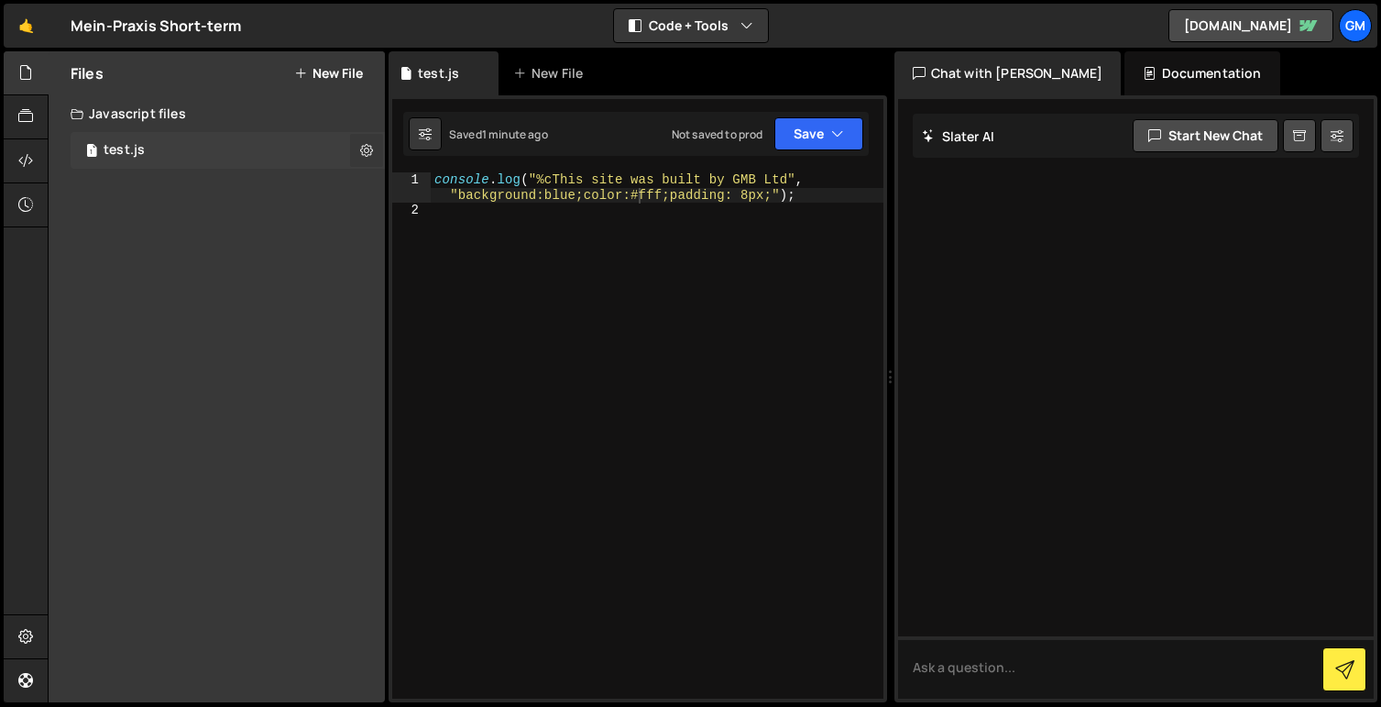
click at [367, 148] on icon at bounding box center [366, 149] width 13 height 17
type input "test"
radio input "true"
checkbox input "true"
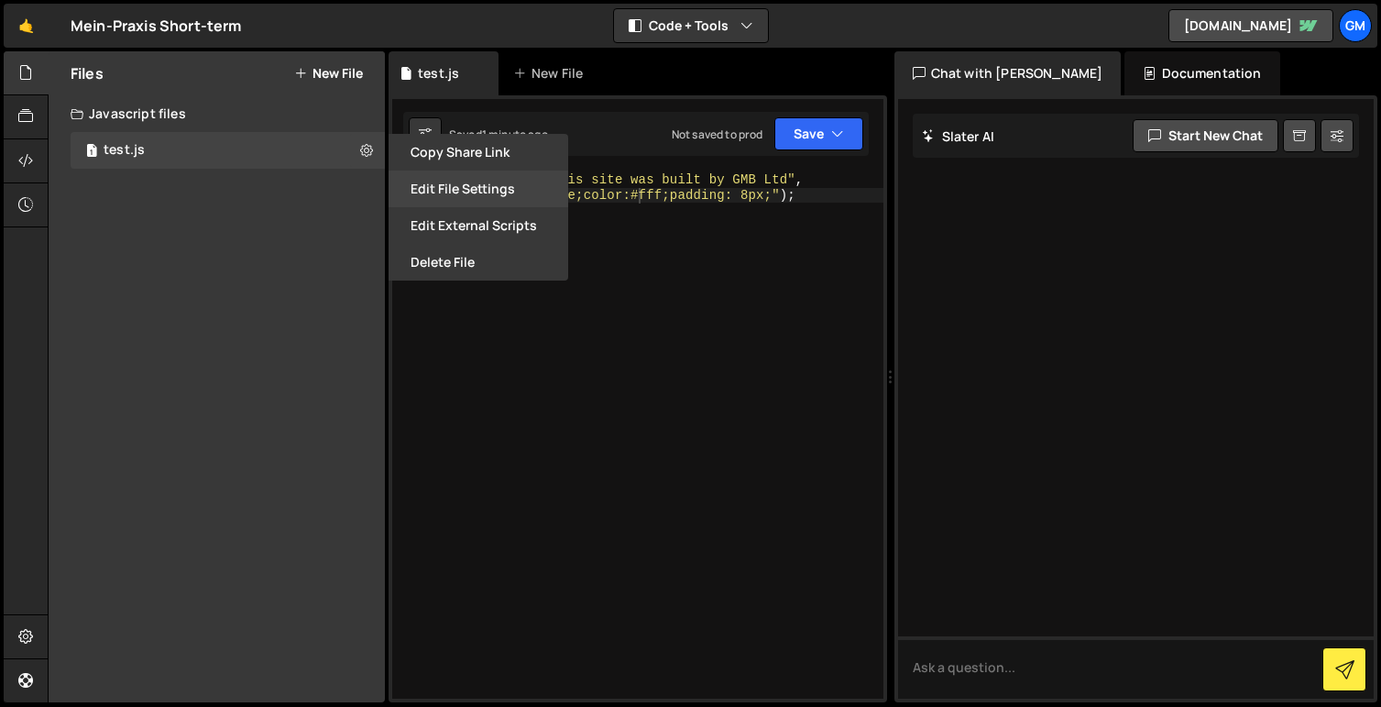
click at [455, 186] on button "Edit File Settings" at bounding box center [479, 188] width 180 height 37
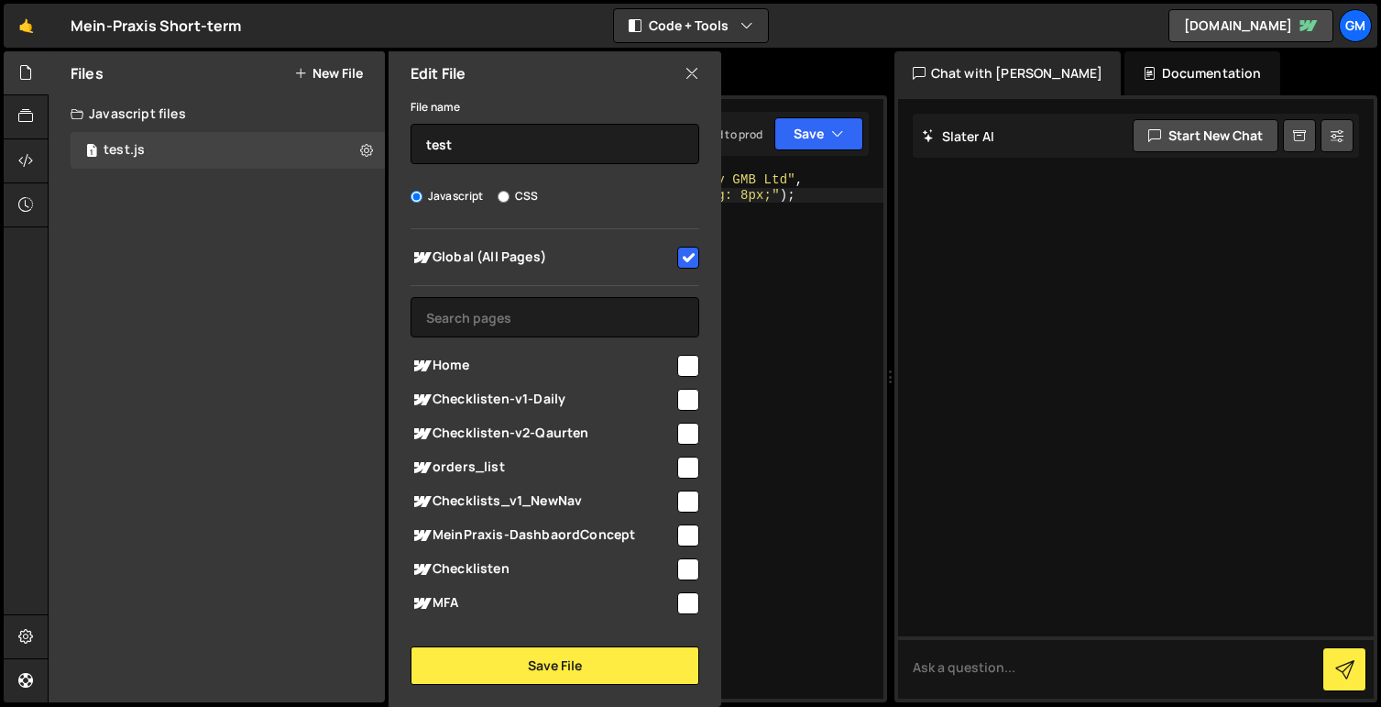
click at [695, 81] on icon at bounding box center [692, 73] width 15 height 20
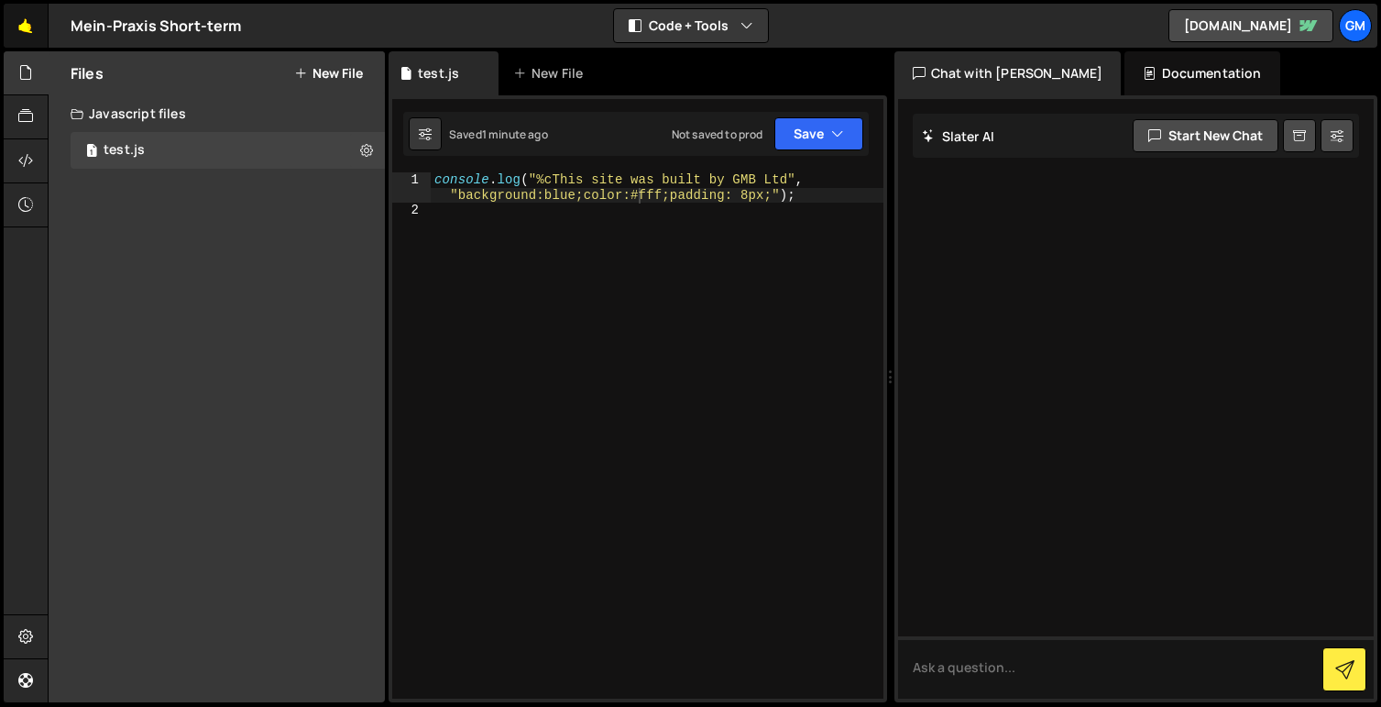
click at [27, 23] on link "🤙" at bounding box center [26, 26] width 45 height 44
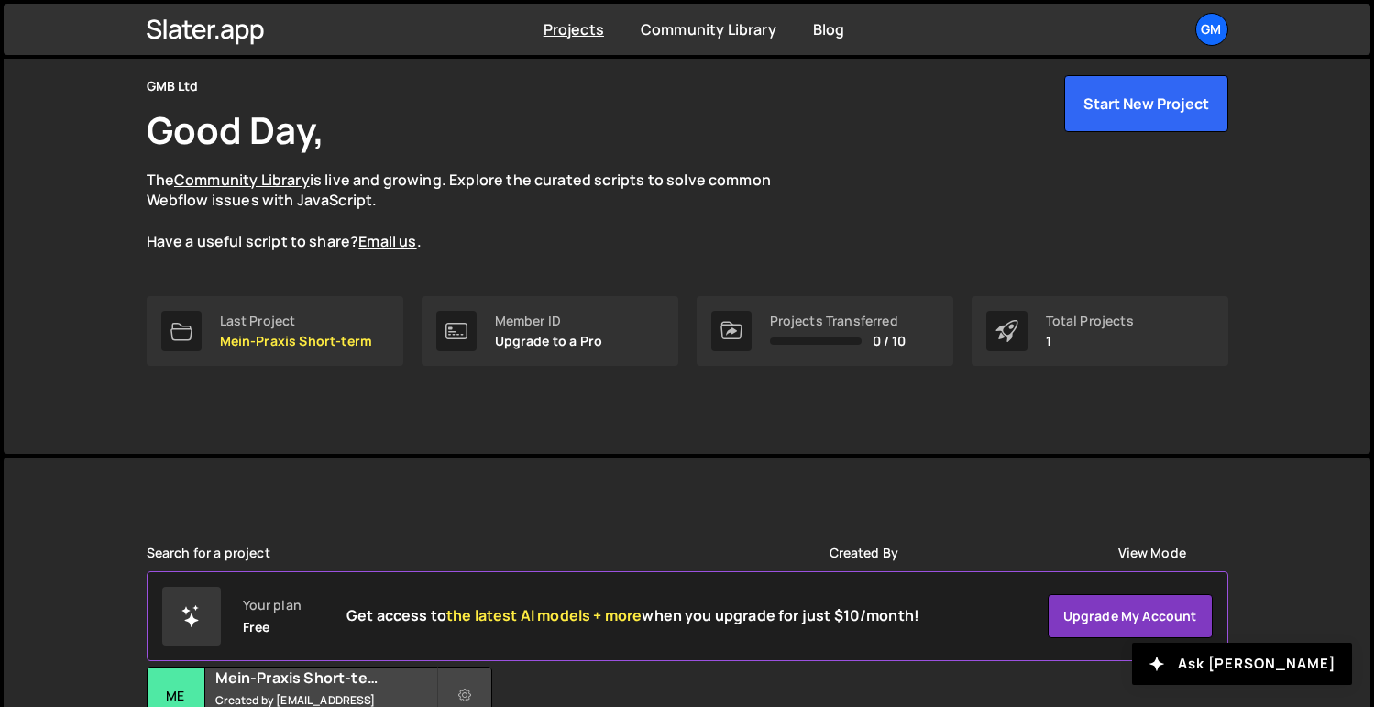
scroll to position [236, 0]
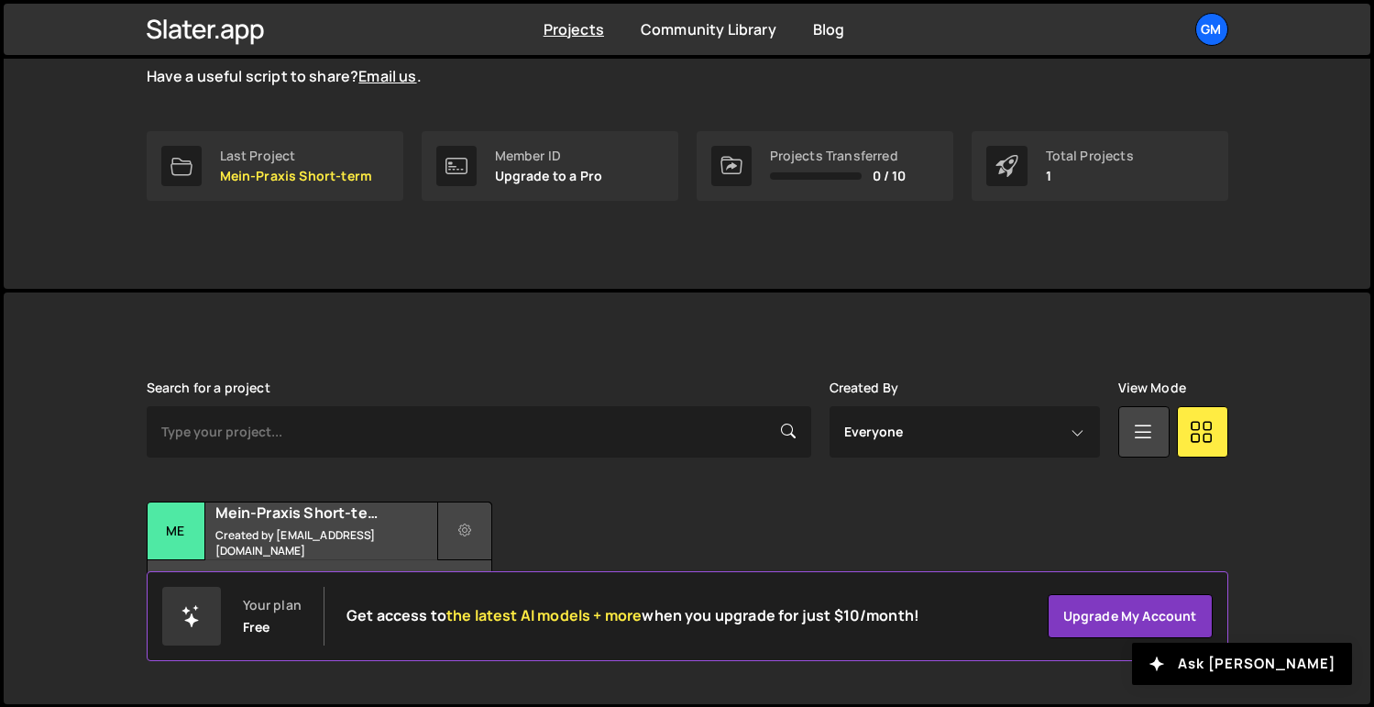
click at [466, 528] on icon at bounding box center [464, 530] width 13 height 18
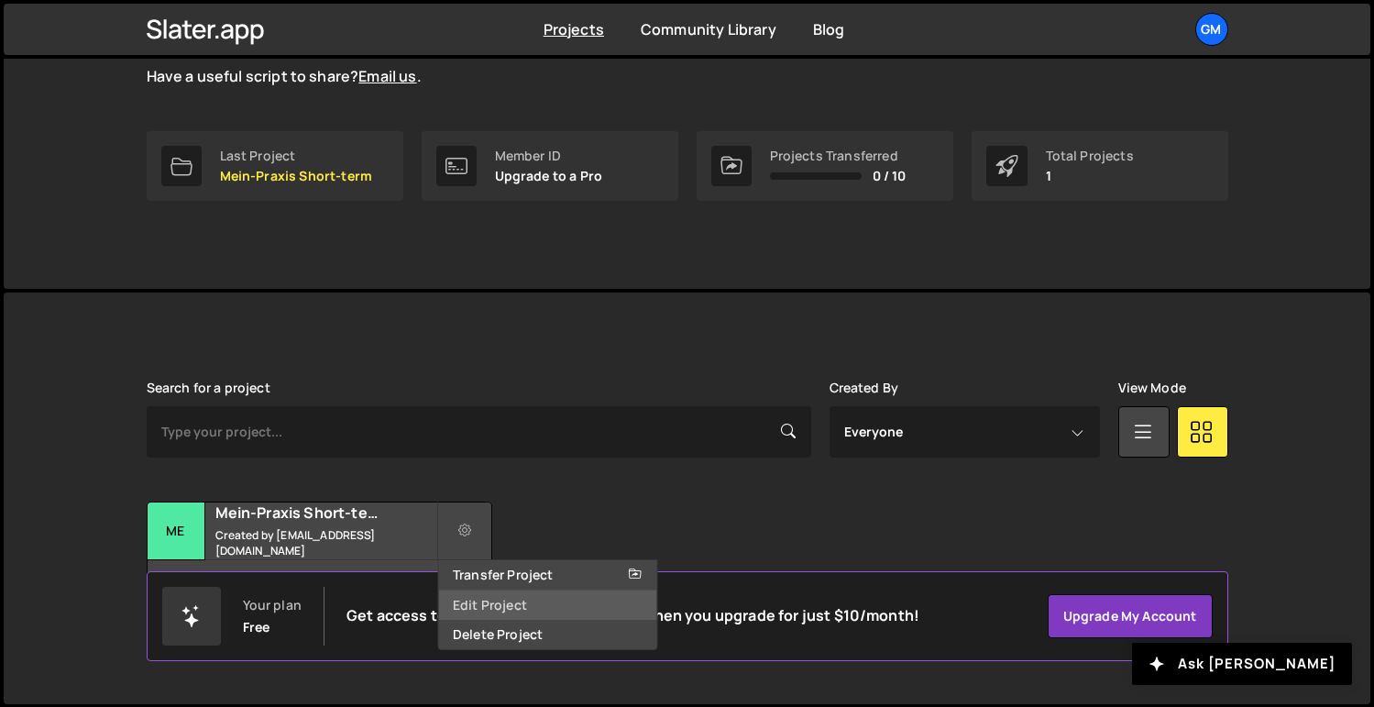
click at [514, 608] on link "Edit Project" at bounding box center [547, 604] width 218 height 29
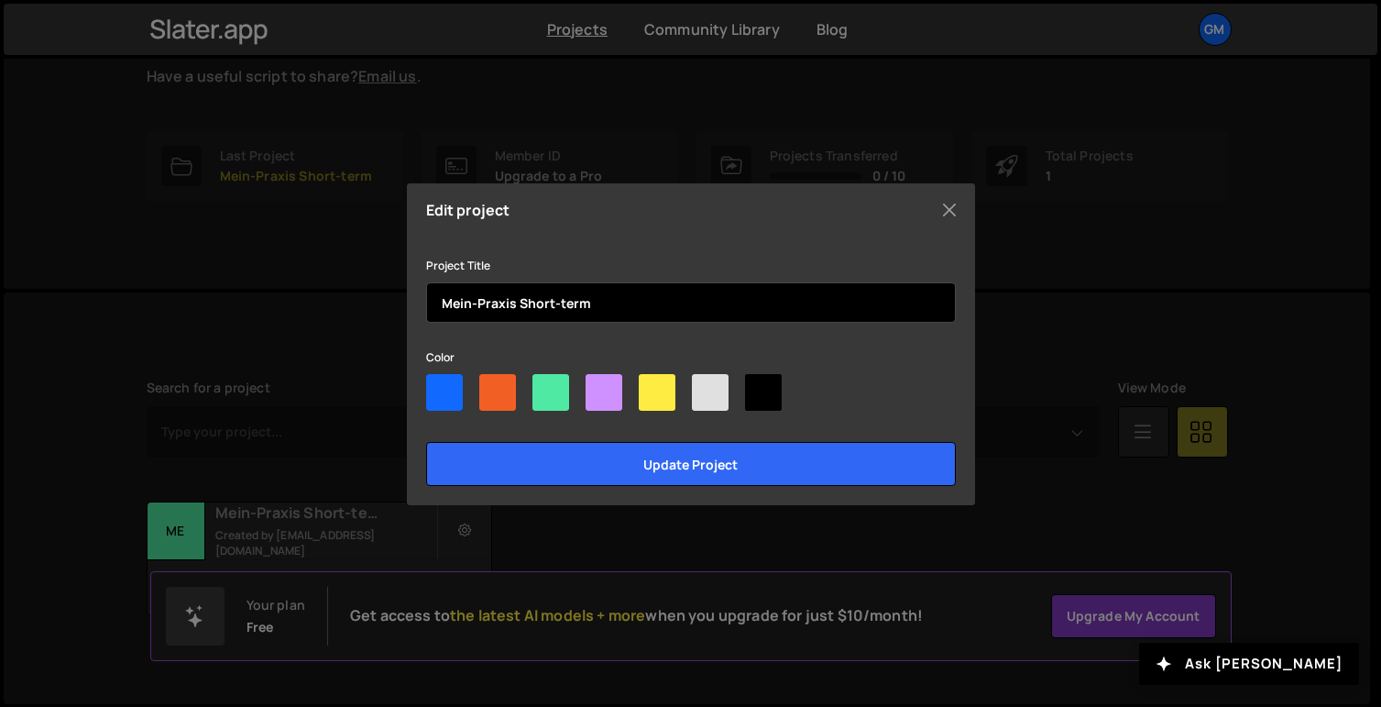
click at [661, 306] on input "Mein-Praxis Short-term" at bounding box center [691, 302] width 530 height 40
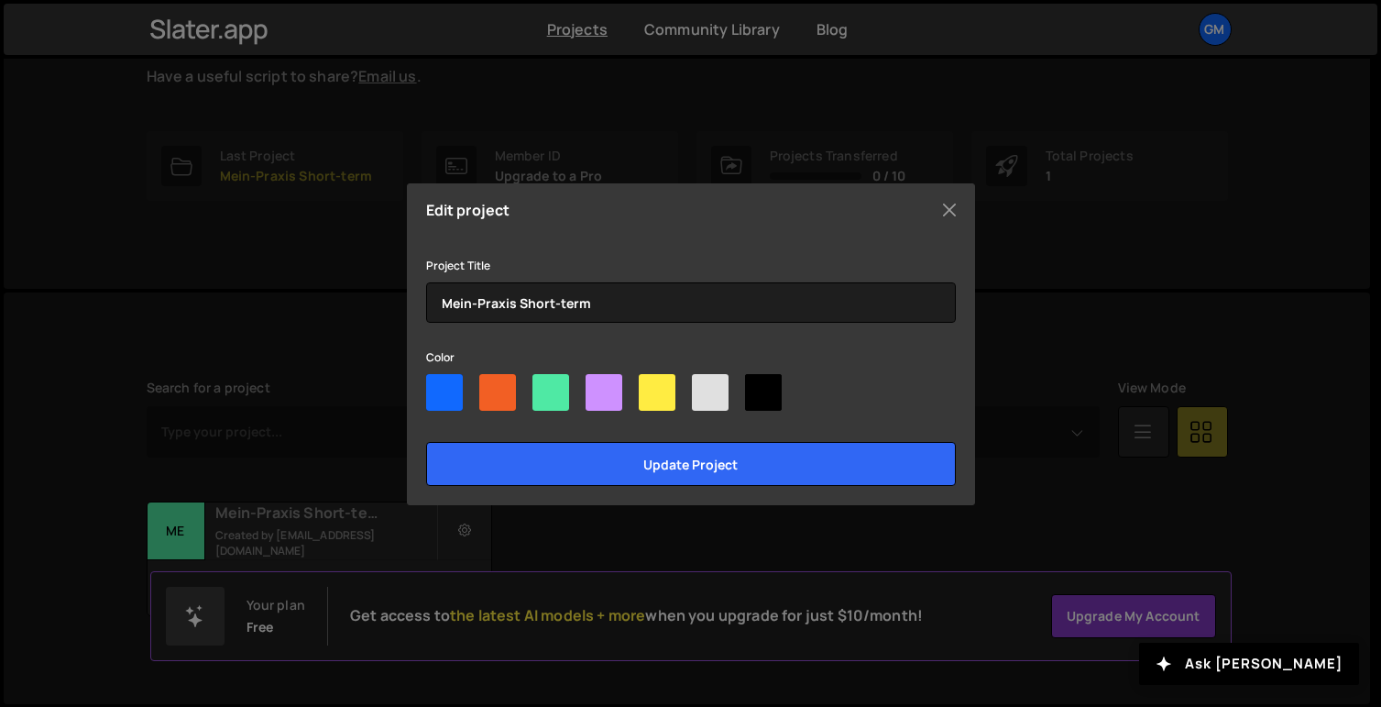
click at [965, 208] on div "Edit project Project Title Mein-Praxis Short-term Color Update project" at bounding box center [691, 344] width 568 height 322
click at [937, 207] on button "Close" at bounding box center [949, 209] width 27 height 27
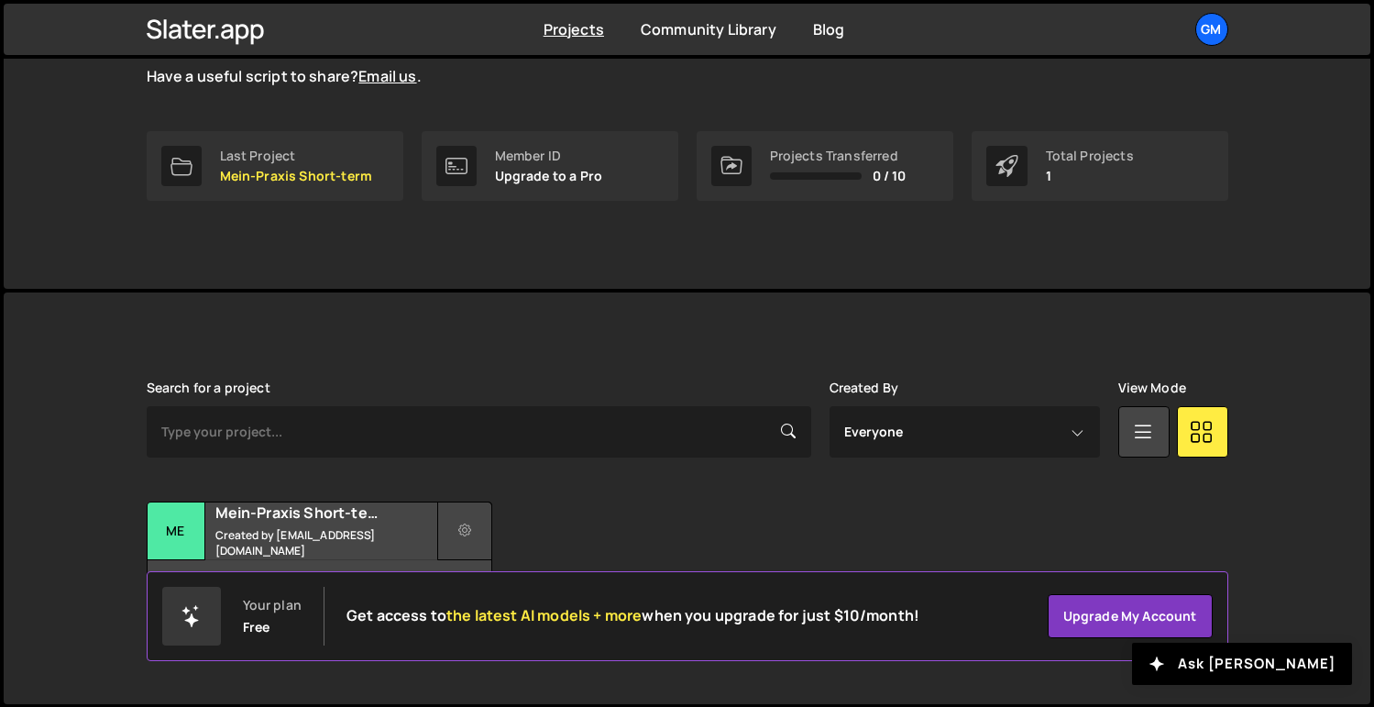
click at [478, 528] on button at bounding box center [464, 530] width 55 height 59
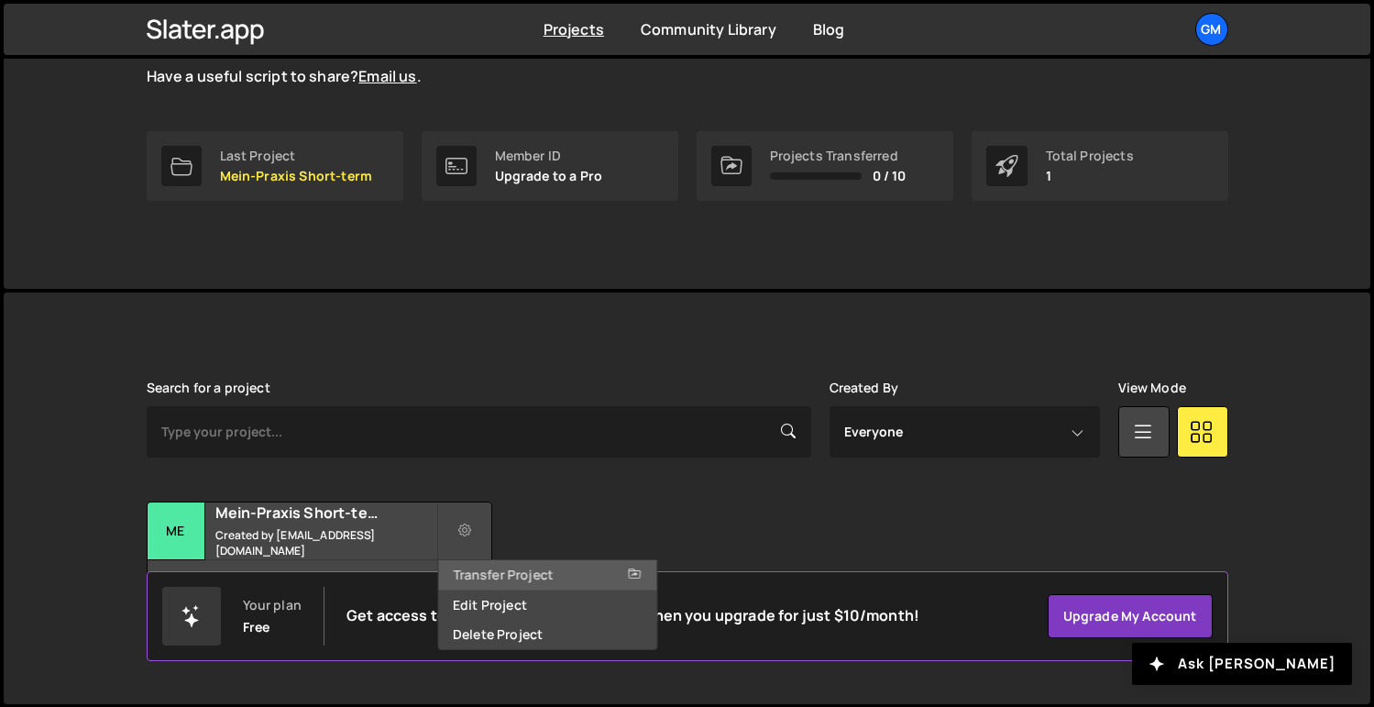
click at [496, 567] on link "Transfer Project" at bounding box center [547, 574] width 218 height 29
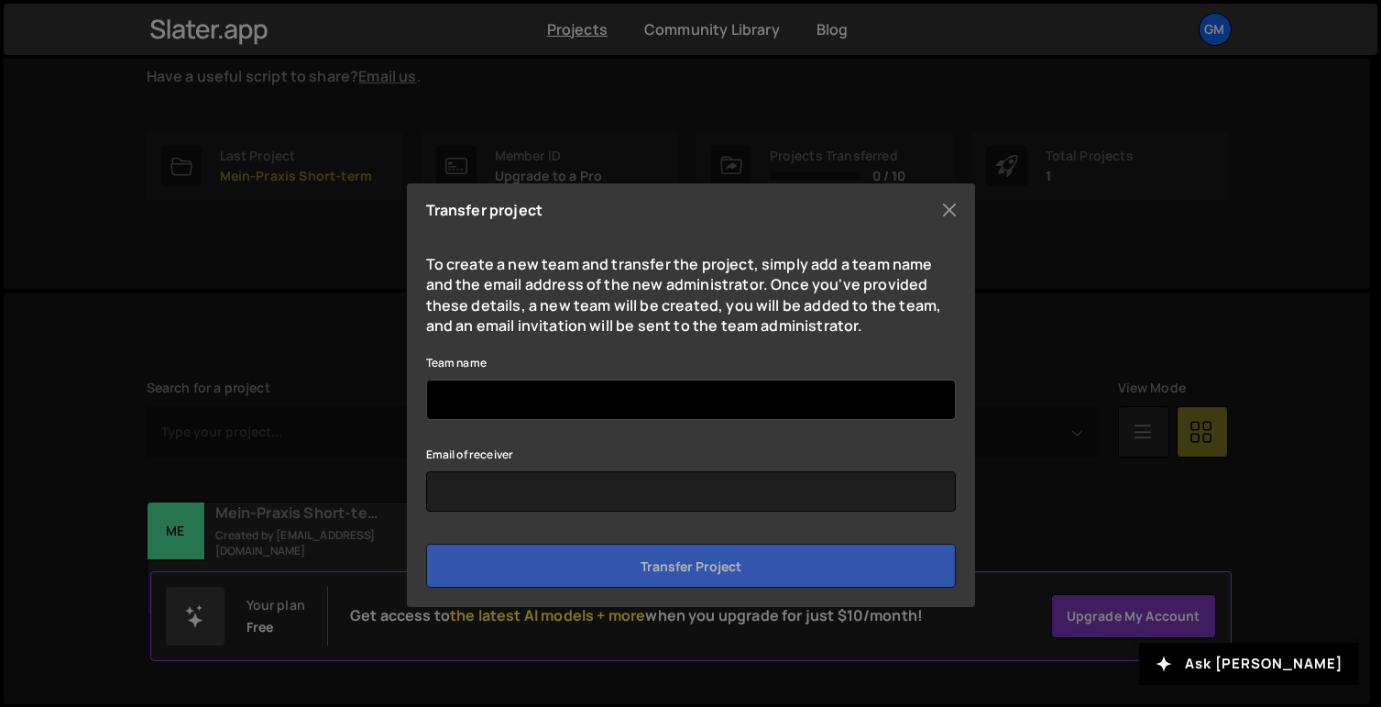
click at [527, 397] on input "Team name" at bounding box center [691, 399] width 530 height 40
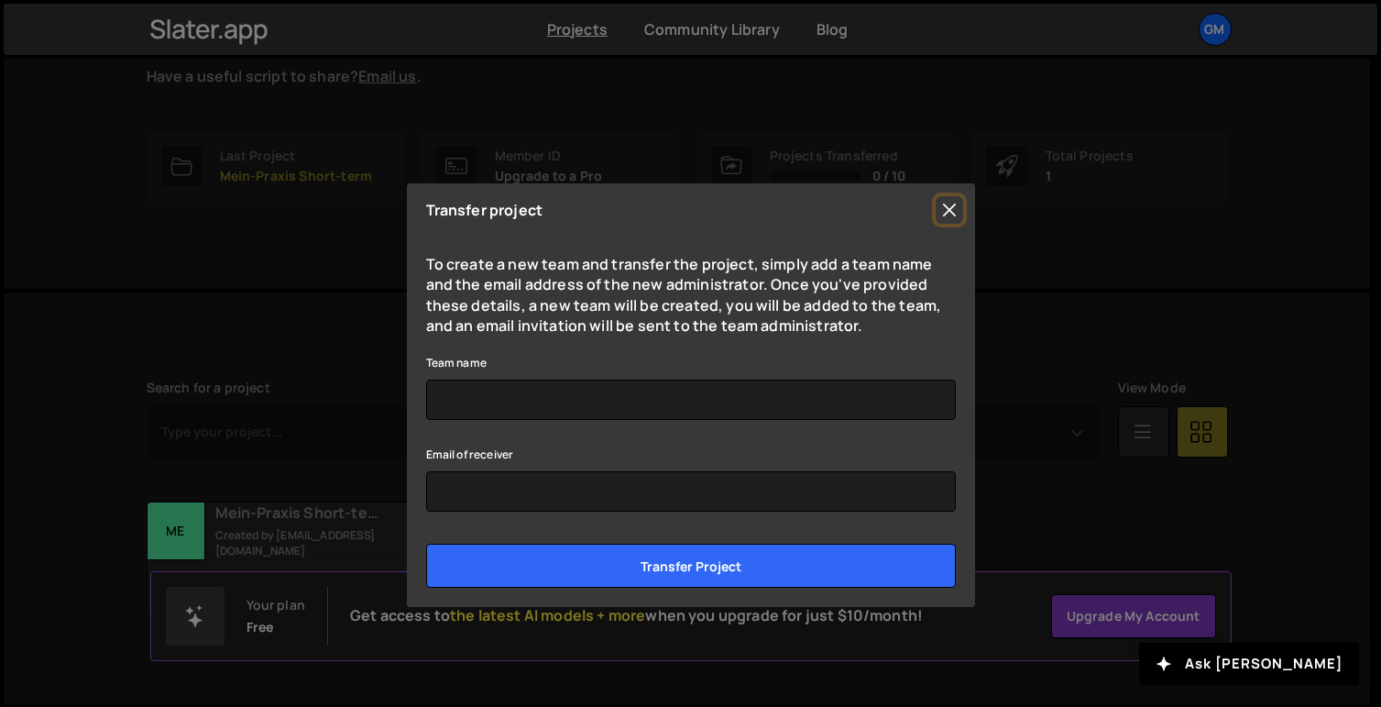
click at [958, 201] on button "Close" at bounding box center [949, 209] width 27 height 27
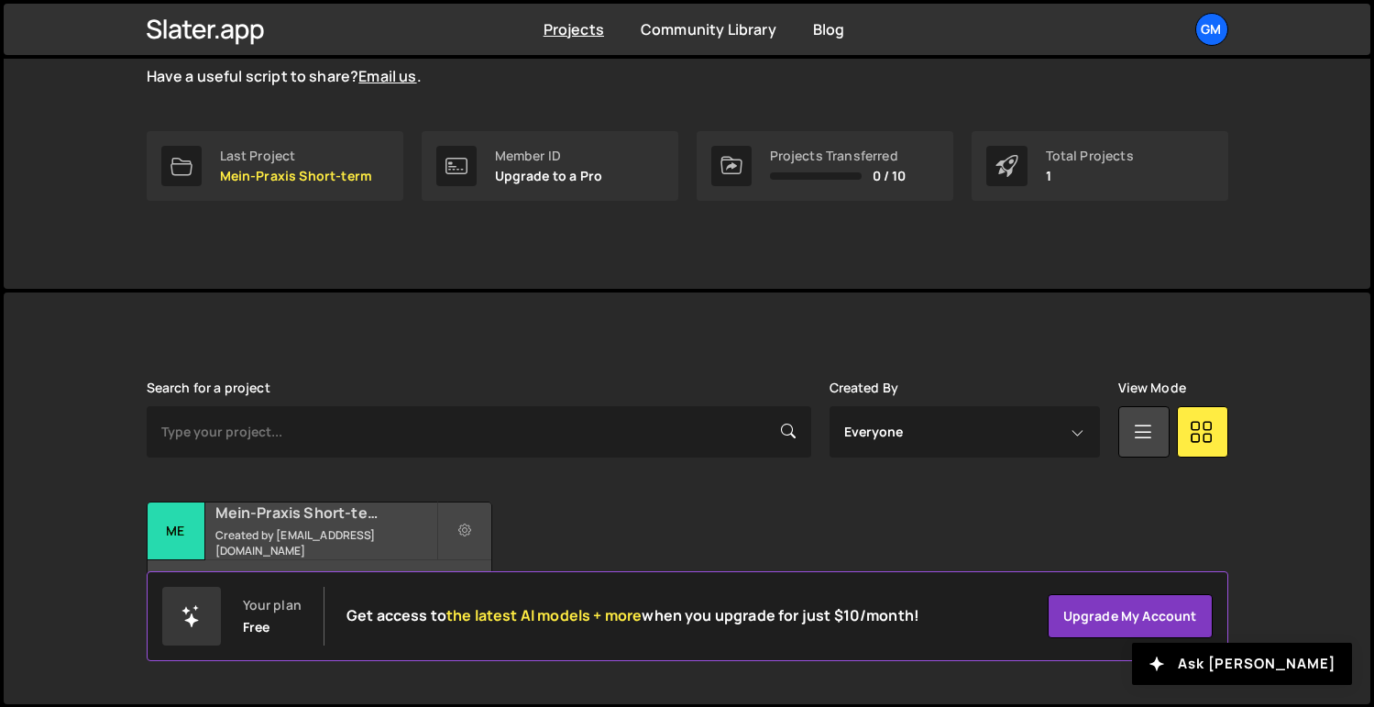
click at [276, 512] on h2 "Mein-Praxis Short-term" at bounding box center [325, 512] width 221 height 20
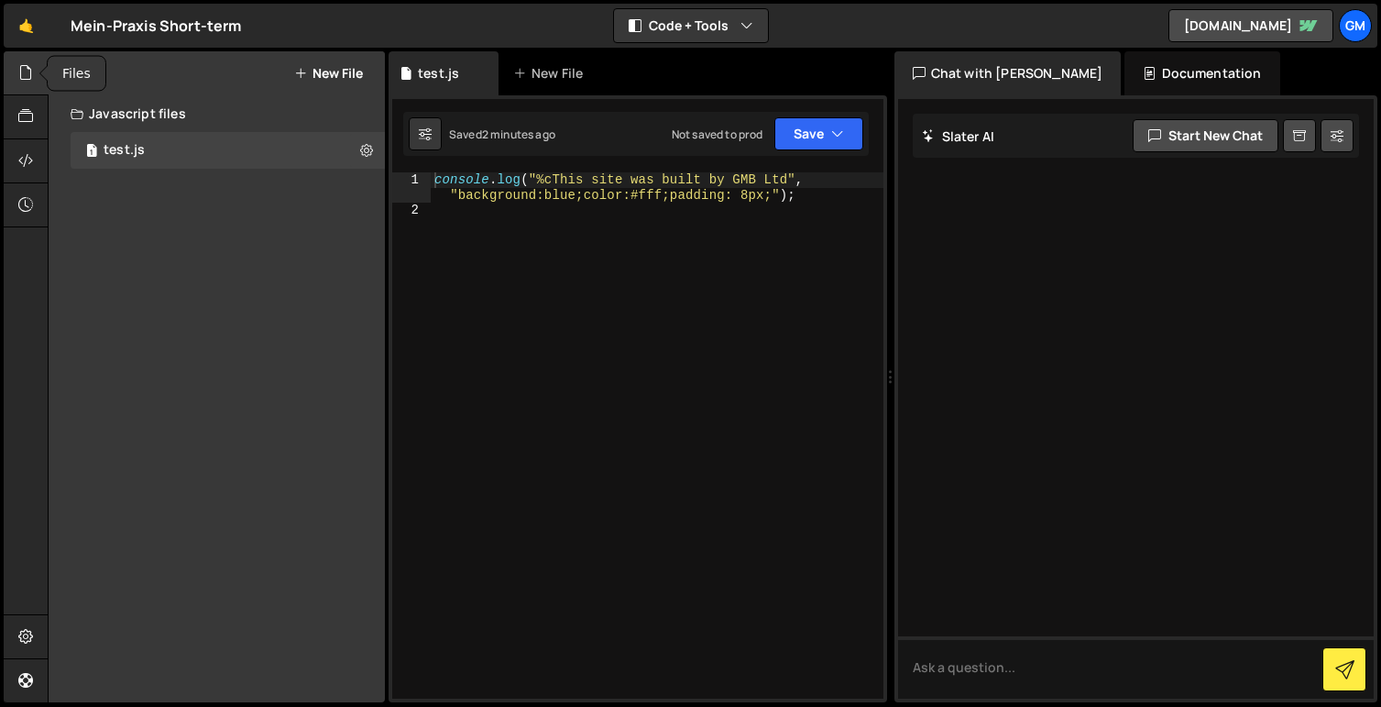
click at [25, 75] on icon at bounding box center [25, 72] width 15 height 20
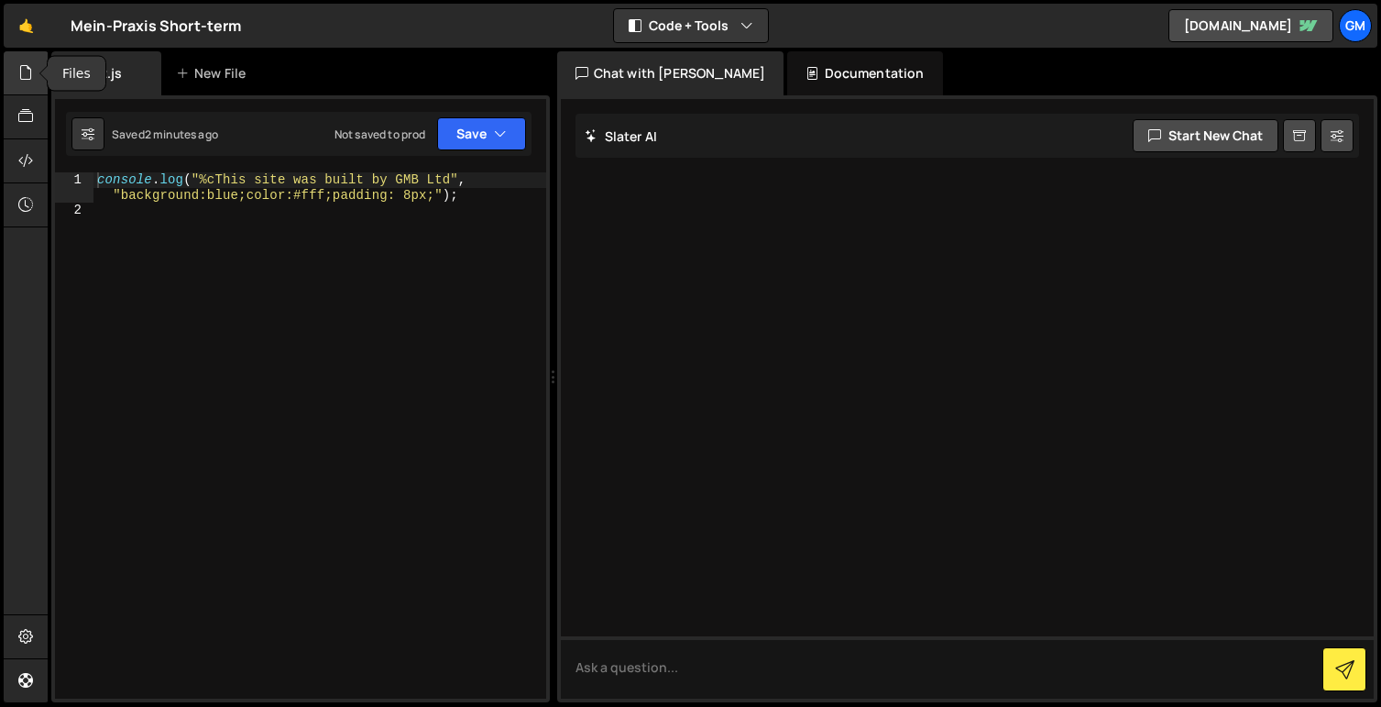
click at [38, 74] on div at bounding box center [26, 73] width 45 height 44
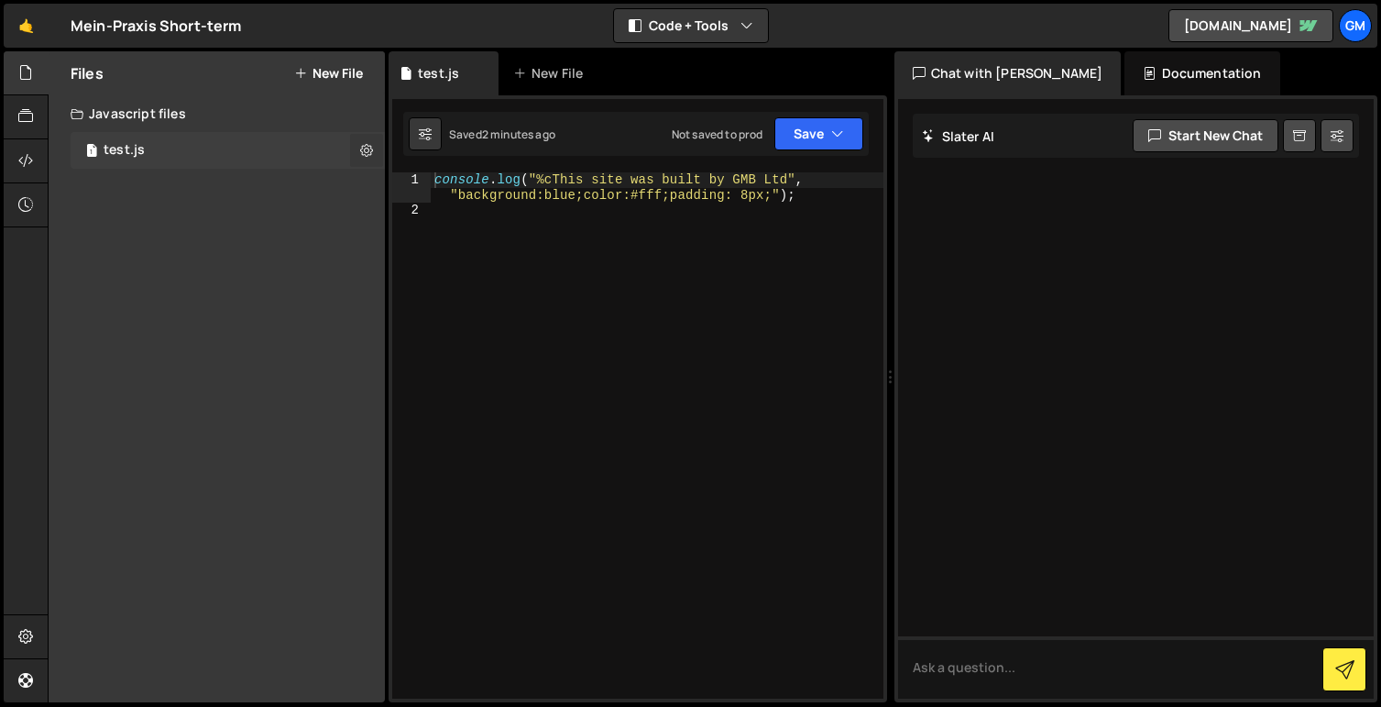
click at [357, 152] on button at bounding box center [366, 150] width 33 height 33
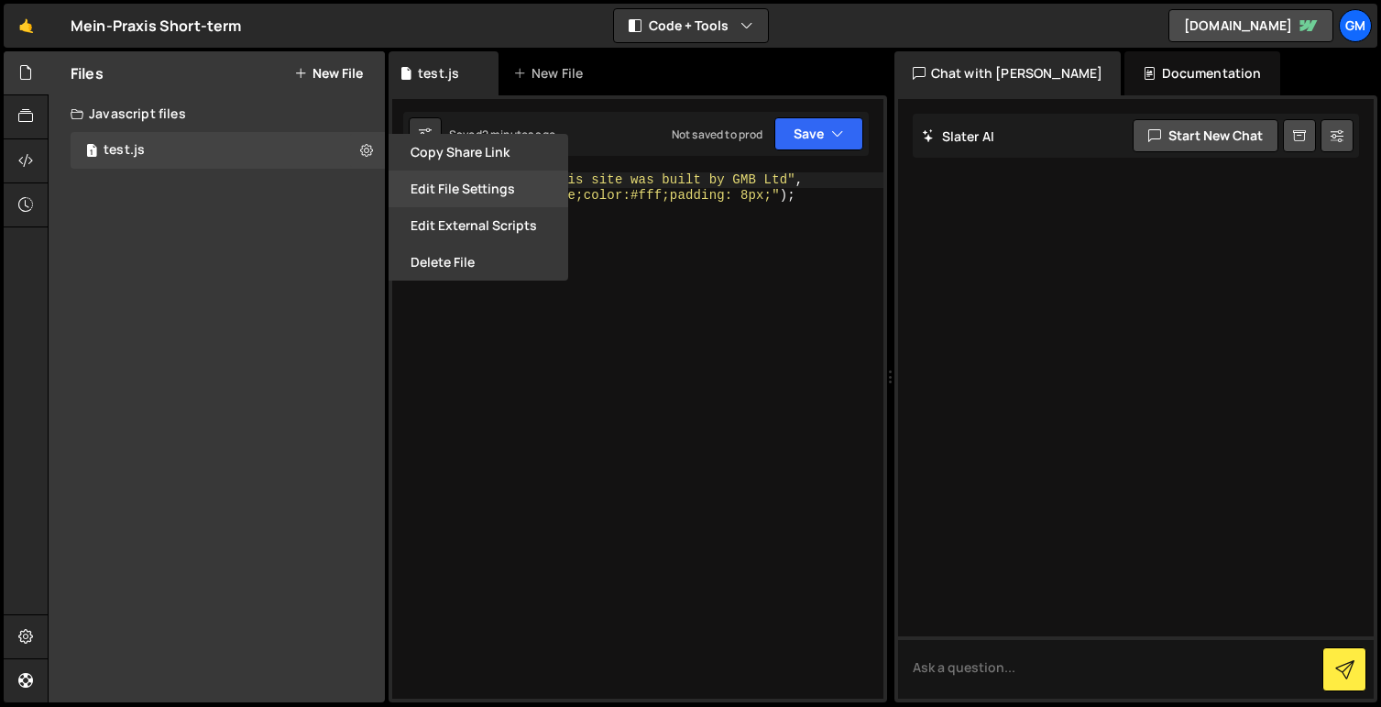
click at [458, 176] on button "Edit File Settings" at bounding box center [479, 188] width 180 height 37
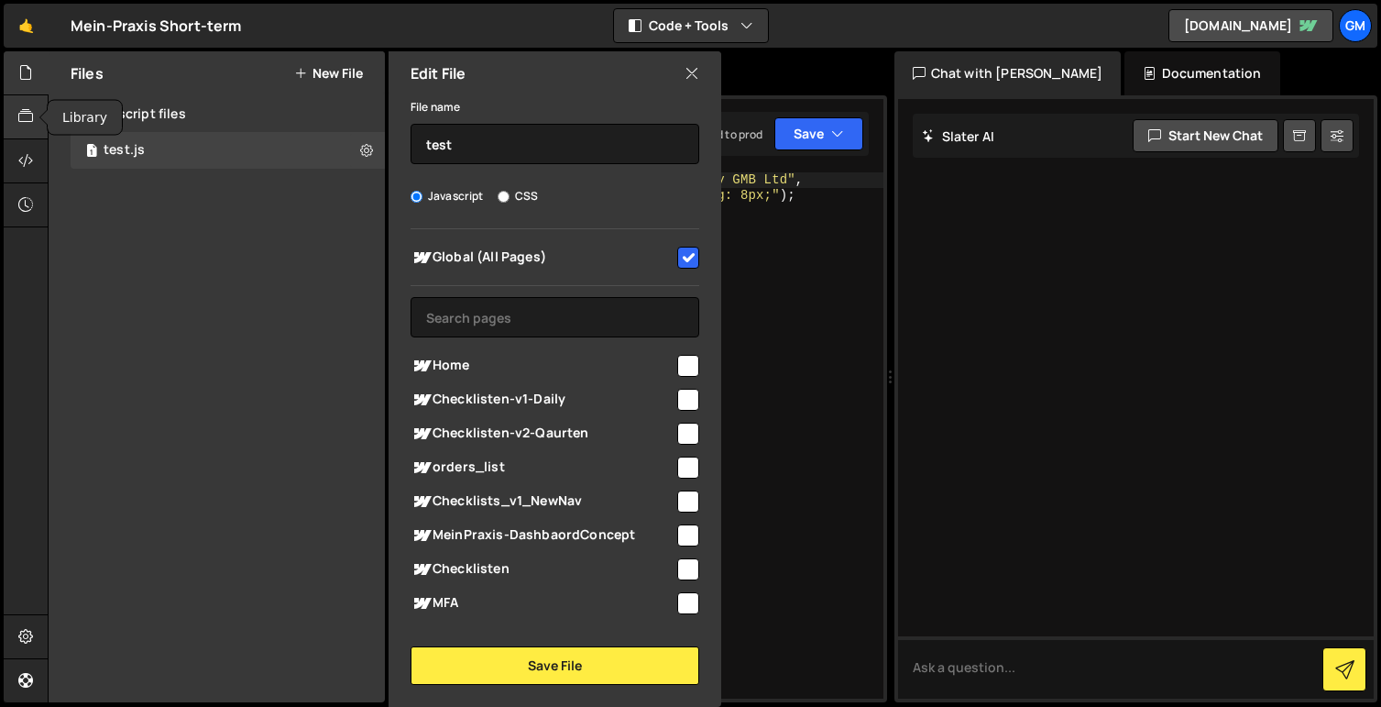
click at [19, 118] on icon at bounding box center [25, 116] width 15 height 20
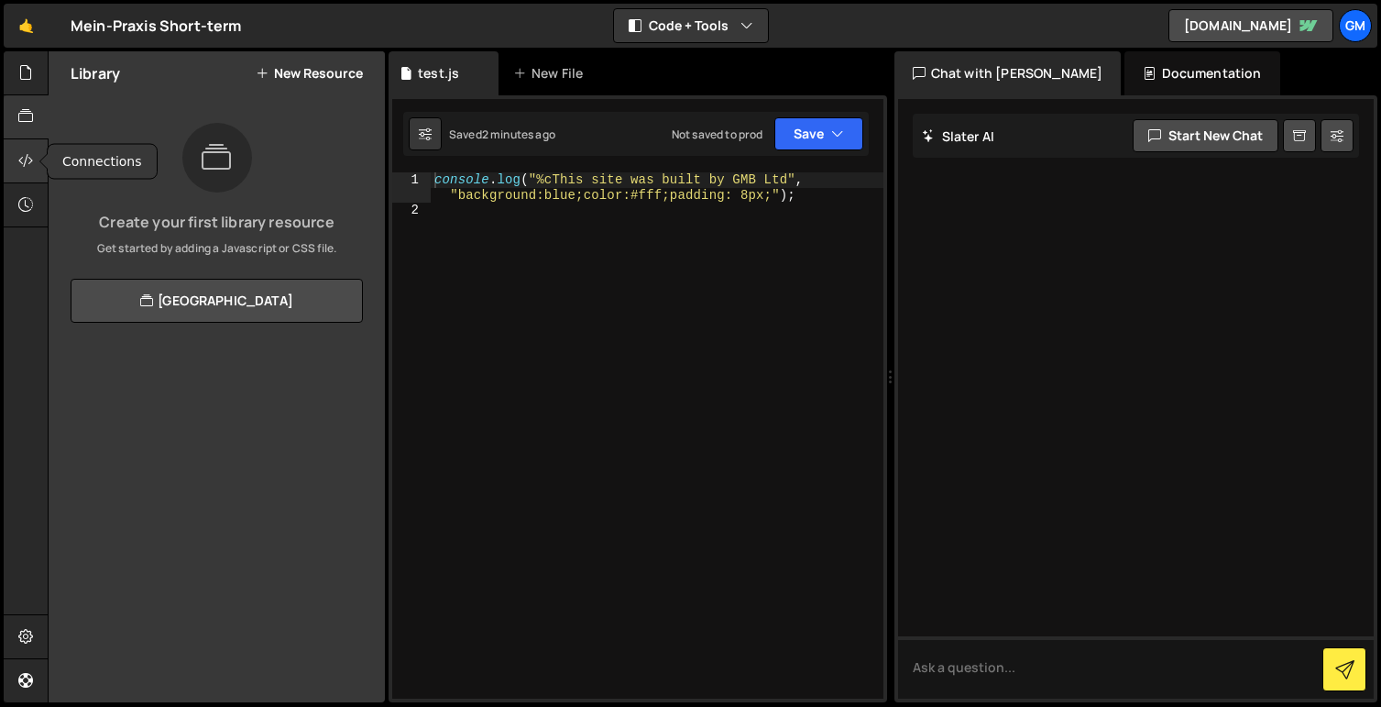
click at [19, 147] on div at bounding box center [26, 161] width 45 height 44
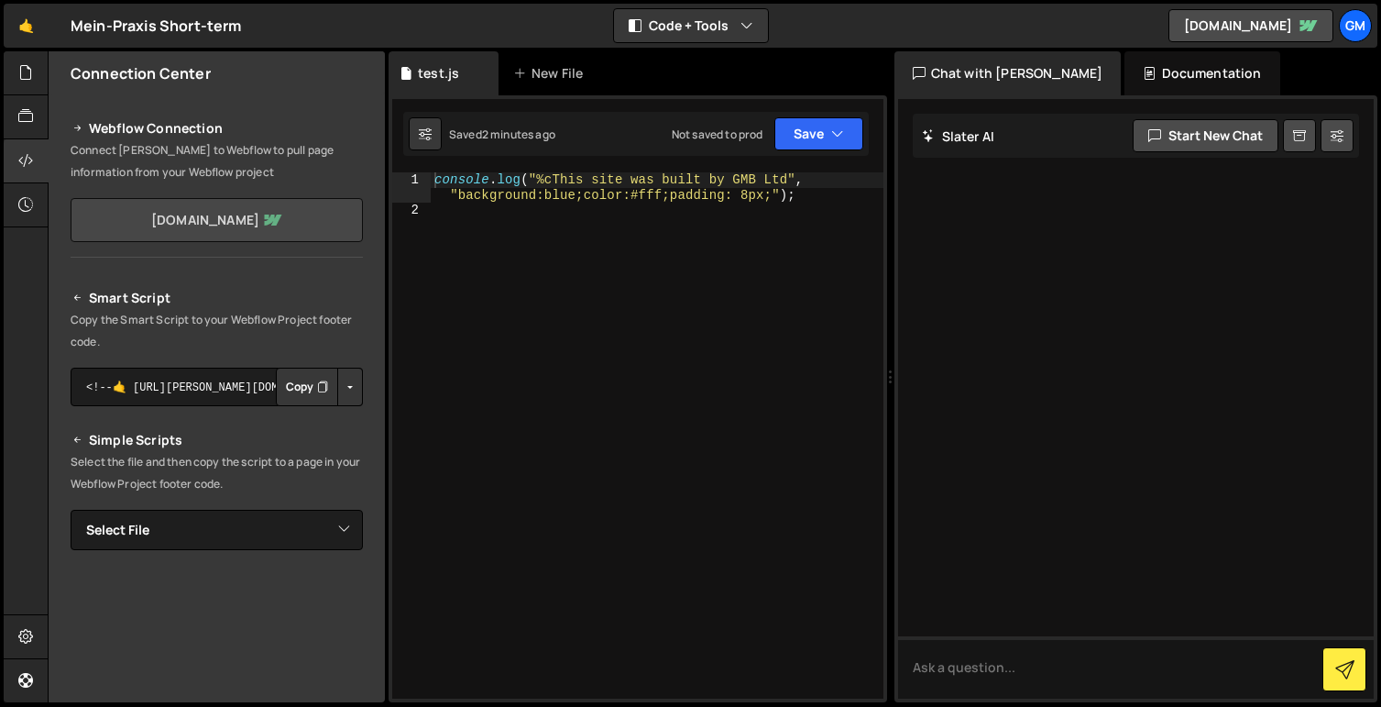
click at [258, 214] on link "[DOMAIN_NAME]" at bounding box center [217, 220] width 292 height 44
click at [352, 385] on button "Button group with nested dropdown" at bounding box center [350, 386] width 26 height 38
click at [301, 547] on select "Select File test.js" at bounding box center [217, 530] width 292 height 40
select select "45073"
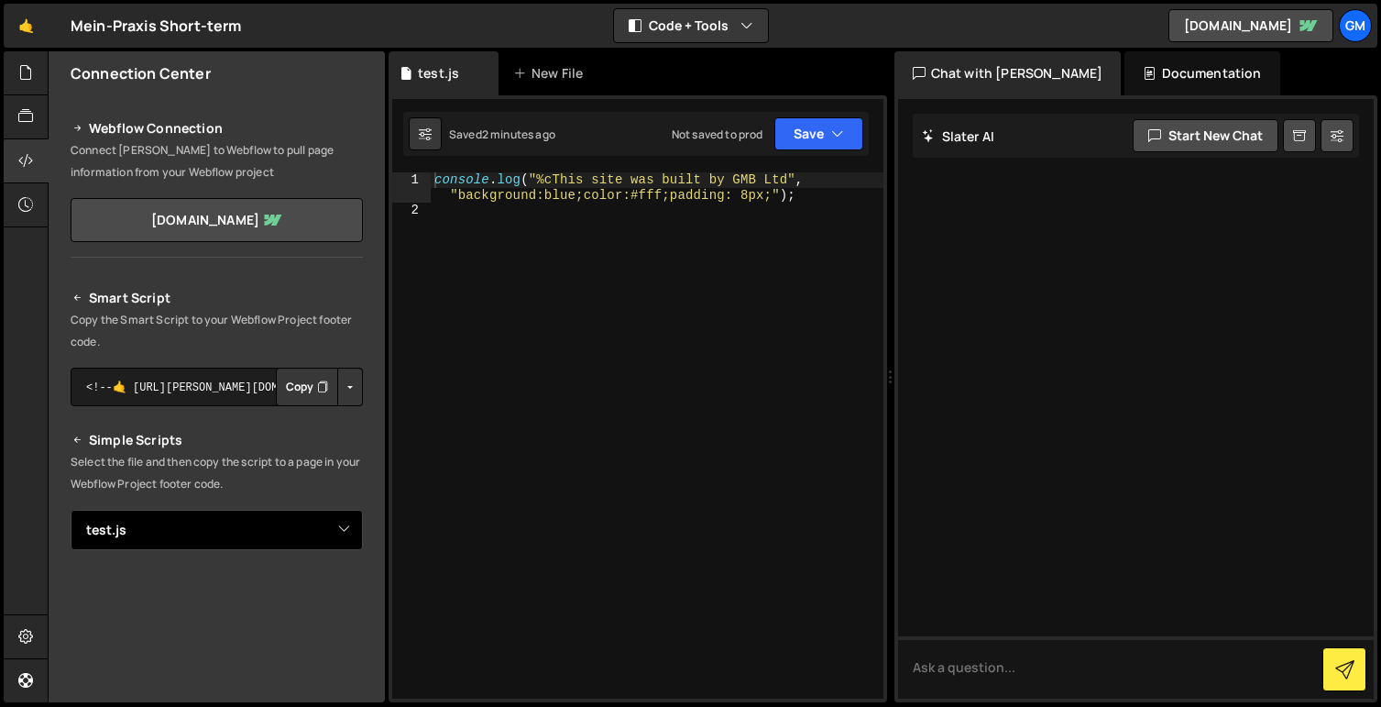
click at [71, 510] on select "Select File test.js" at bounding box center [217, 530] width 292 height 40
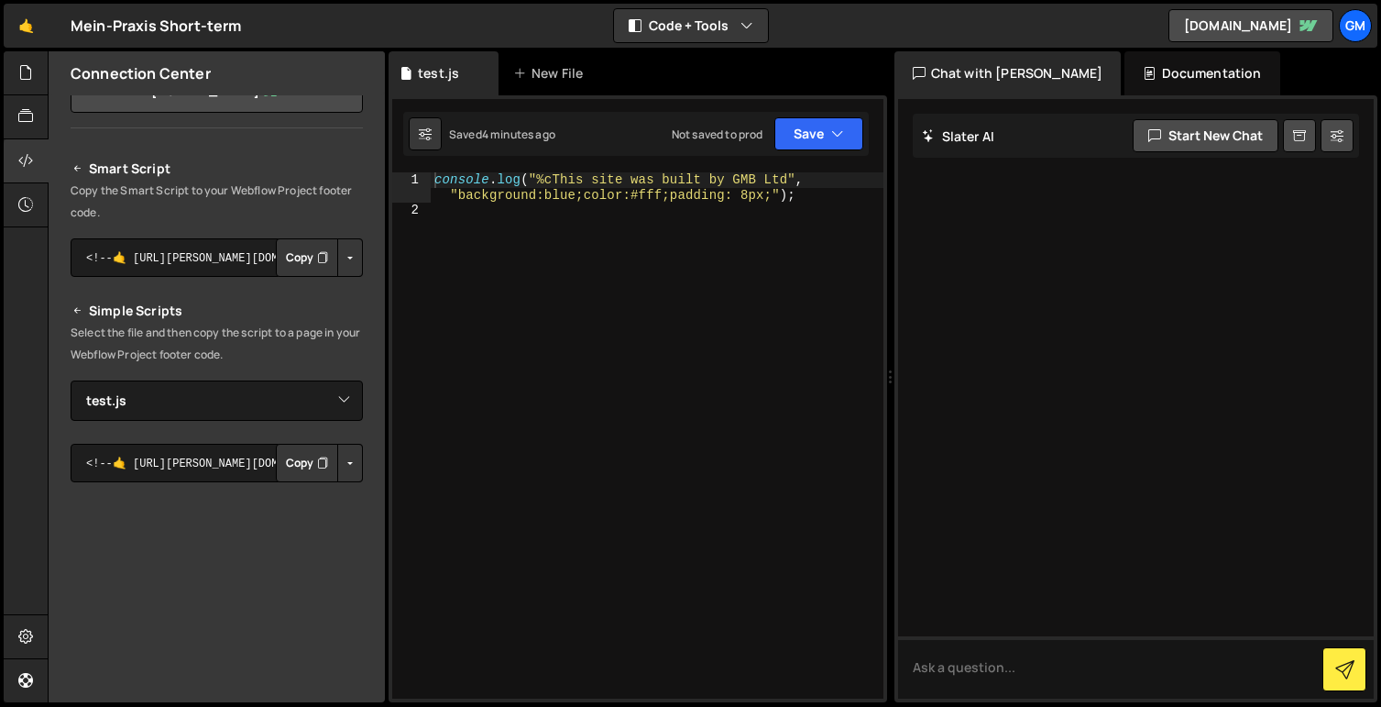
scroll to position [126, 0]
click at [306, 253] on button "Copy" at bounding box center [307, 261] width 62 height 38
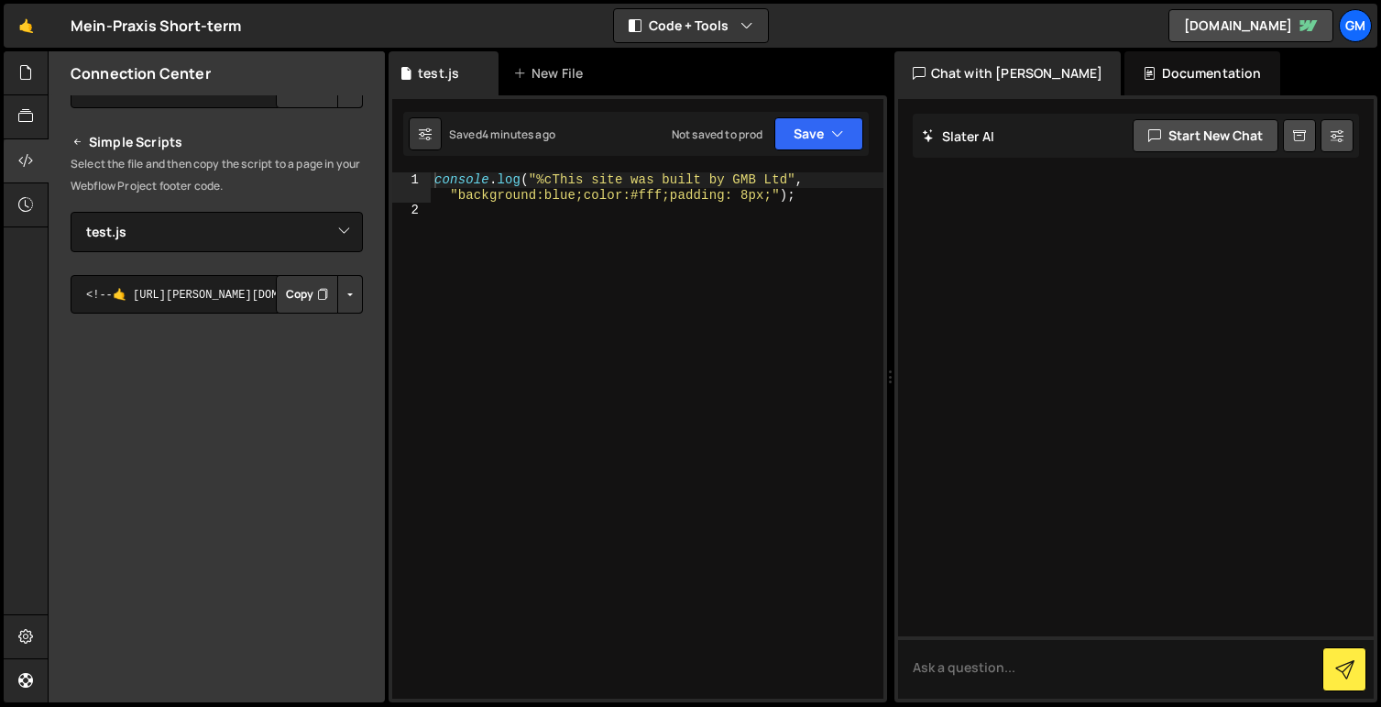
scroll to position [327, 0]
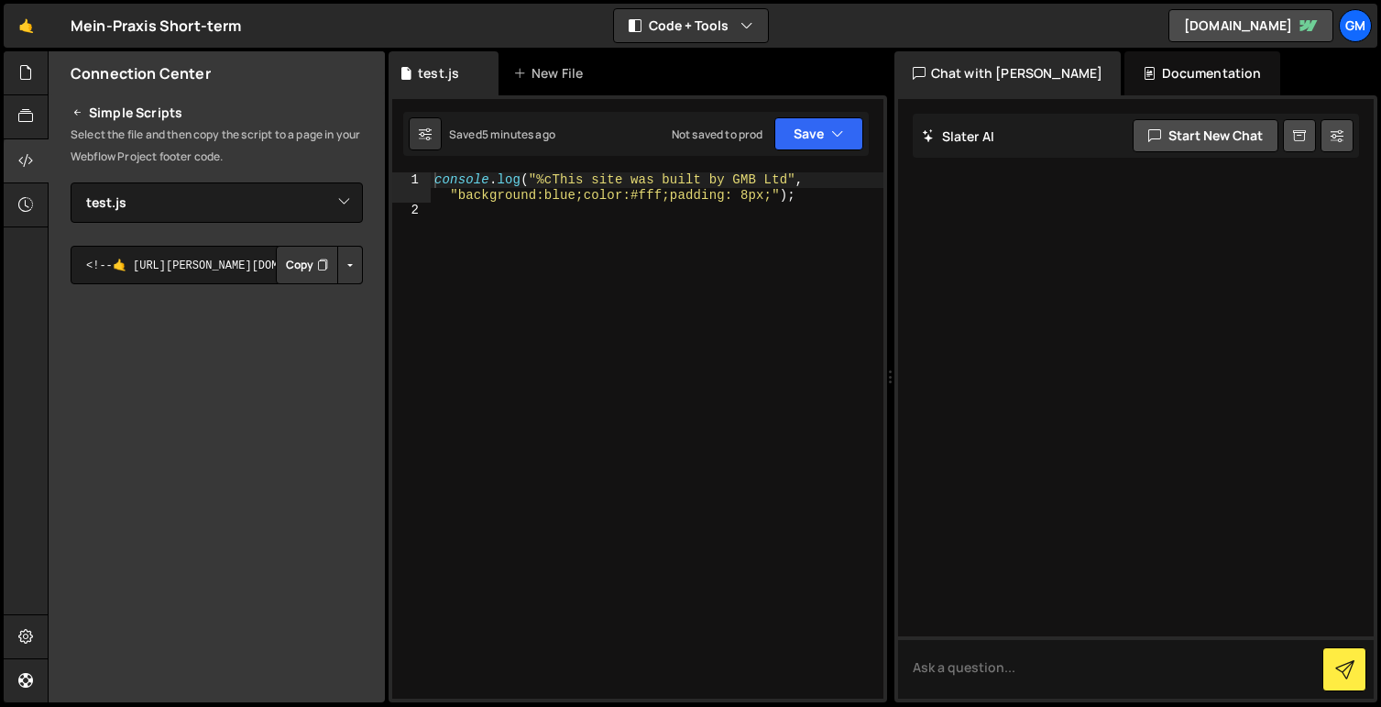
click at [586, 193] on div "console . log ( "%cThis site was built by GMB Ltd" , "background:blue;color:#ff…" at bounding box center [657, 458] width 453 height 572
drag, startPoint x: 538, startPoint y: 177, endPoint x: 769, endPoint y: 192, distance: 231.4
click at [769, 192] on div "console . log ( "%cThis site was built by GMB Ltd" , "background:blue;color:#ff…" at bounding box center [657, 458] width 453 height 572
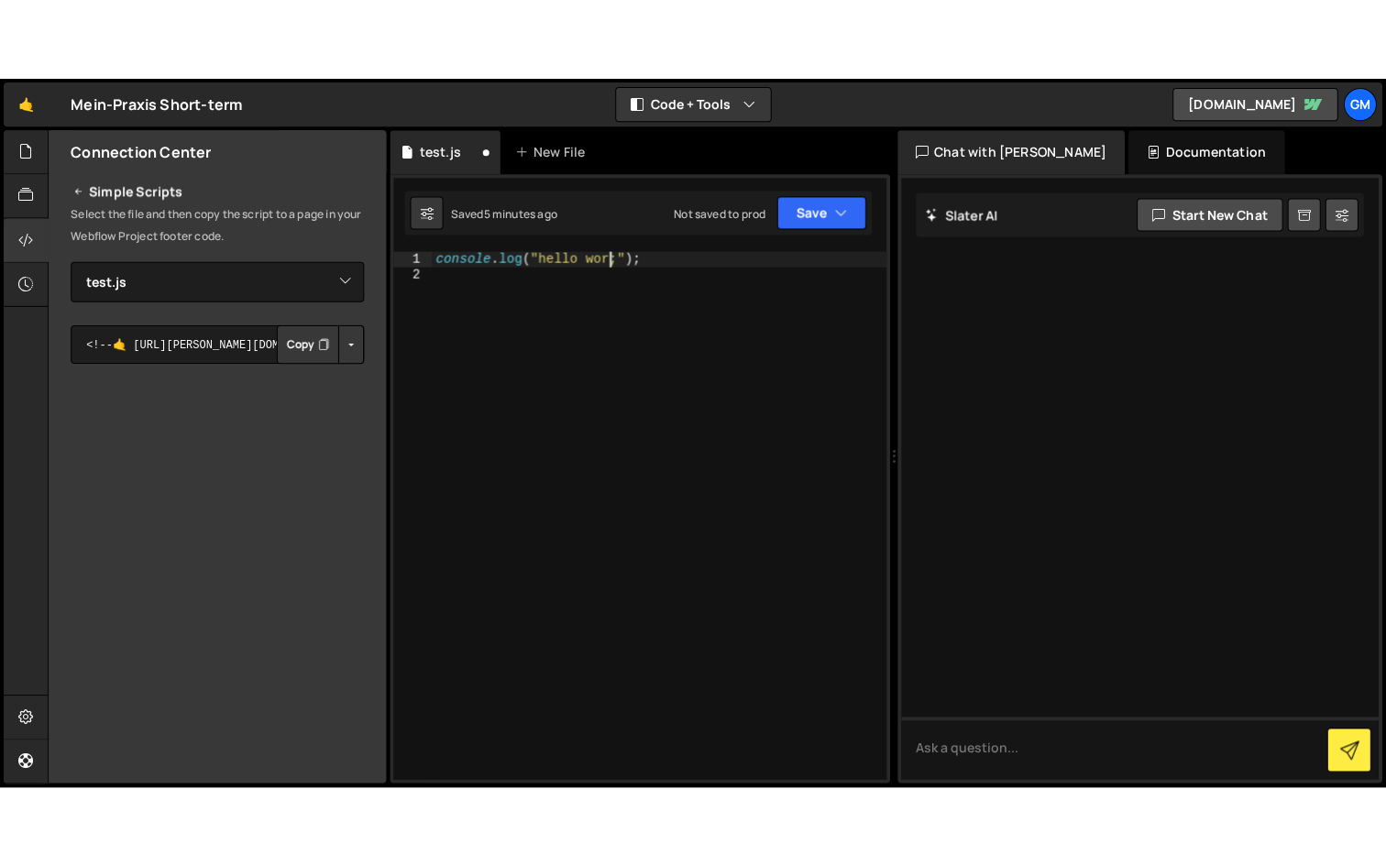
scroll to position [0, 13]
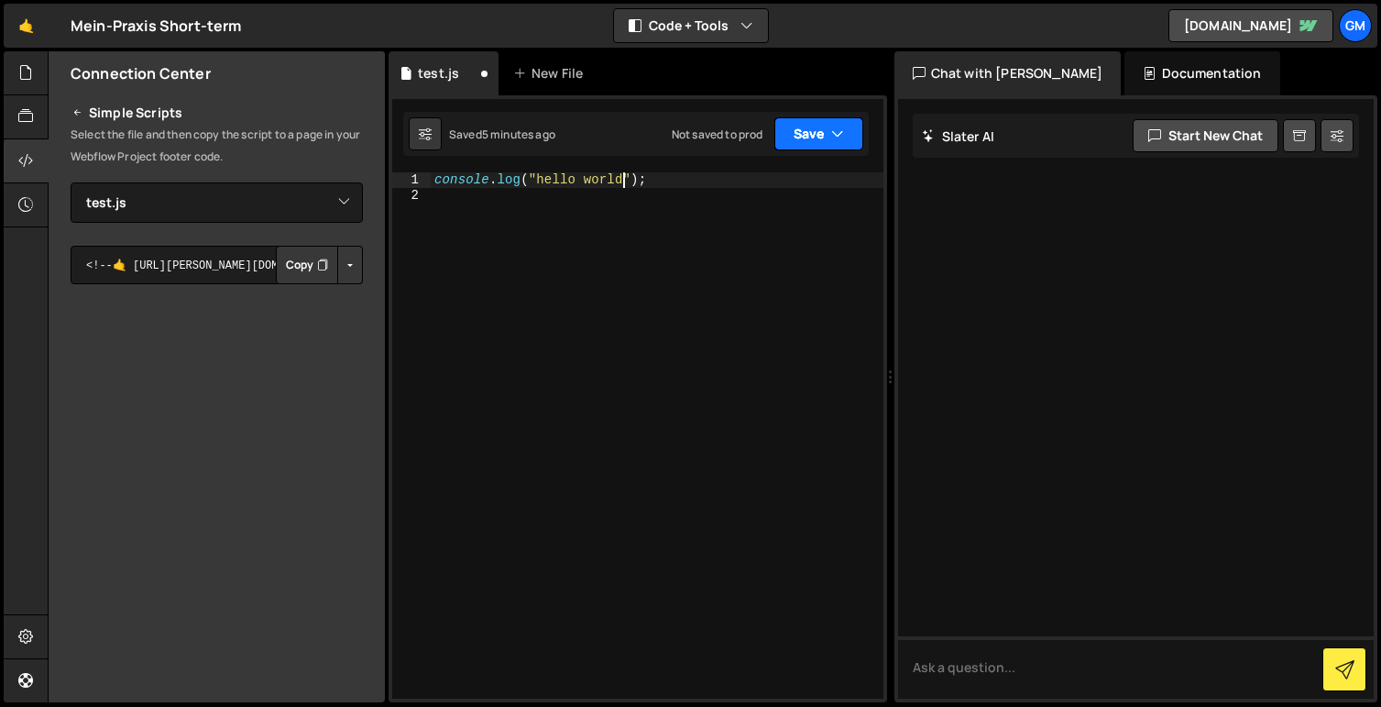
type textarea "console.log("hello world");"
click at [828, 119] on button "Save" at bounding box center [818, 133] width 89 height 33
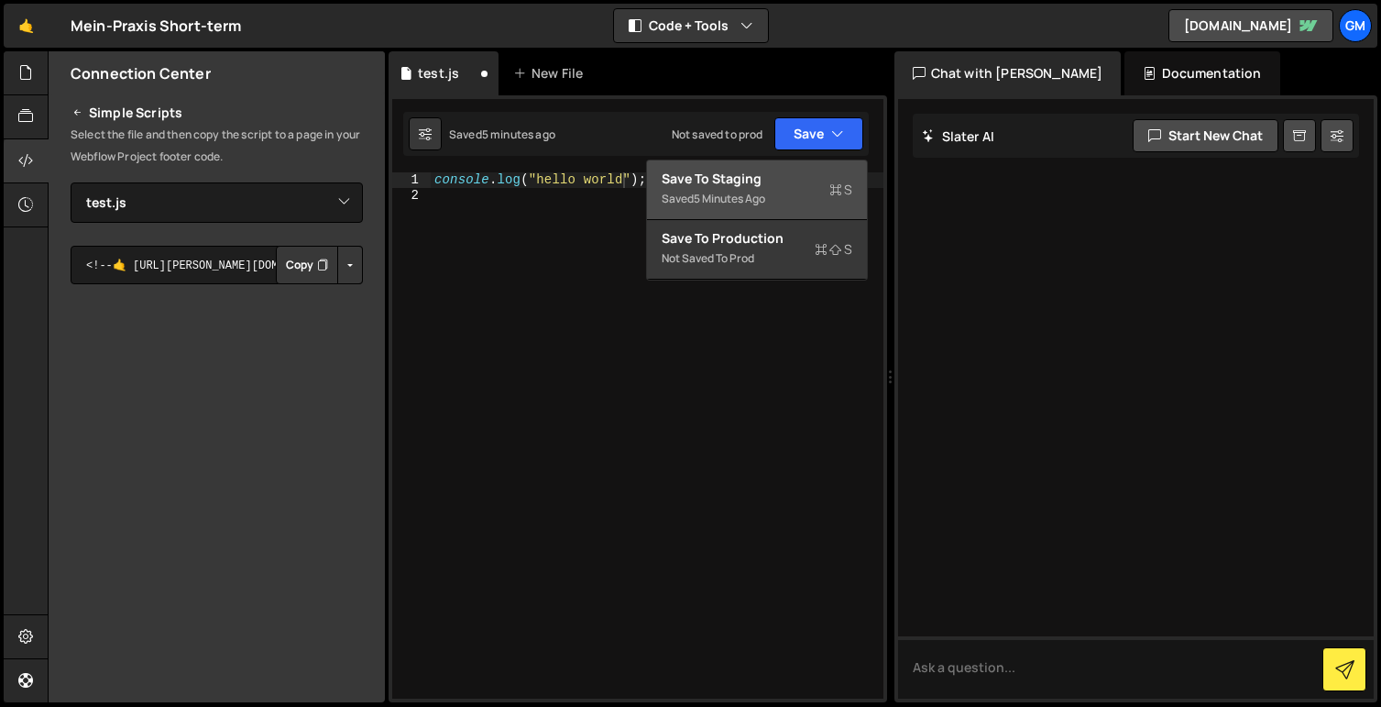
click at [800, 197] on div "Saved 5 minutes ago" at bounding box center [757, 199] width 191 height 22
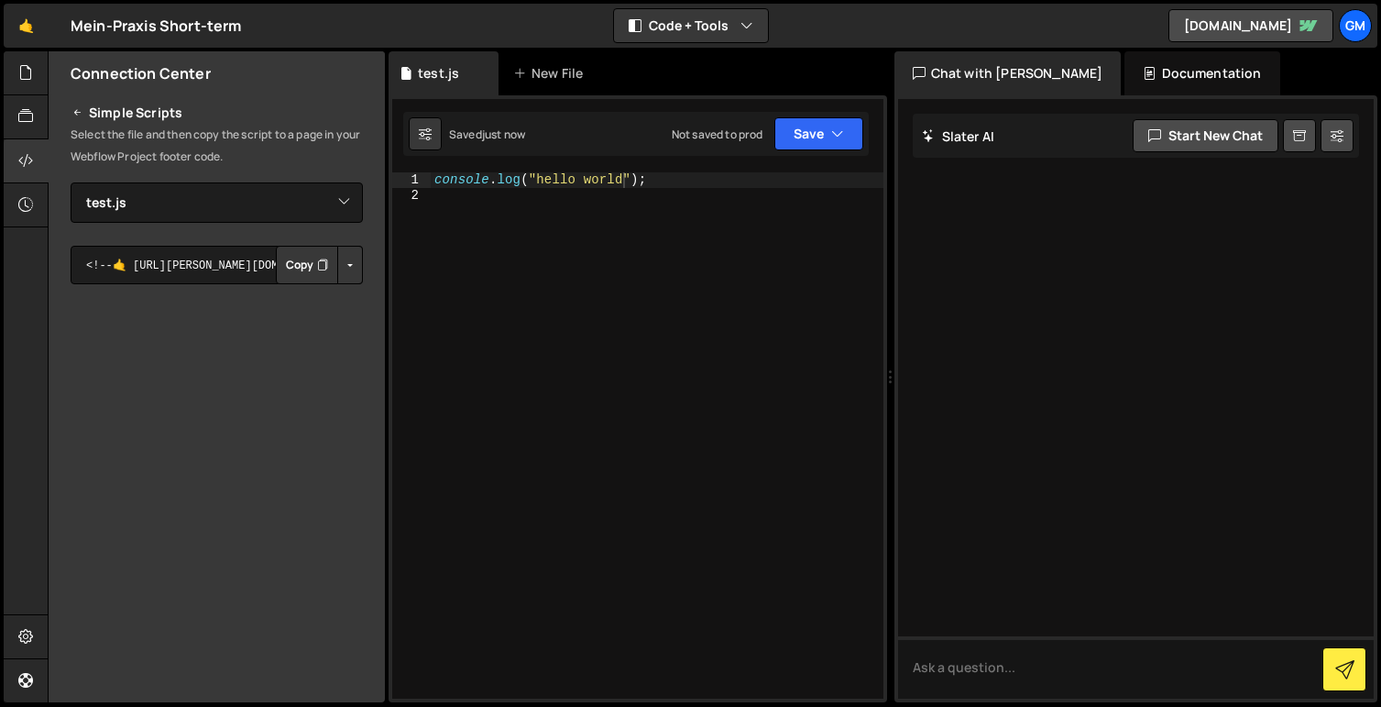
scroll to position [0, 0]
